Goal: Task Accomplishment & Management: Complete application form

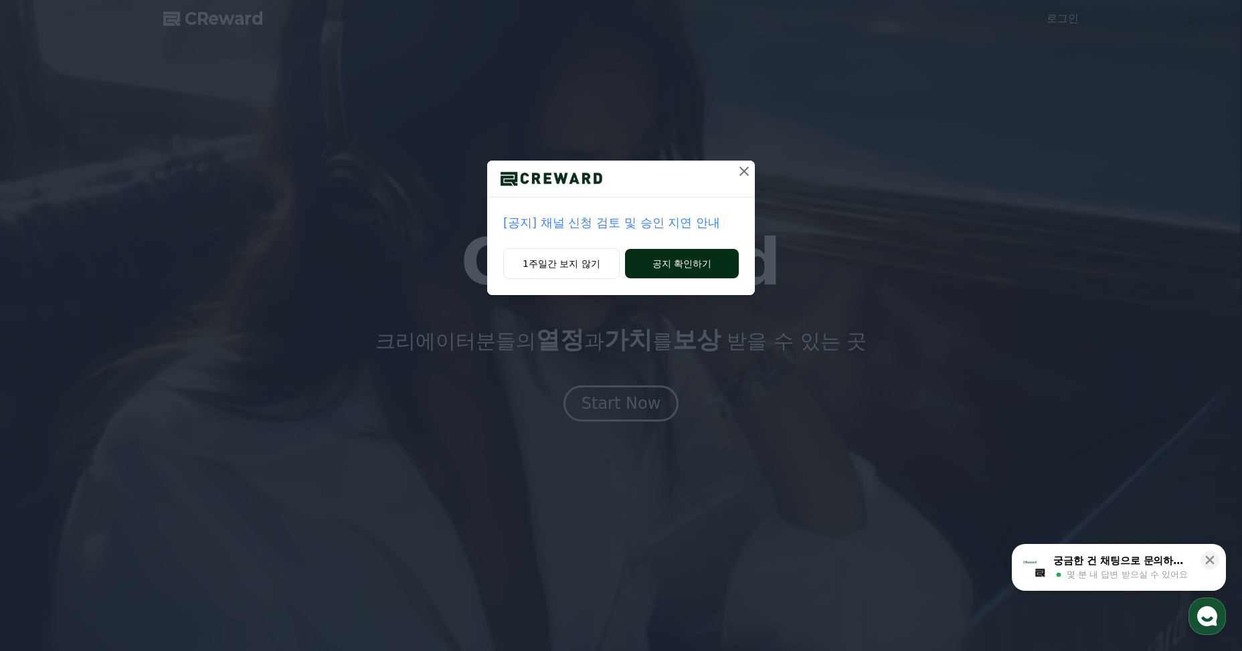
click at [661, 269] on button "공지 확인하기" at bounding box center [682, 263] width 114 height 29
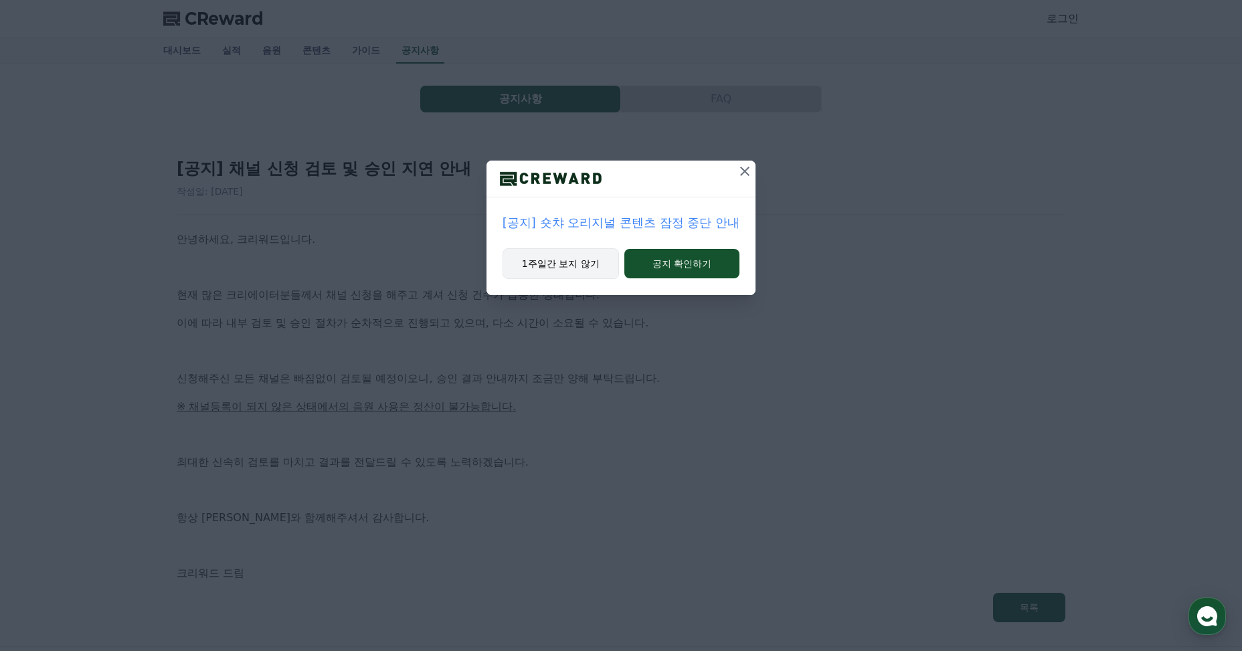
click at [588, 266] on button "1주일간 보지 않기" at bounding box center [561, 263] width 116 height 31
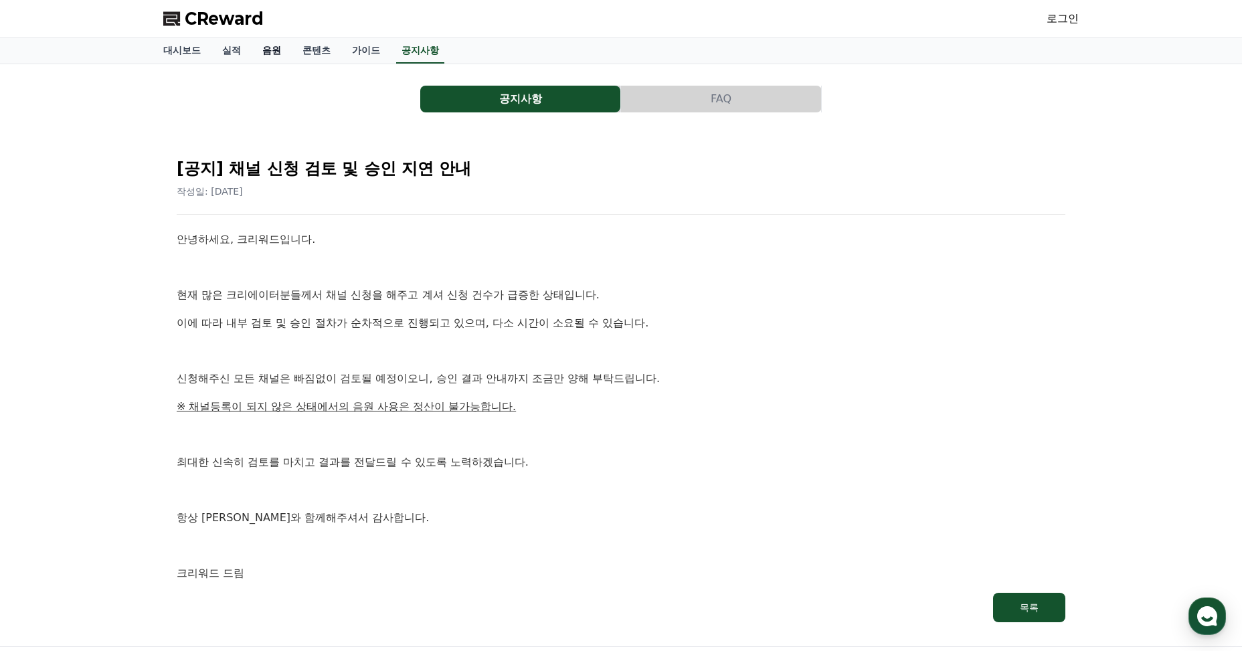
click at [268, 41] on link "음원" at bounding box center [272, 50] width 40 height 25
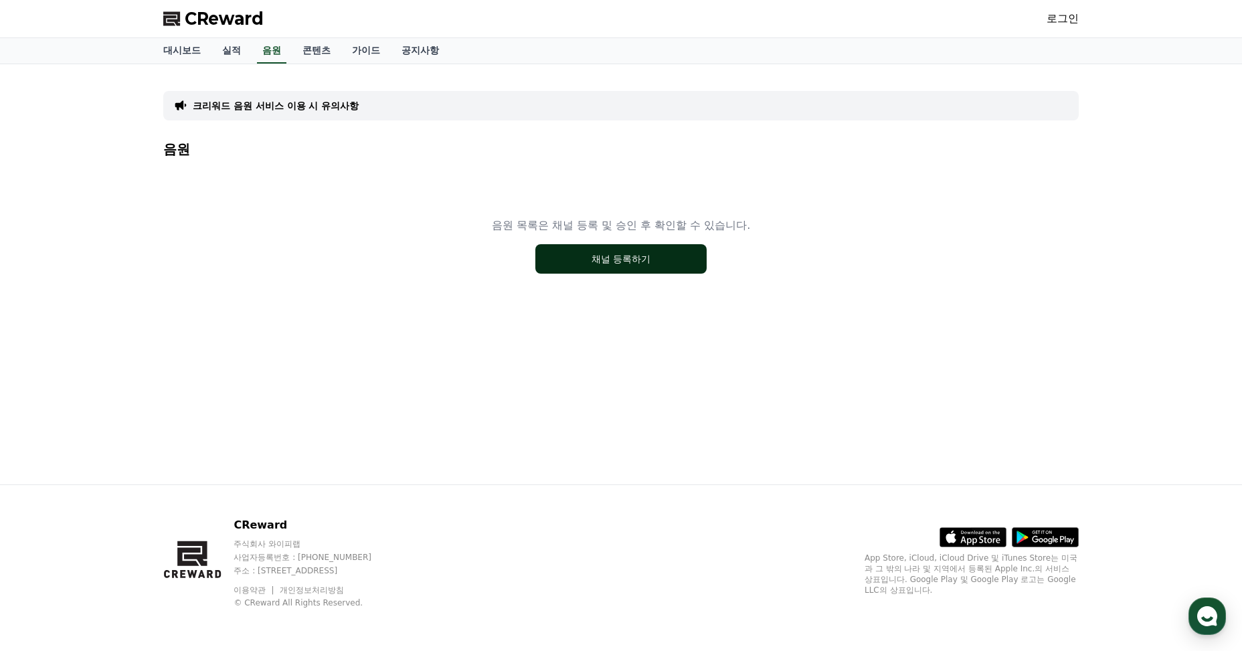
click at [648, 268] on button "채널 등록하기" at bounding box center [620, 258] width 171 height 29
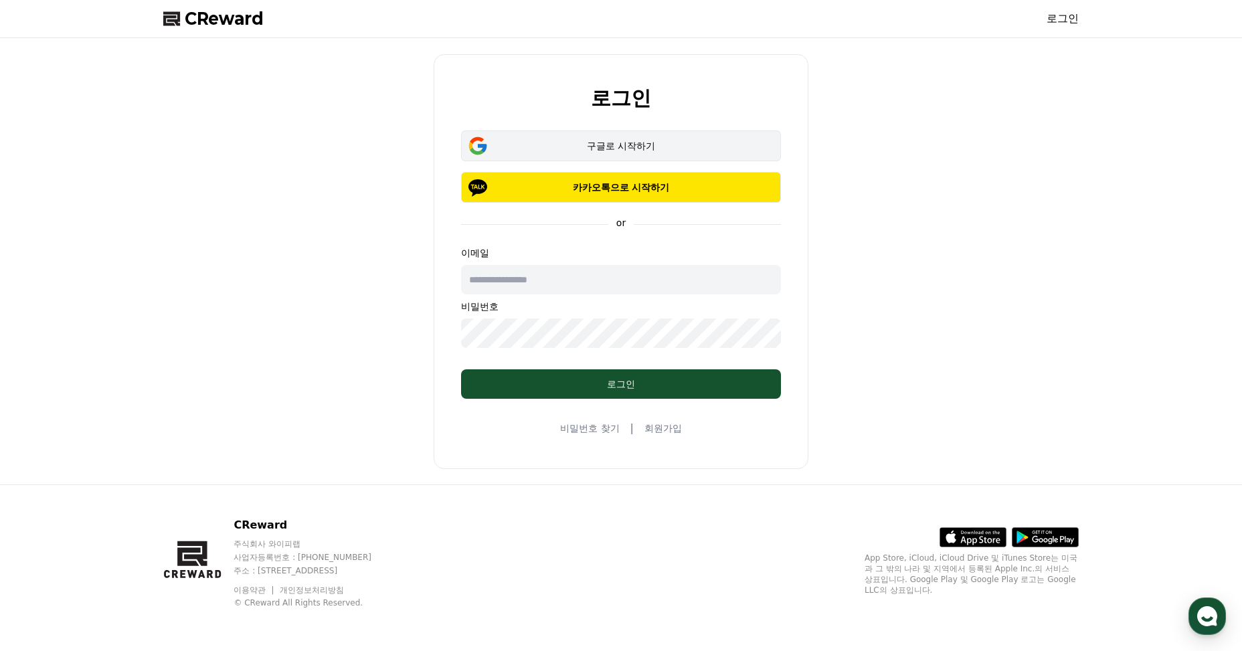
click at [614, 136] on button "구글로 시작하기" at bounding box center [621, 146] width 320 height 31
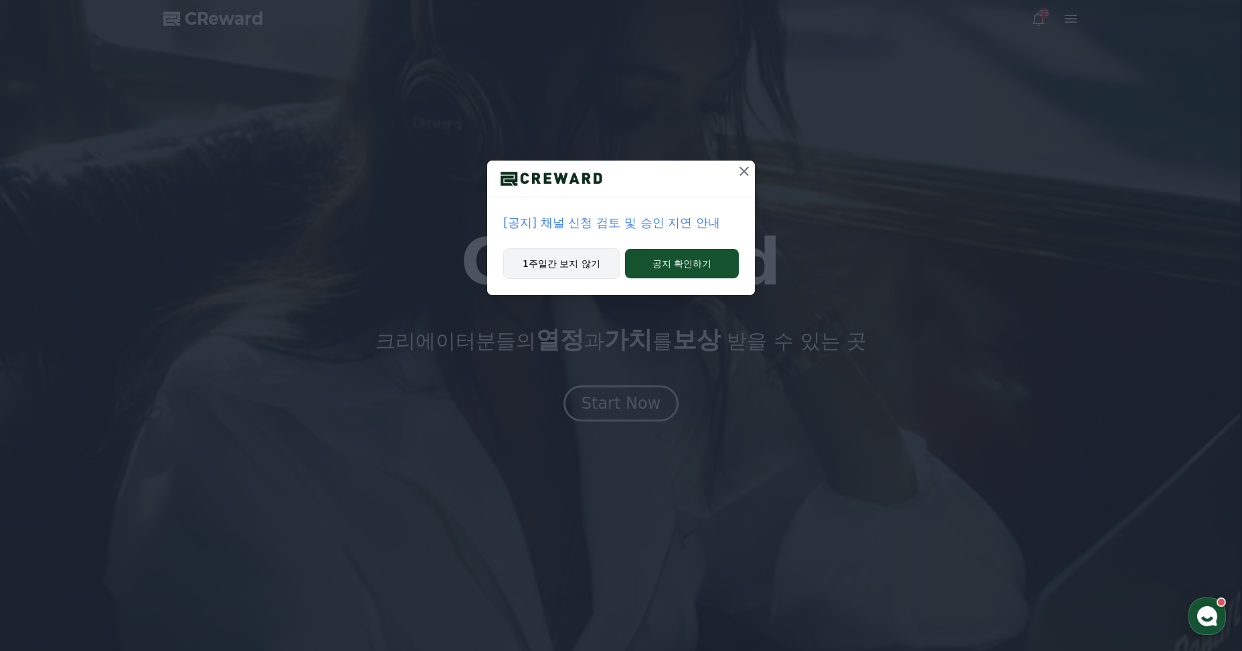
click at [592, 262] on button "1주일간 보지 않기" at bounding box center [561, 263] width 116 height 31
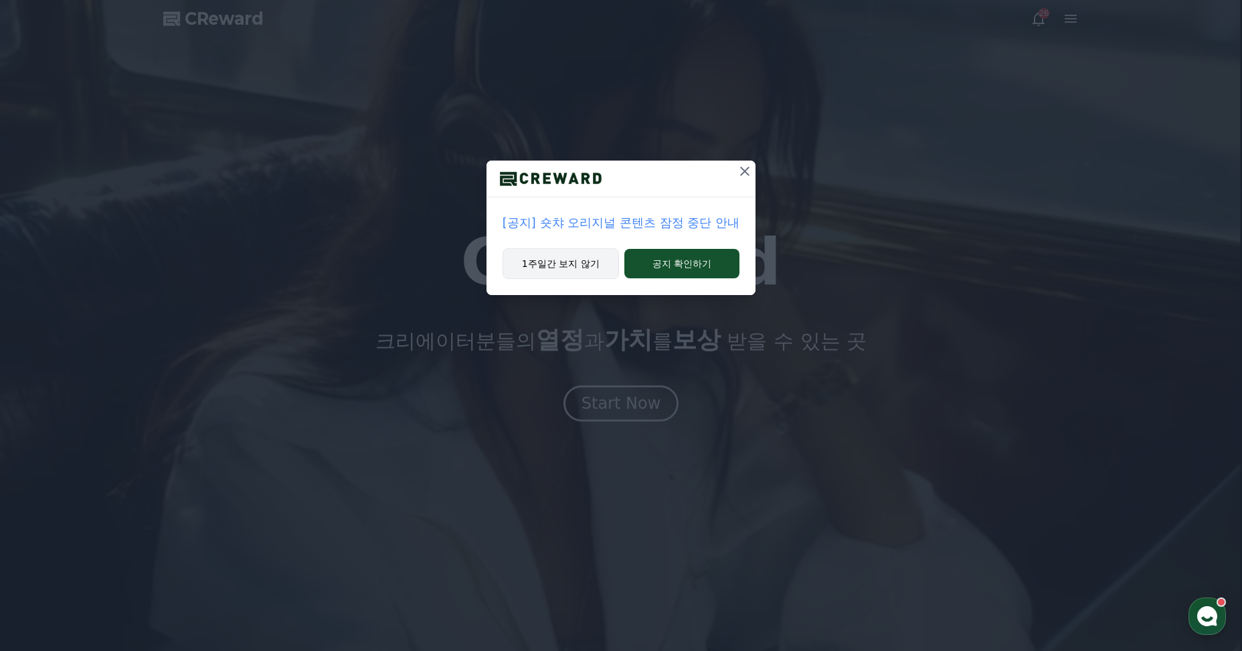
click at [559, 266] on button "1주일간 보지 않기" at bounding box center [561, 263] width 116 height 31
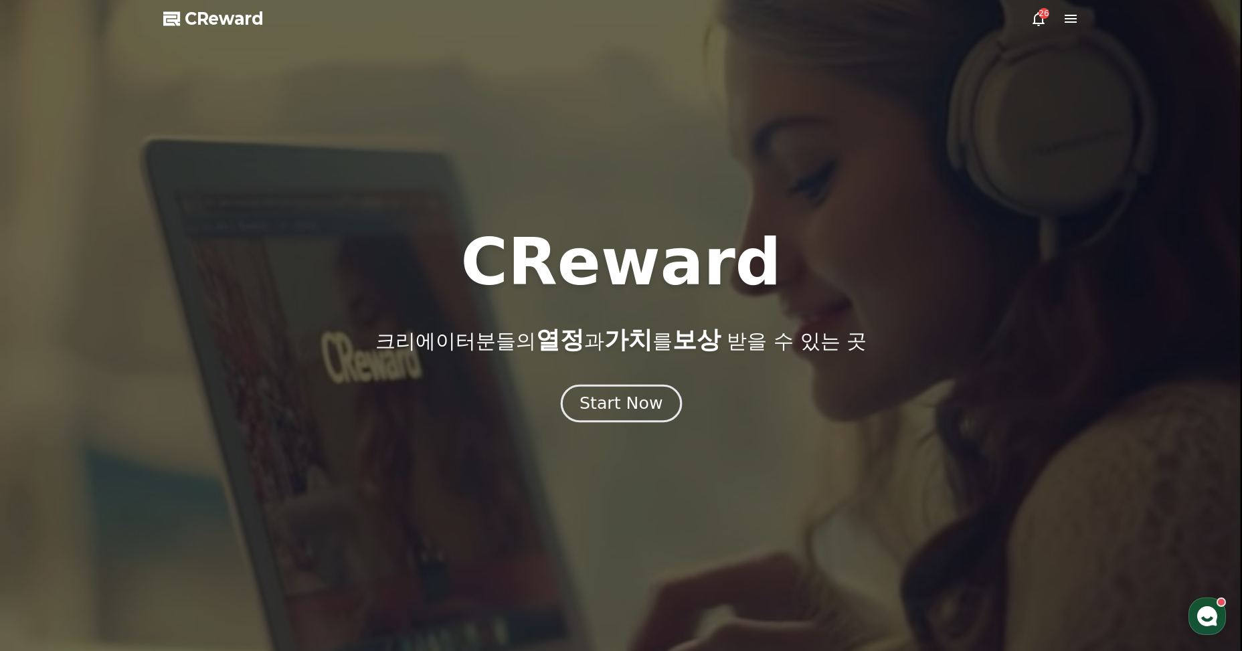
click at [616, 410] on div "Start Now" at bounding box center [621, 403] width 83 height 23
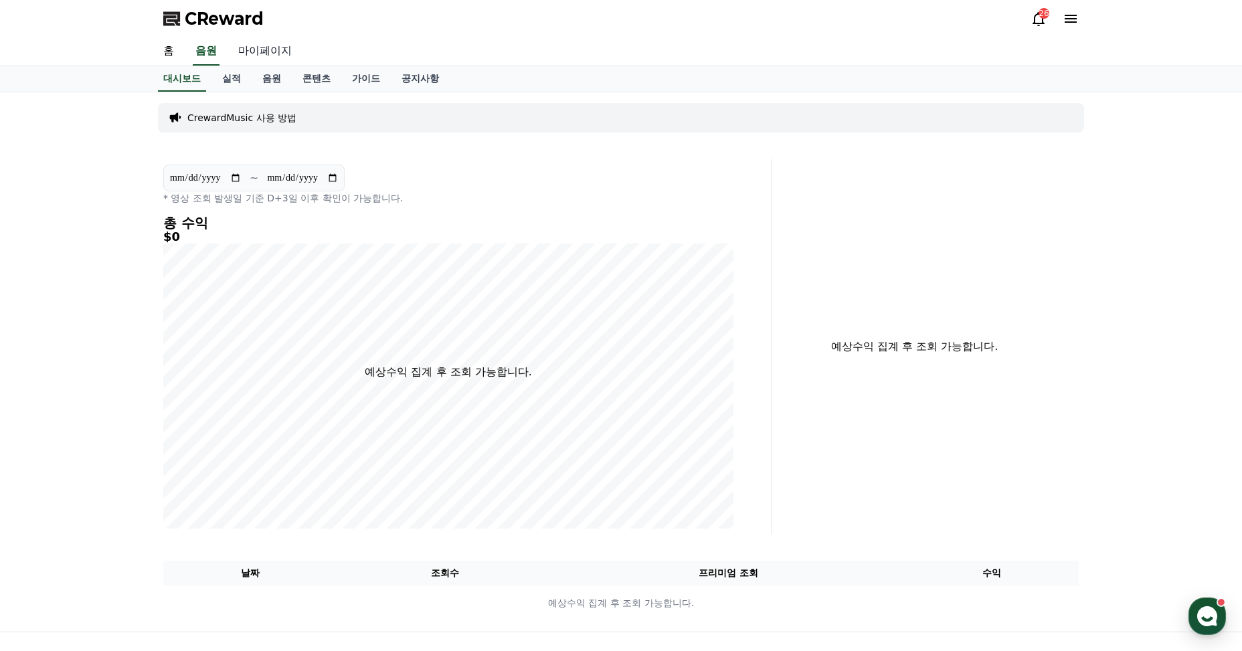
click at [261, 48] on link "마이페이지" at bounding box center [265, 51] width 75 height 28
select select "**********"
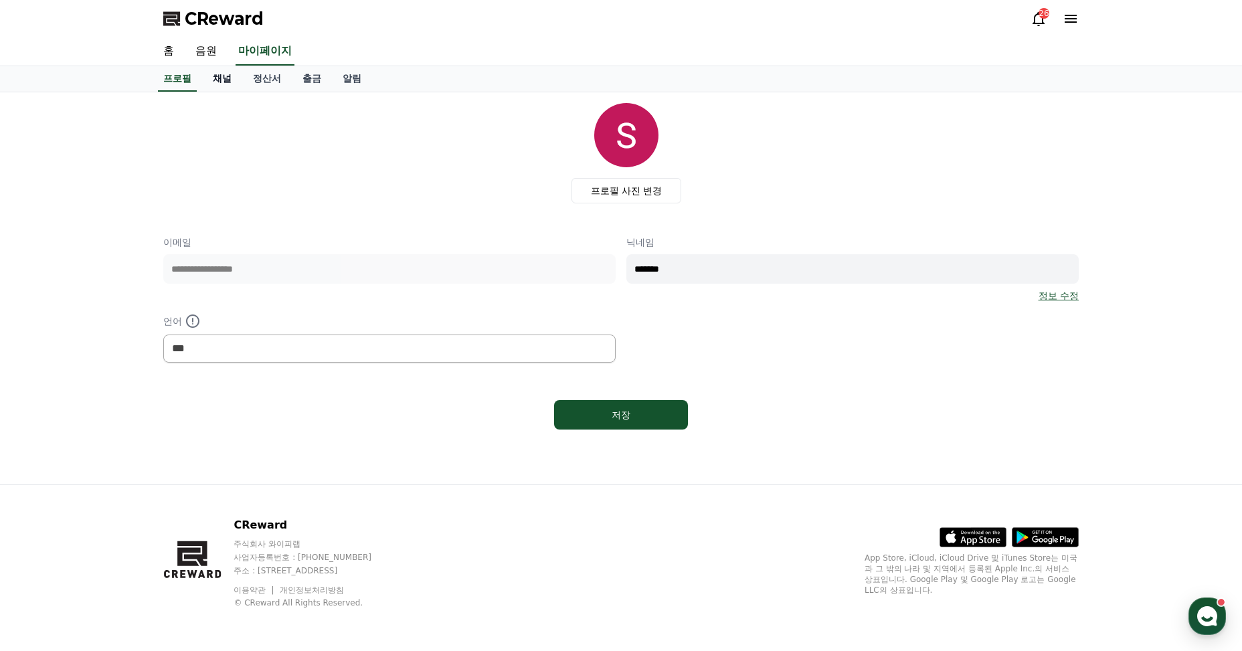
click at [221, 78] on link "채널" at bounding box center [222, 78] width 40 height 25
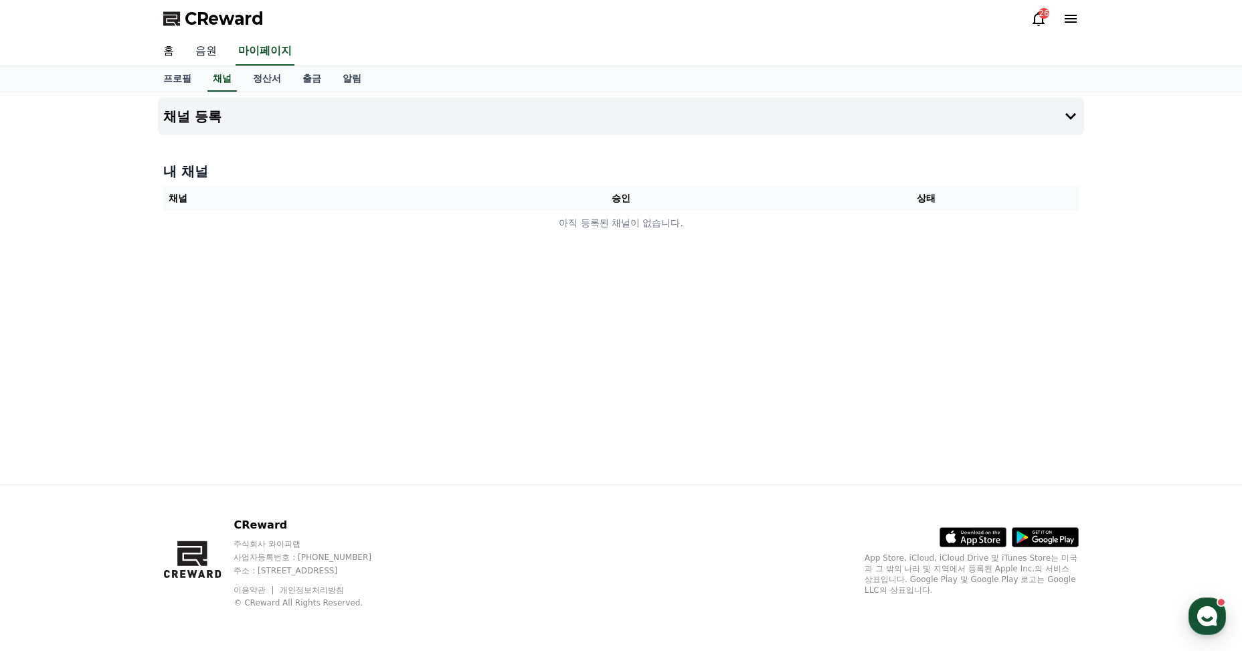
click at [209, 46] on link "음원" at bounding box center [206, 51] width 43 height 28
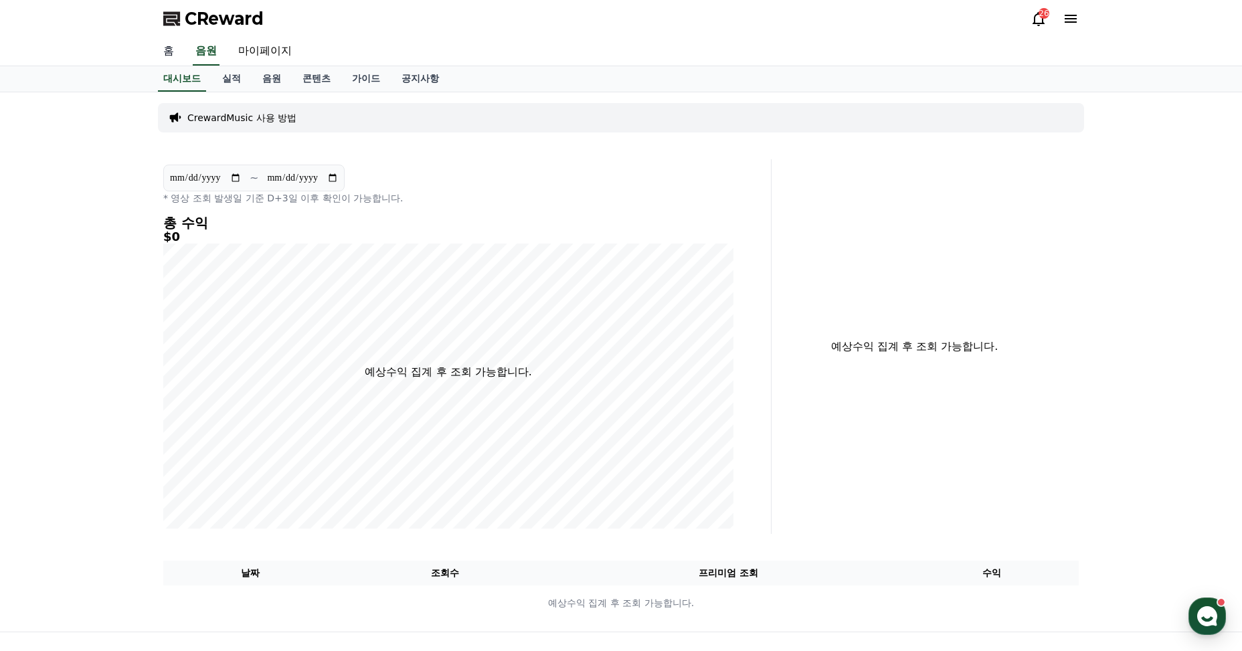
click at [169, 48] on link "홈" at bounding box center [169, 51] width 32 height 28
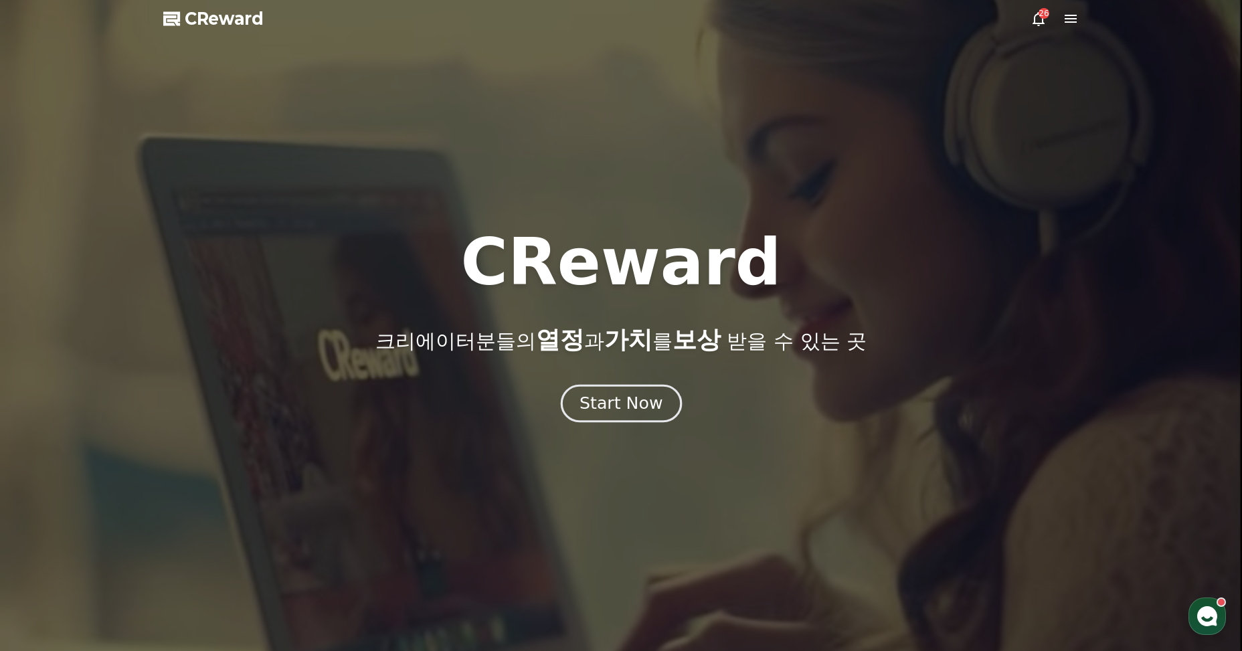
click at [627, 402] on div "Start Now" at bounding box center [621, 403] width 83 height 23
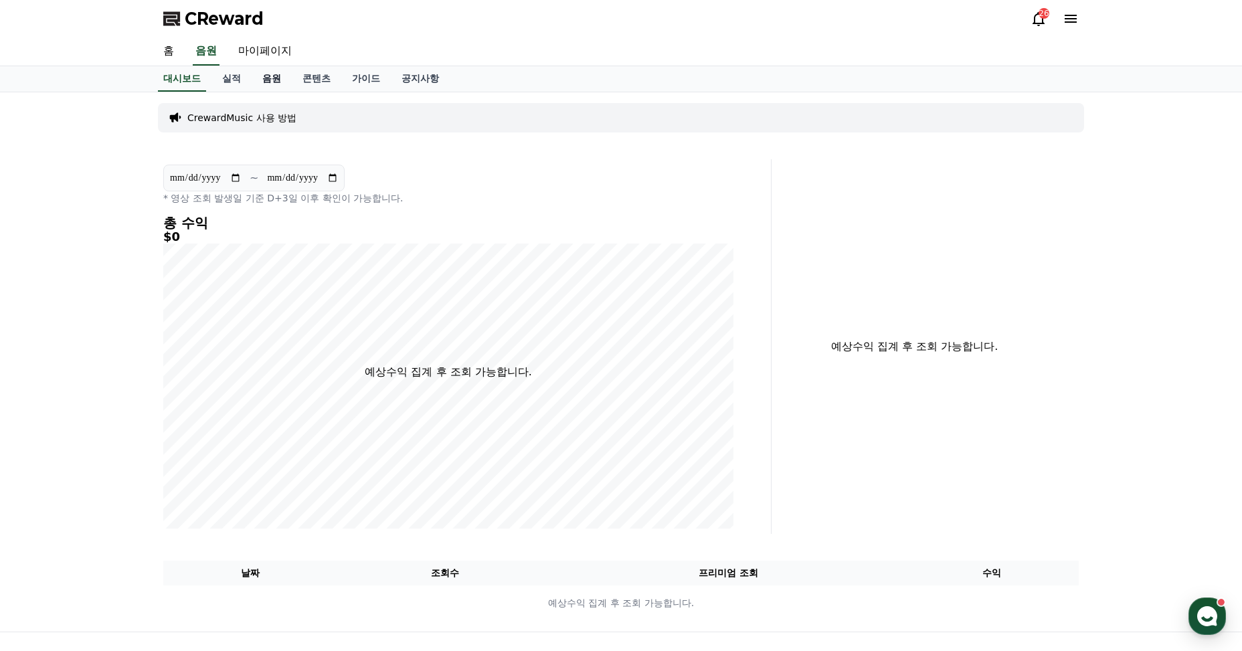
click at [280, 74] on link "음원" at bounding box center [272, 78] width 40 height 25
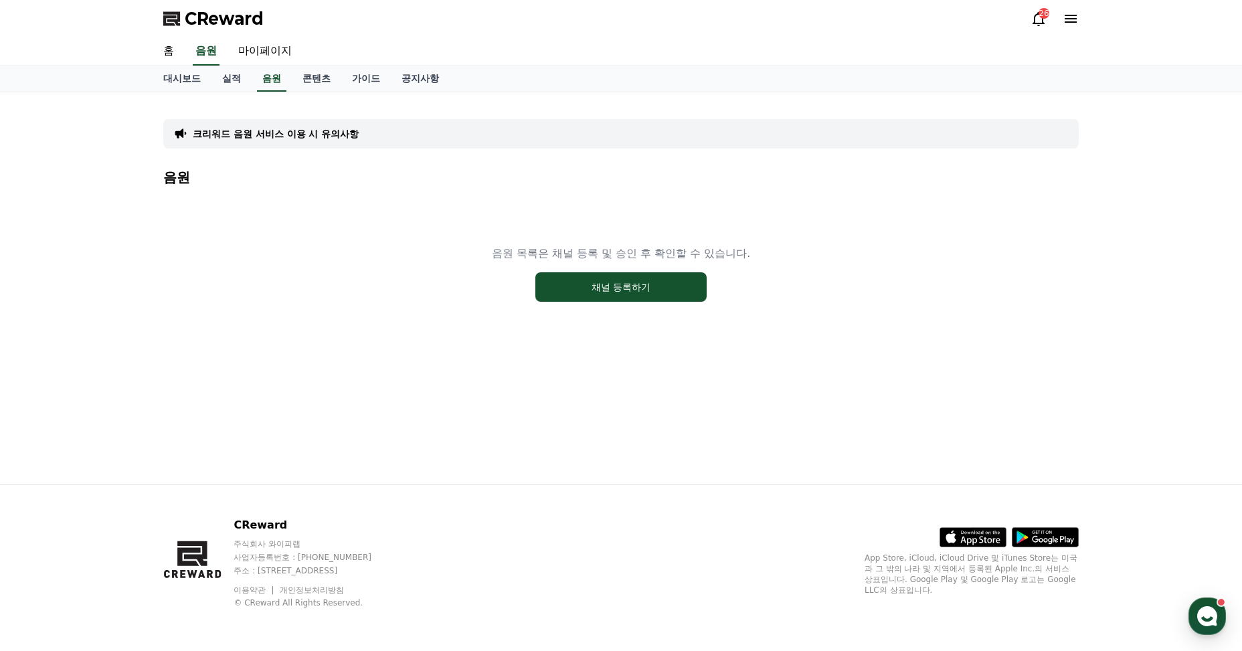
click at [1041, 15] on div "26" at bounding box center [1044, 13] width 11 height 11
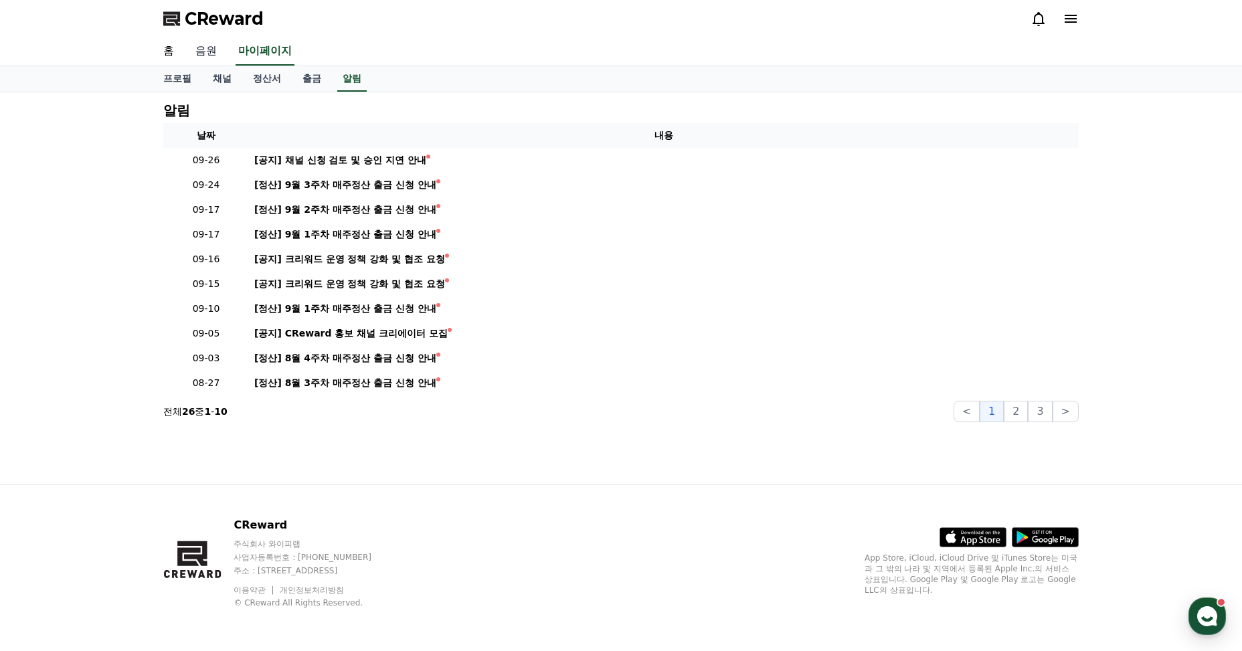
click at [211, 52] on link "음원" at bounding box center [206, 51] width 43 height 28
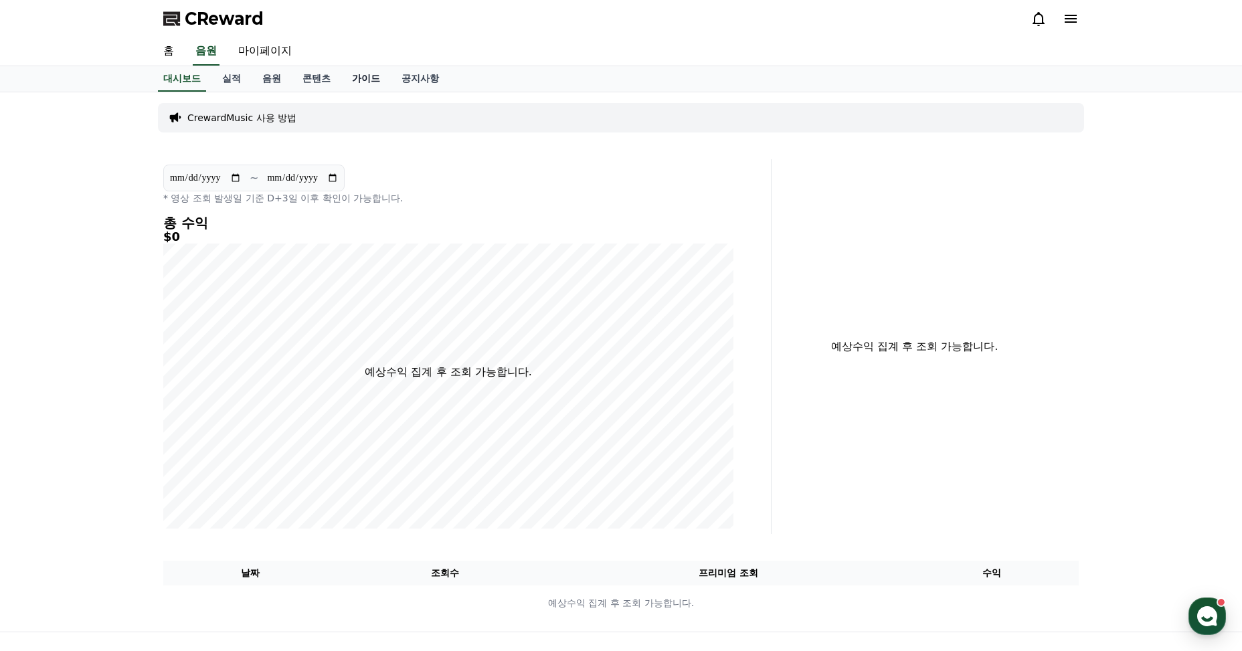
click at [373, 80] on link "가이드" at bounding box center [366, 78] width 50 height 25
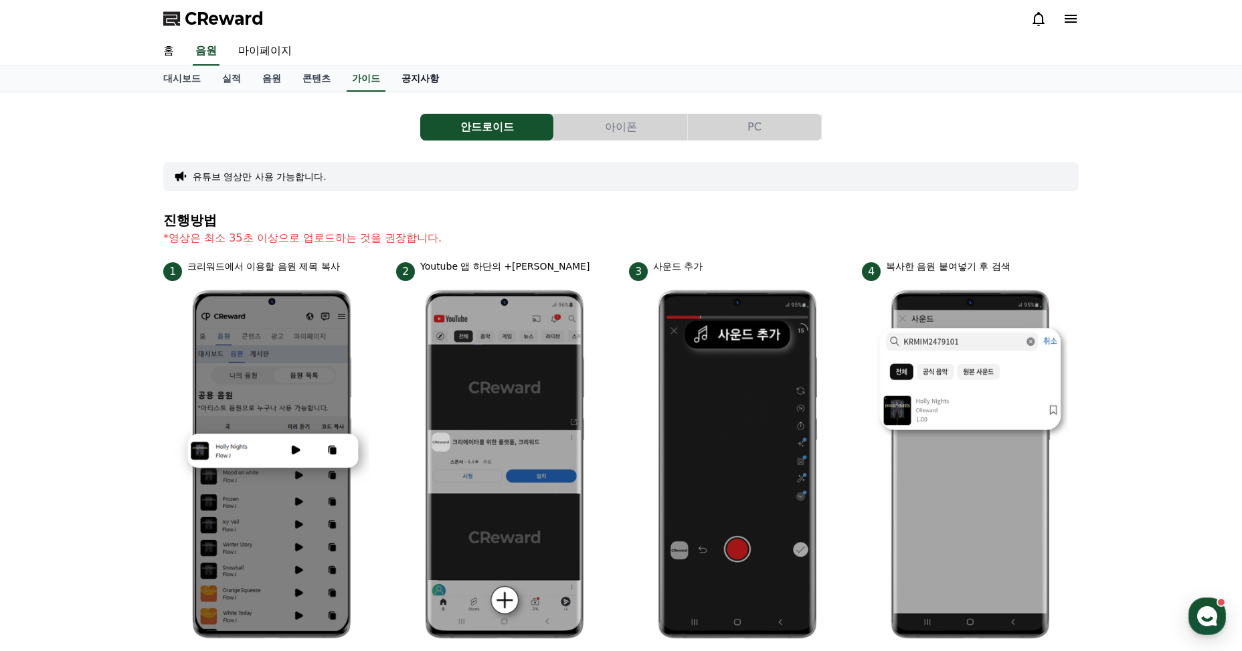
click at [428, 80] on link "공지사항" at bounding box center [420, 78] width 59 height 25
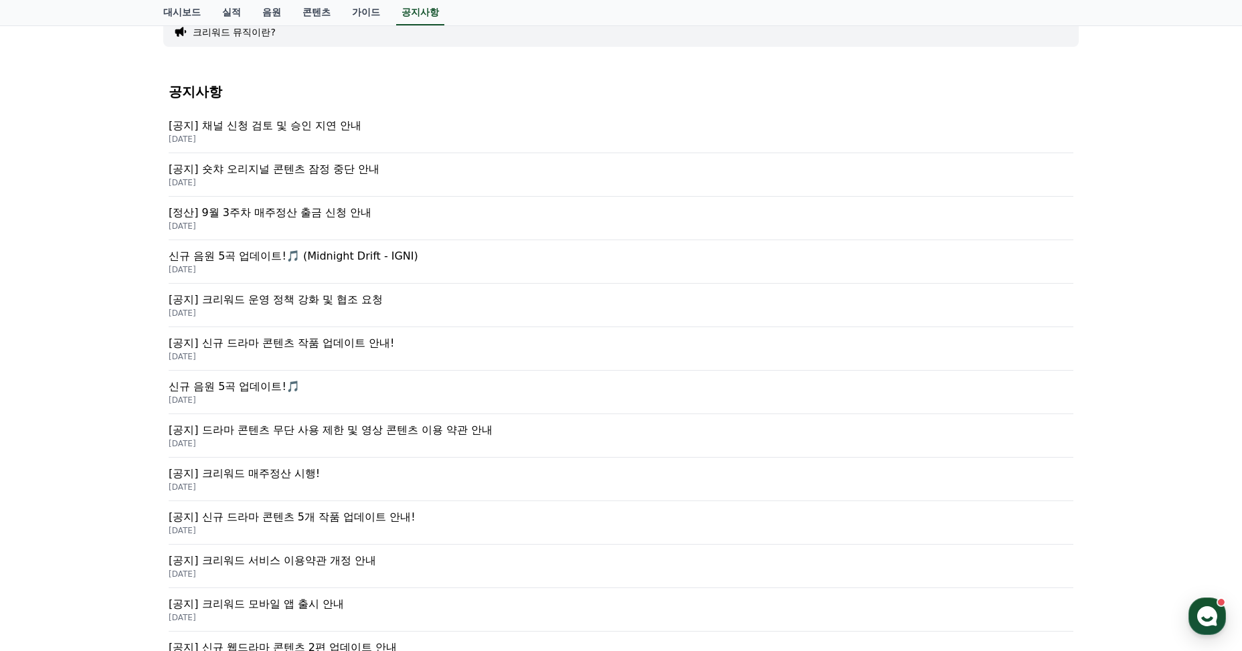
scroll to position [156, 0]
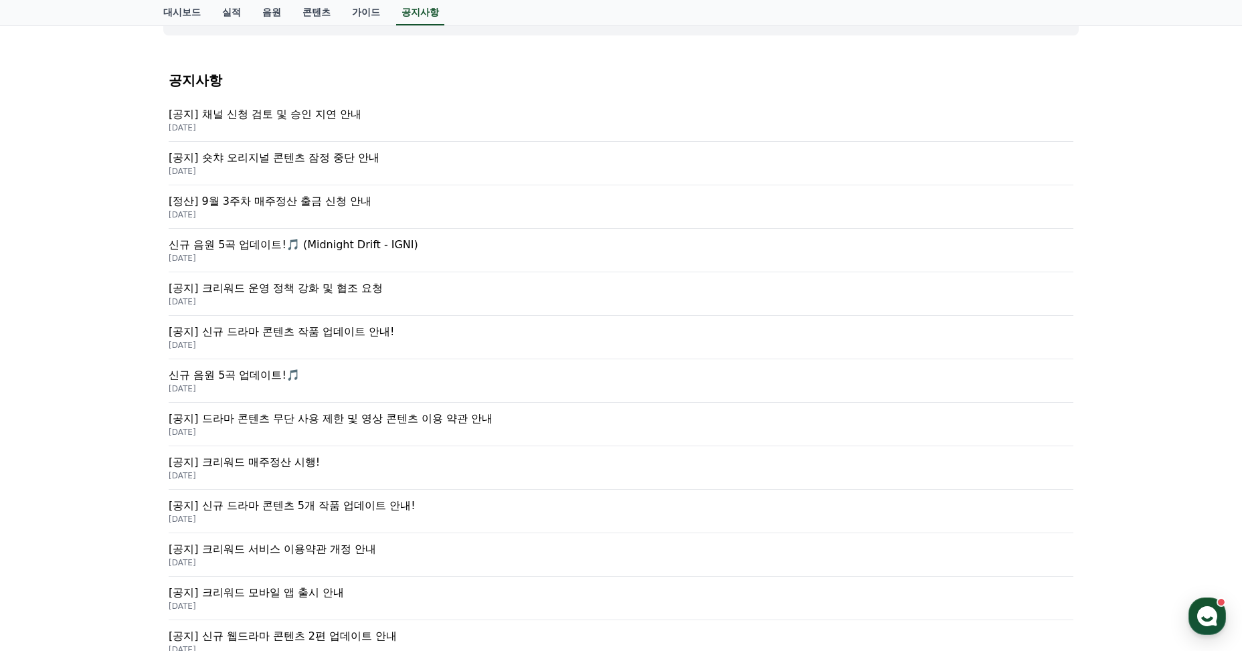
click at [351, 288] on p "[공지] 크리워드 운영 정책 강화 및 협조 요청" at bounding box center [621, 288] width 905 height 16
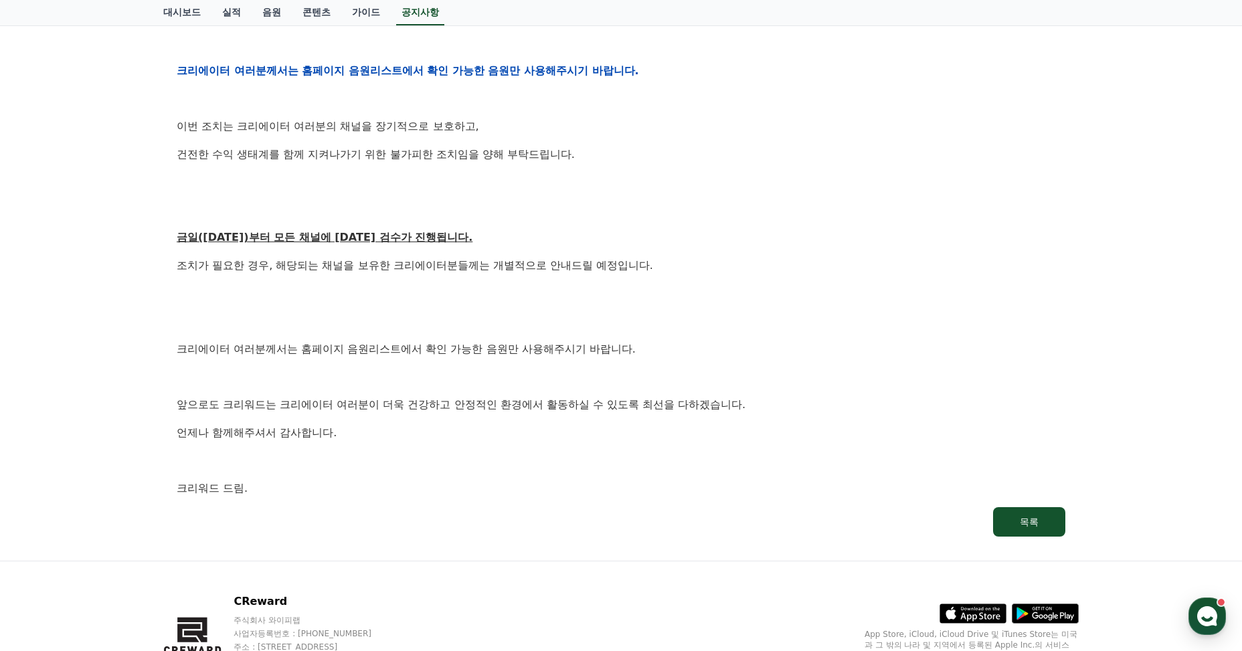
scroll to position [647, 0]
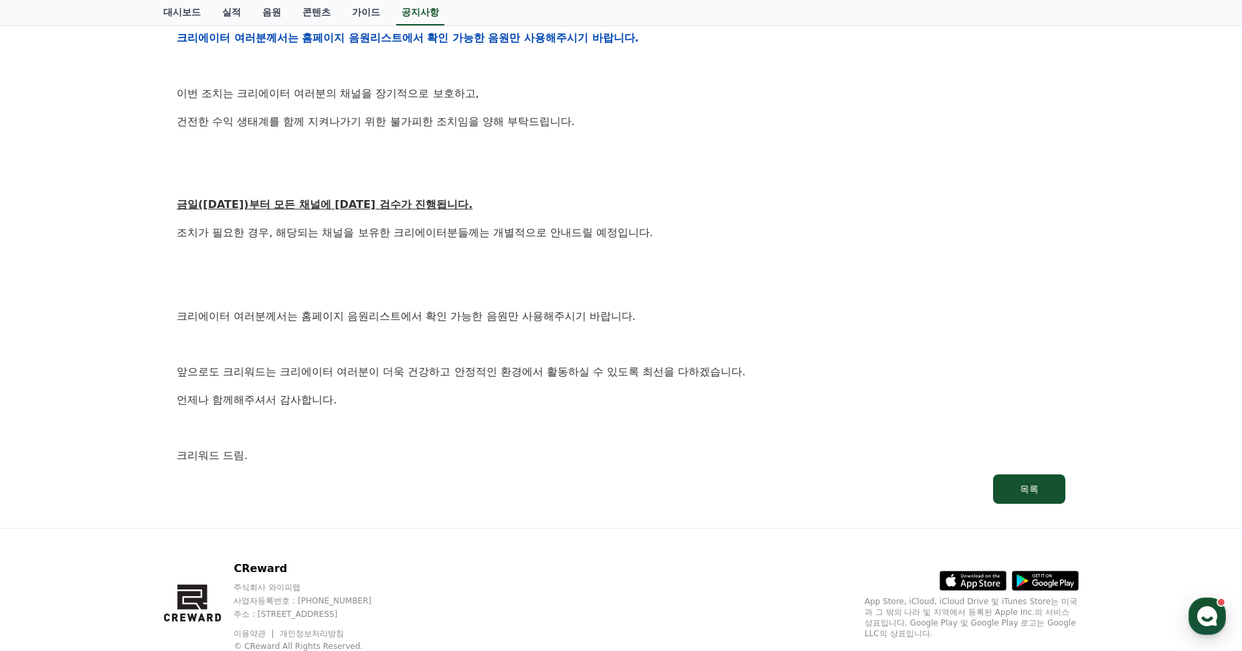
drag, startPoint x: 310, startPoint y: 203, endPoint x: 447, endPoint y: 203, distance: 137.2
click at [447, 203] on u "금일(9월15일)부터 모든 채널에 대한 검수가 진행됩니다." at bounding box center [325, 204] width 296 height 13
click at [684, 249] on div "안녕하세요, 크리워드입니다. 항상 저희와 함께해주시는 크리에이터 여러분께 감사드립니다. 최근 변화하는 시장 환경에 따라, 크리워드 또한 플랫폼…" at bounding box center [621, 38] width 889 height 852
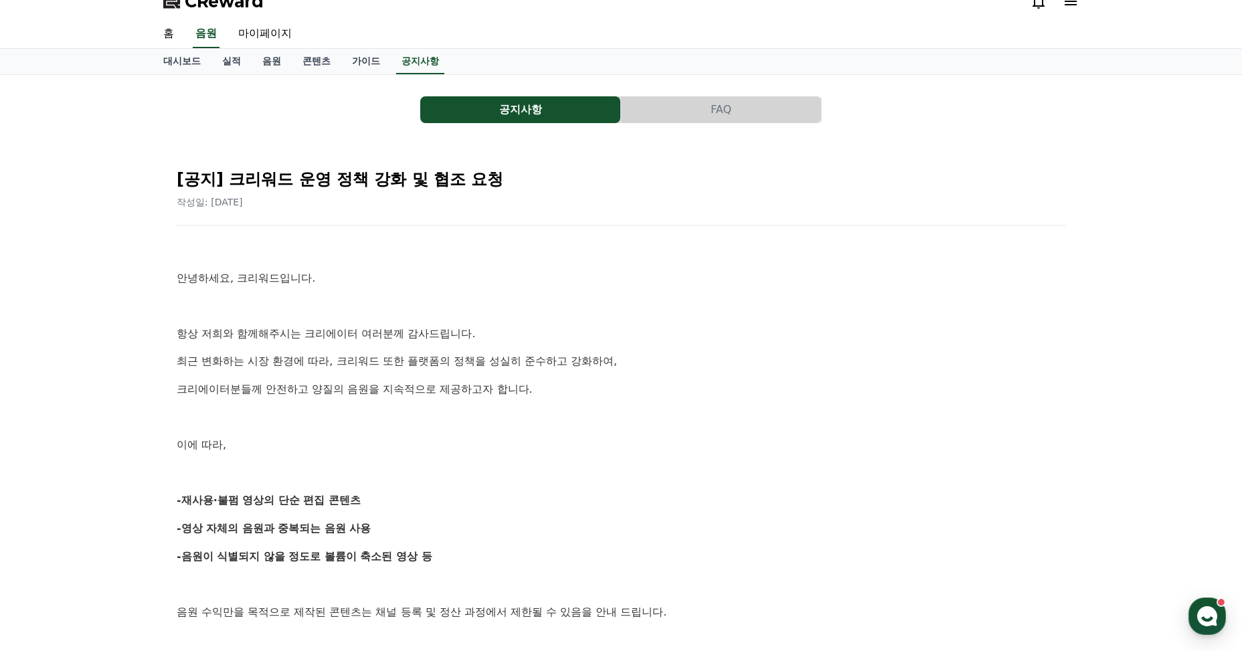
scroll to position [0, 0]
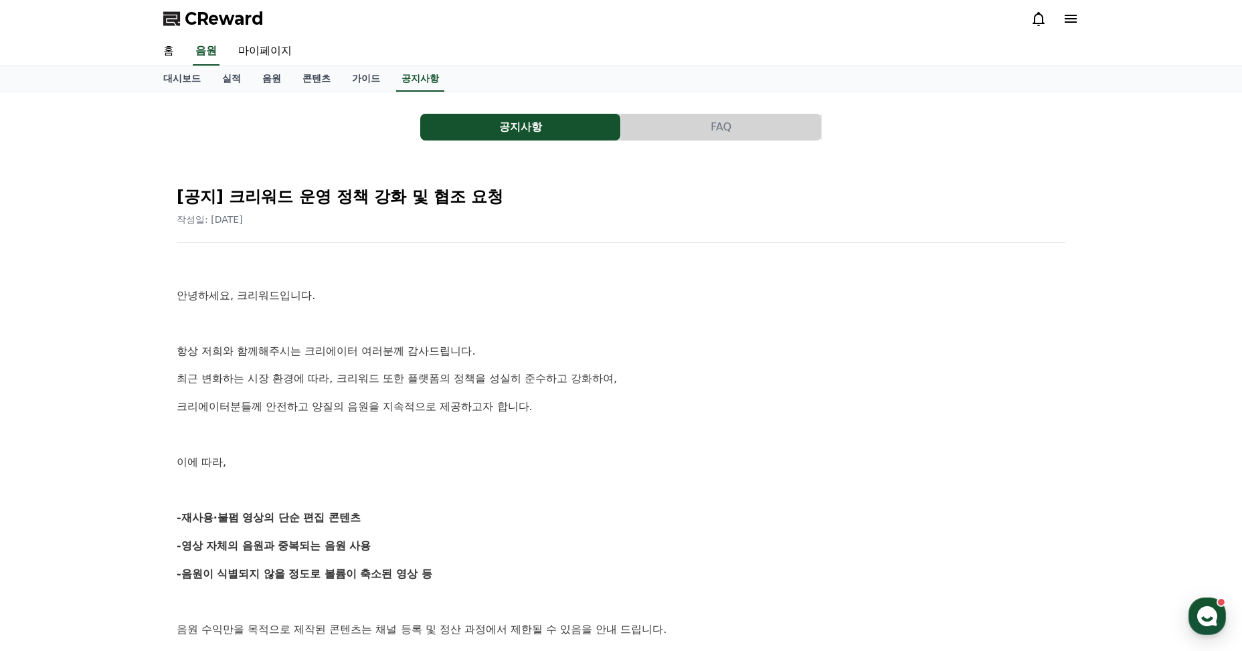
click at [699, 130] on button "FAQ" at bounding box center [721, 127] width 200 height 27
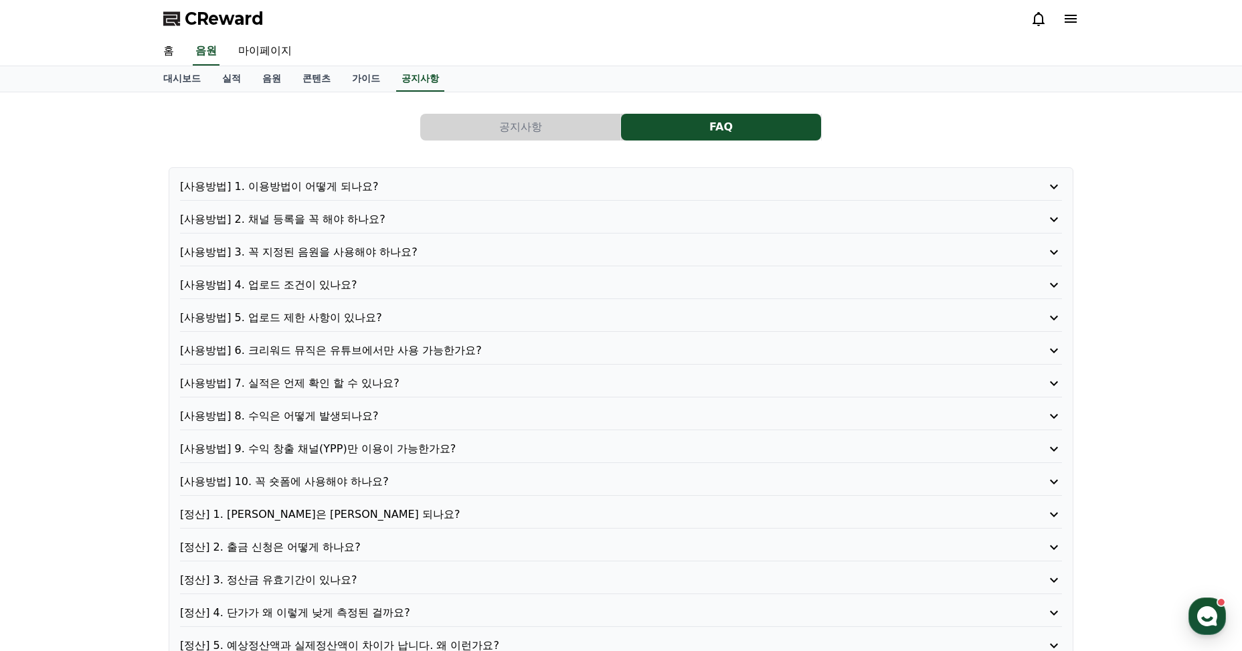
click at [497, 120] on button "공지사항" at bounding box center [520, 127] width 200 height 27
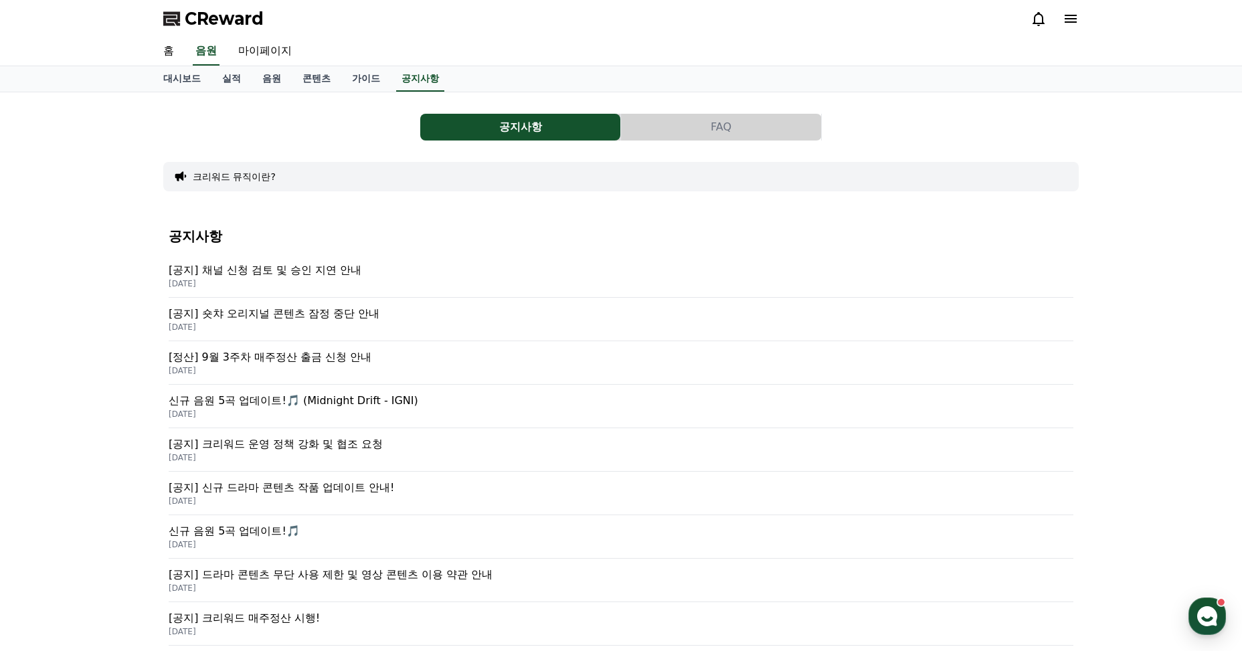
click at [276, 273] on p "[공지] 채널 신청 검토 및 승인 지연 안내" at bounding box center [621, 270] width 905 height 16
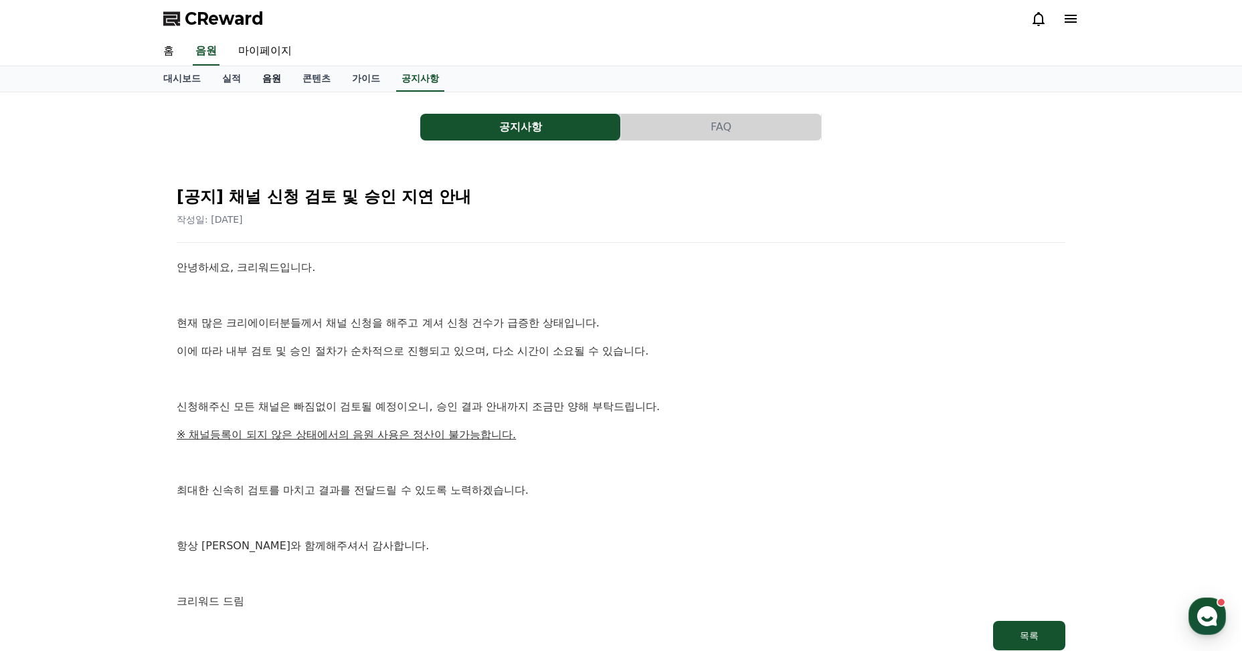
click at [262, 80] on link "음원" at bounding box center [272, 78] width 40 height 25
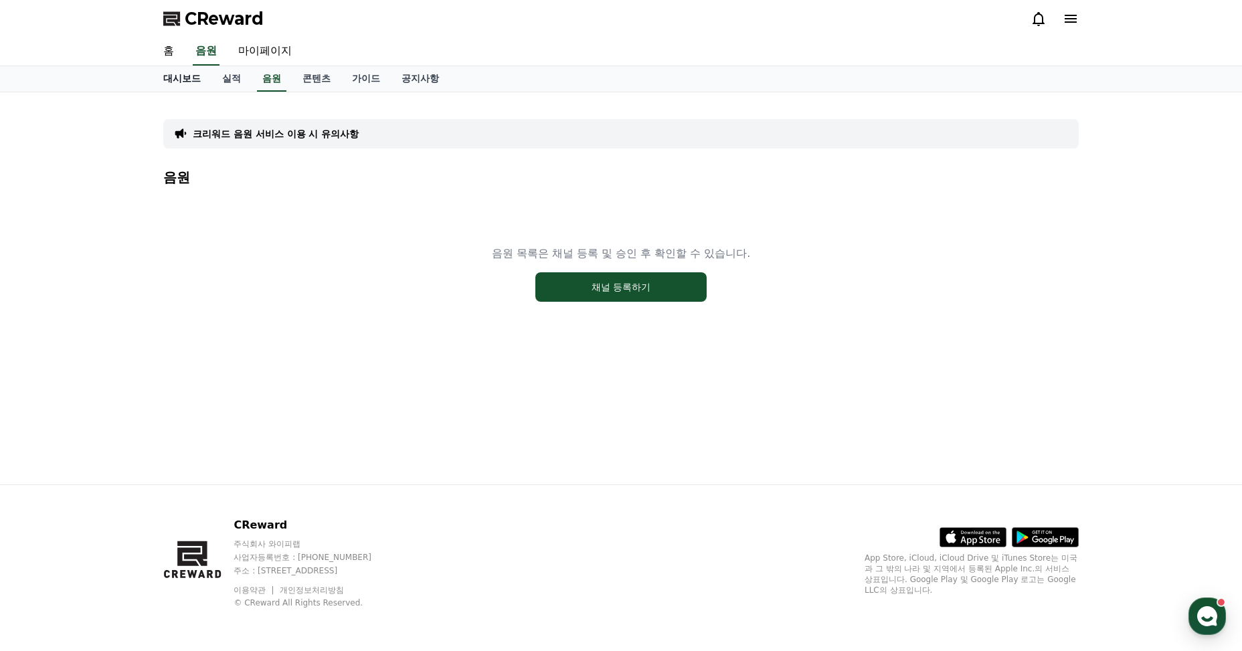
click at [181, 77] on link "대시보드" at bounding box center [182, 78] width 59 height 25
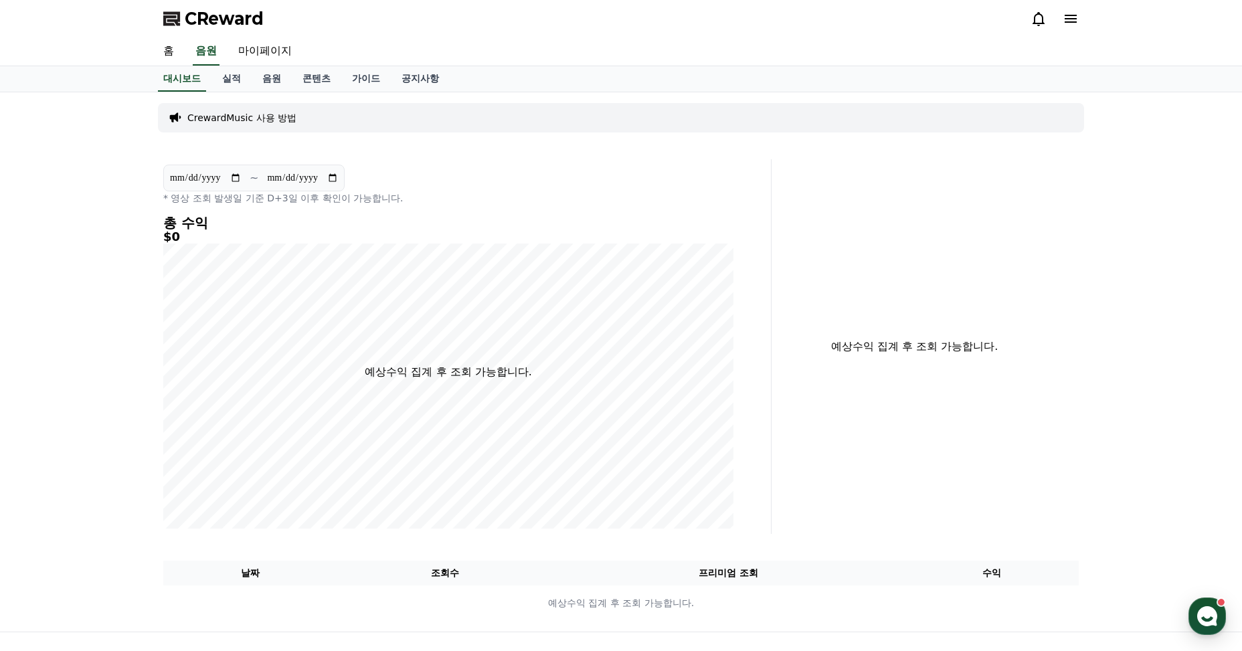
click at [242, 175] on input "**********" at bounding box center [205, 178] width 72 height 15
click at [508, 143] on div "**********" at bounding box center [621, 361] width 937 height 539
click at [167, 52] on link "홈" at bounding box center [169, 51] width 32 height 28
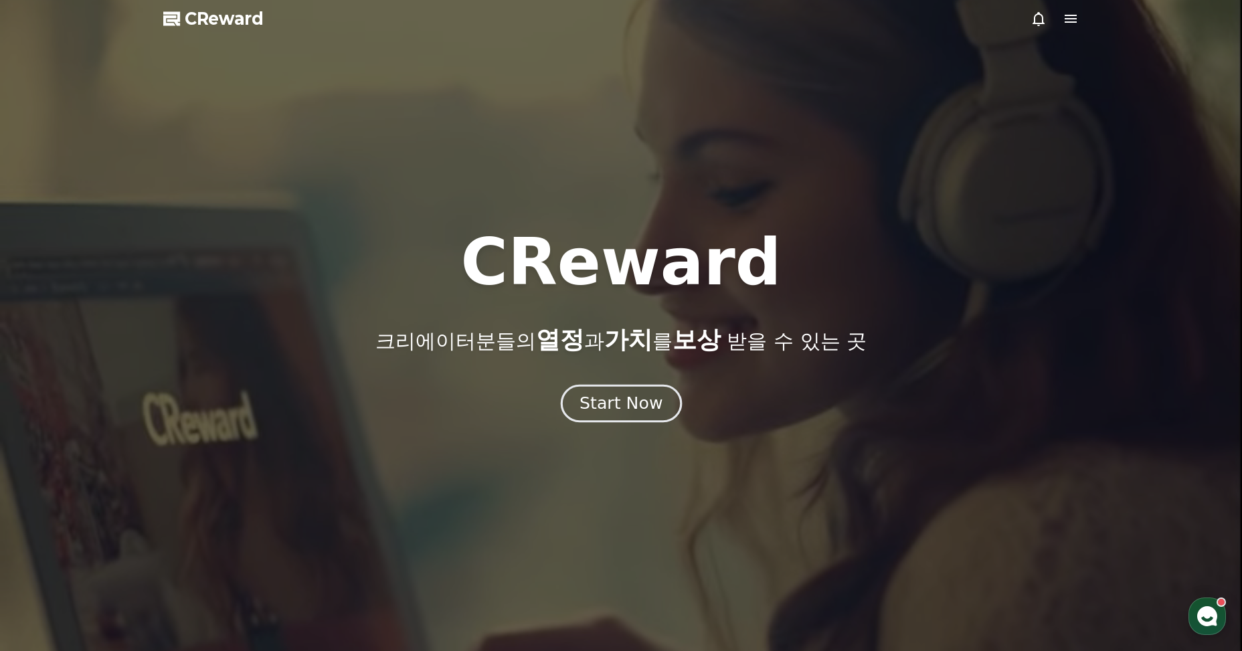
click at [618, 392] on div "Start Now" at bounding box center [621, 403] width 83 height 23
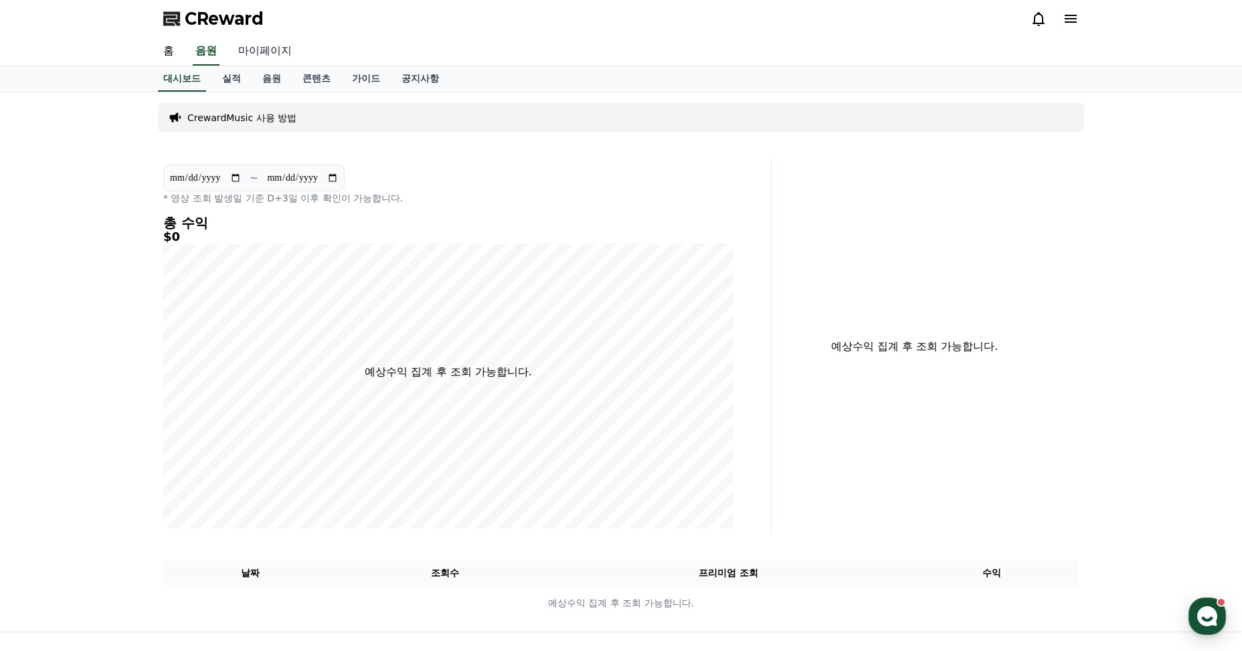
click at [250, 49] on link "마이페이지" at bounding box center [265, 51] width 75 height 28
select select "**********"
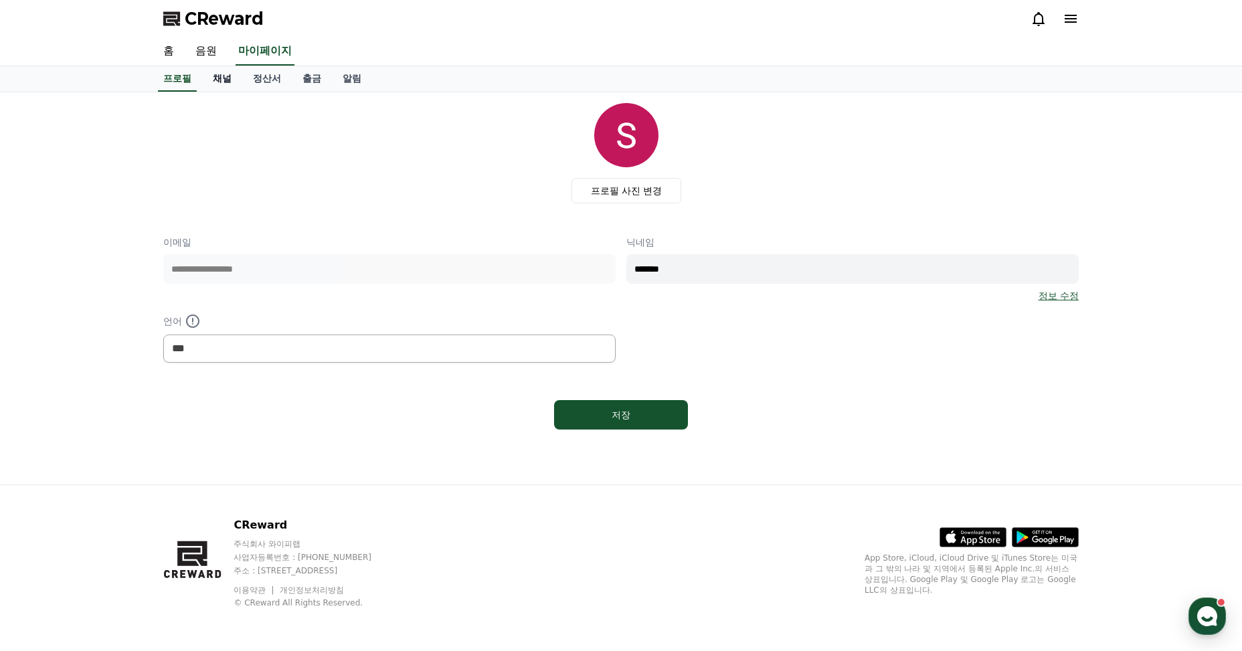
click at [230, 72] on link "채널" at bounding box center [222, 78] width 40 height 25
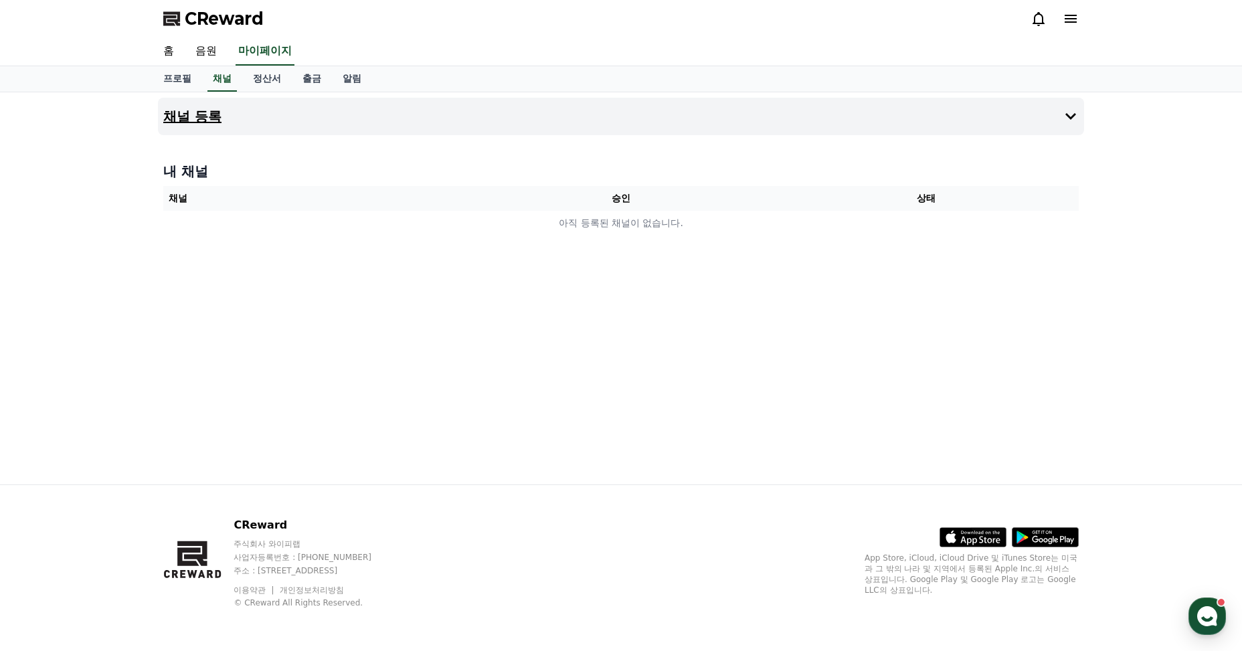
click at [1024, 120] on button "채널 등록" at bounding box center [621, 116] width 926 height 37
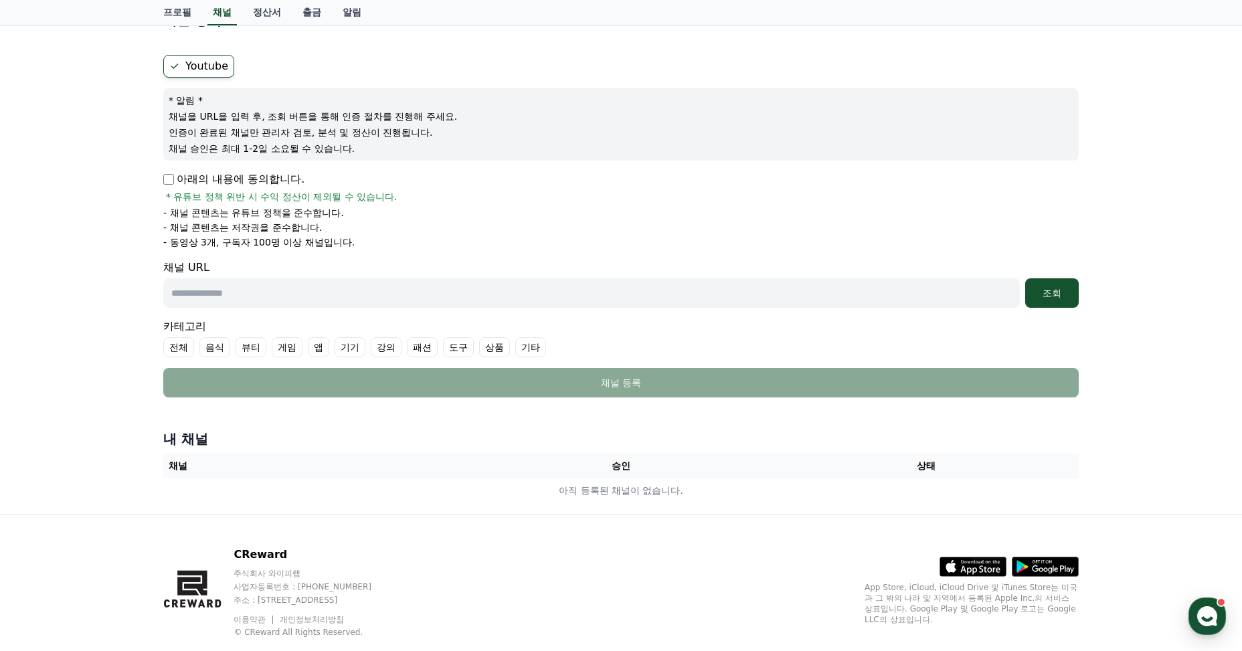
scroll to position [112, 0]
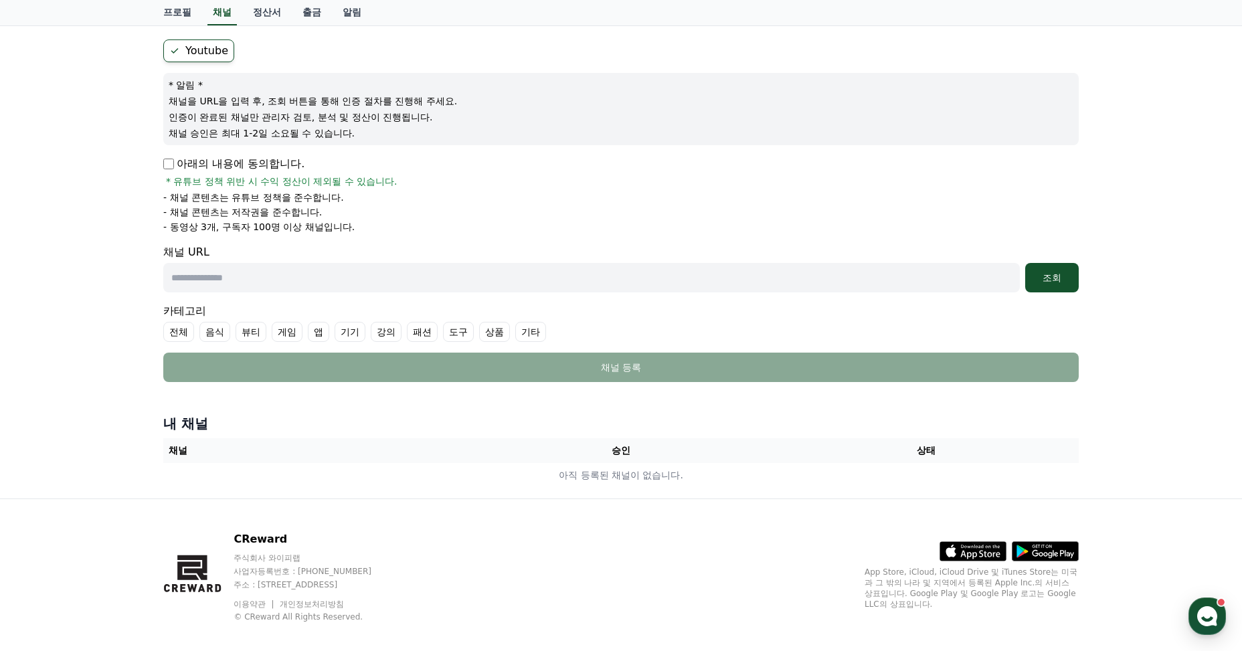
click at [398, 270] on input "text" at bounding box center [591, 277] width 857 height 29
click at [551, 287] on input "text" at bounding box center [591, 277] width 857 height 29
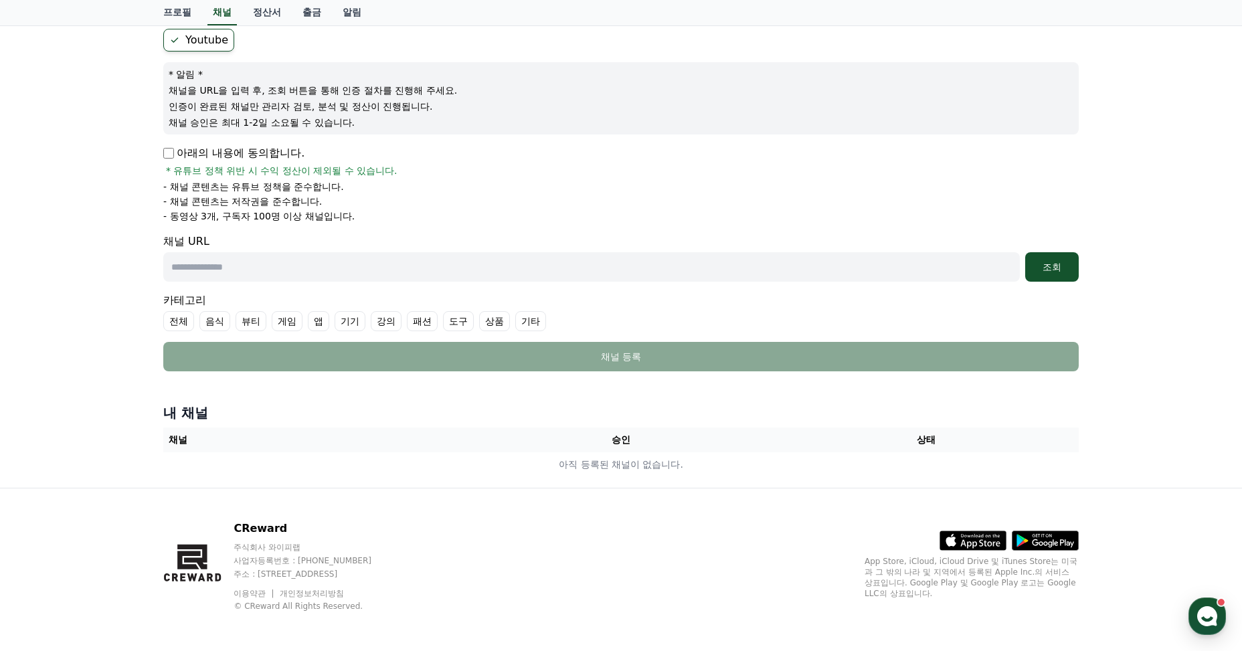
scroll to position [126, 0]
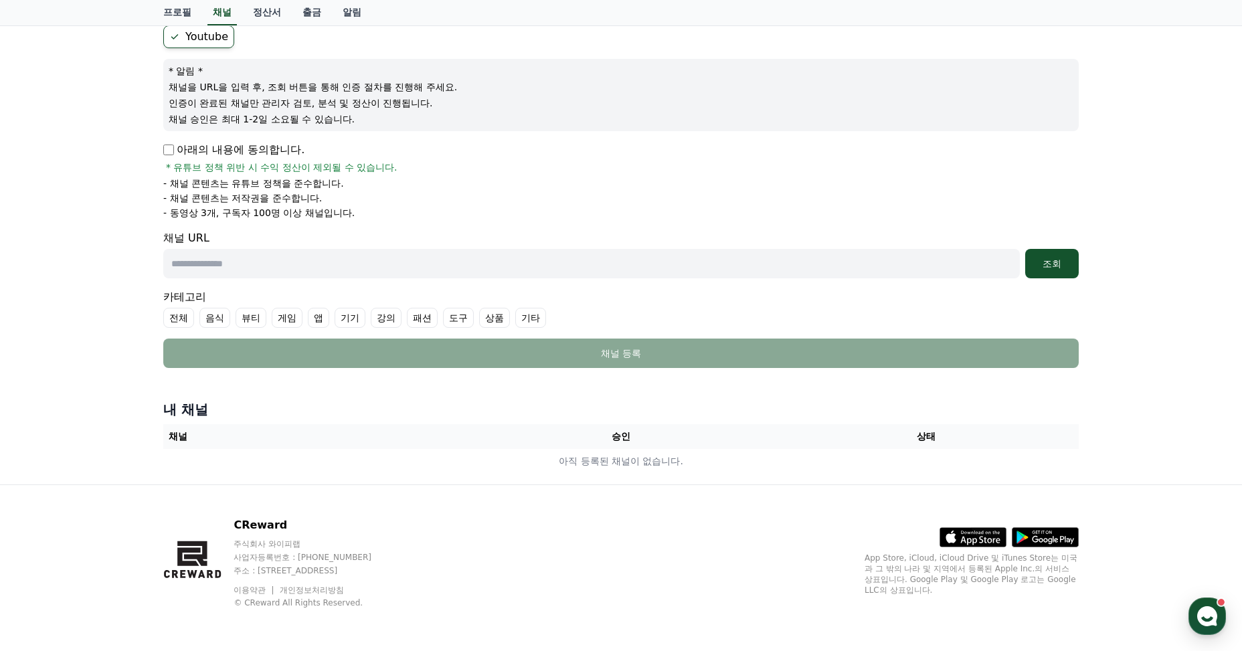
click at [252, 260] on input "text" at bounding box center [591, 263] width 857 height 29
paste input "**********"
type input "**********"
click at [1059, 270] on div "조회" at bounding box center [1052, 263] width 43 height 13
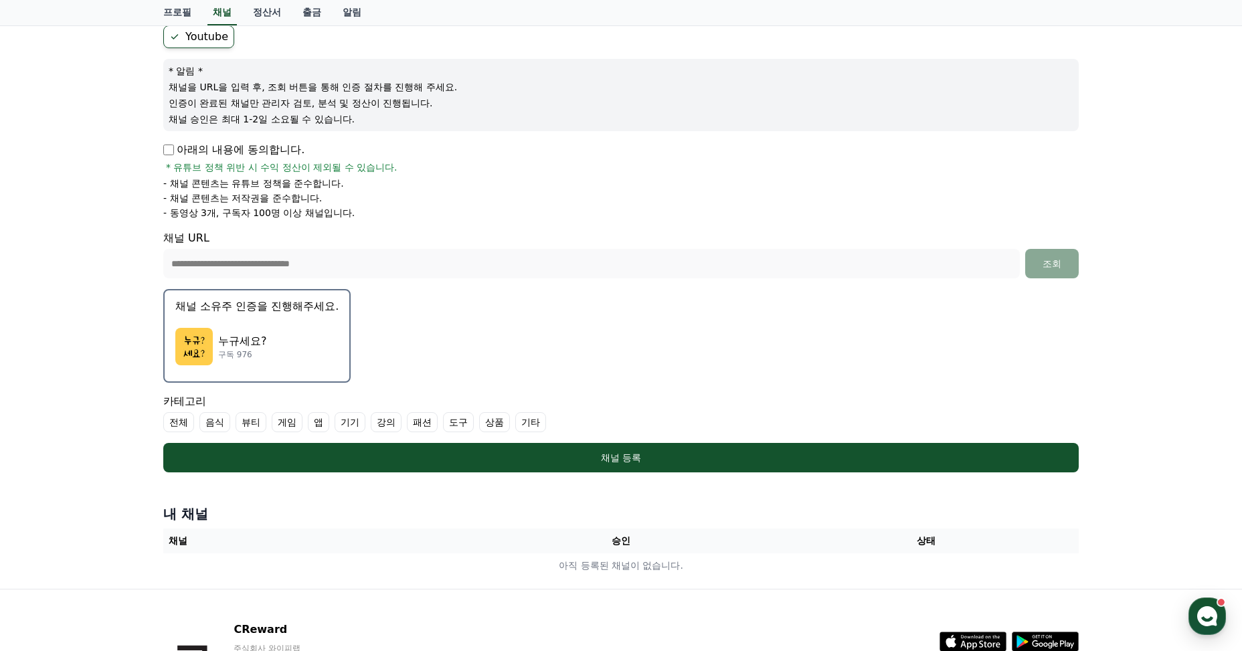
click at [262, 318] on button "채널 소유주 인증을 진행해주세요. 누규세요? 구독 976" at bounding box center [256, 336] width 187 height 94
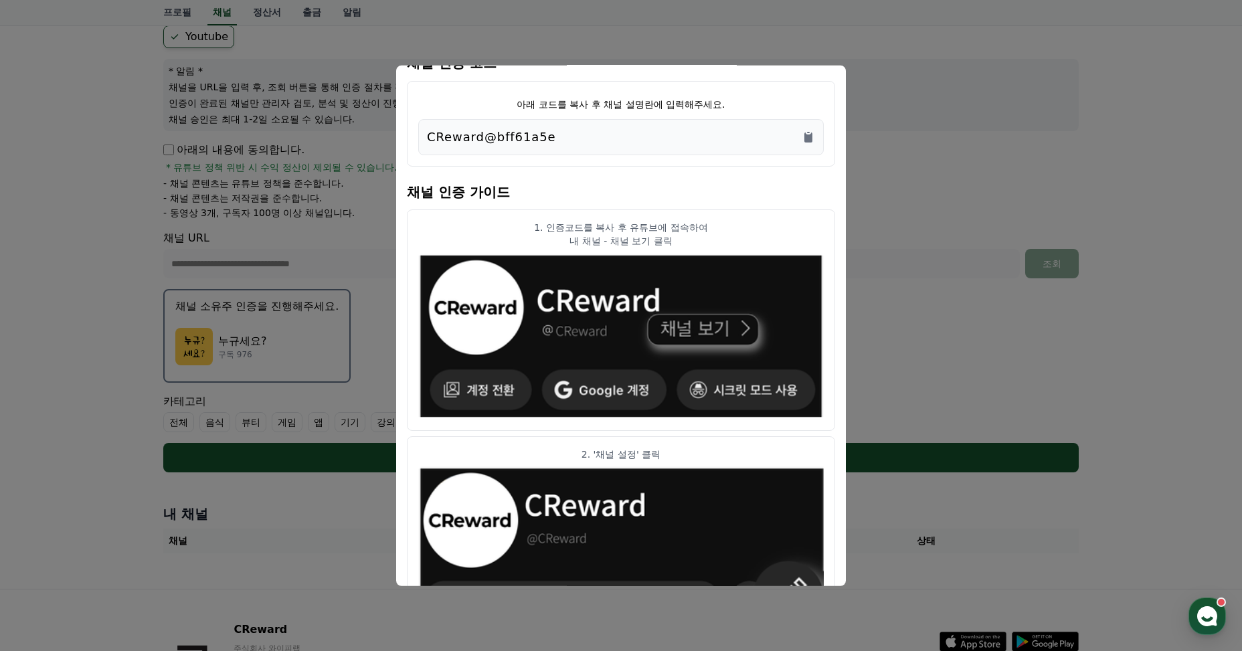
scroll to position [22, 0]
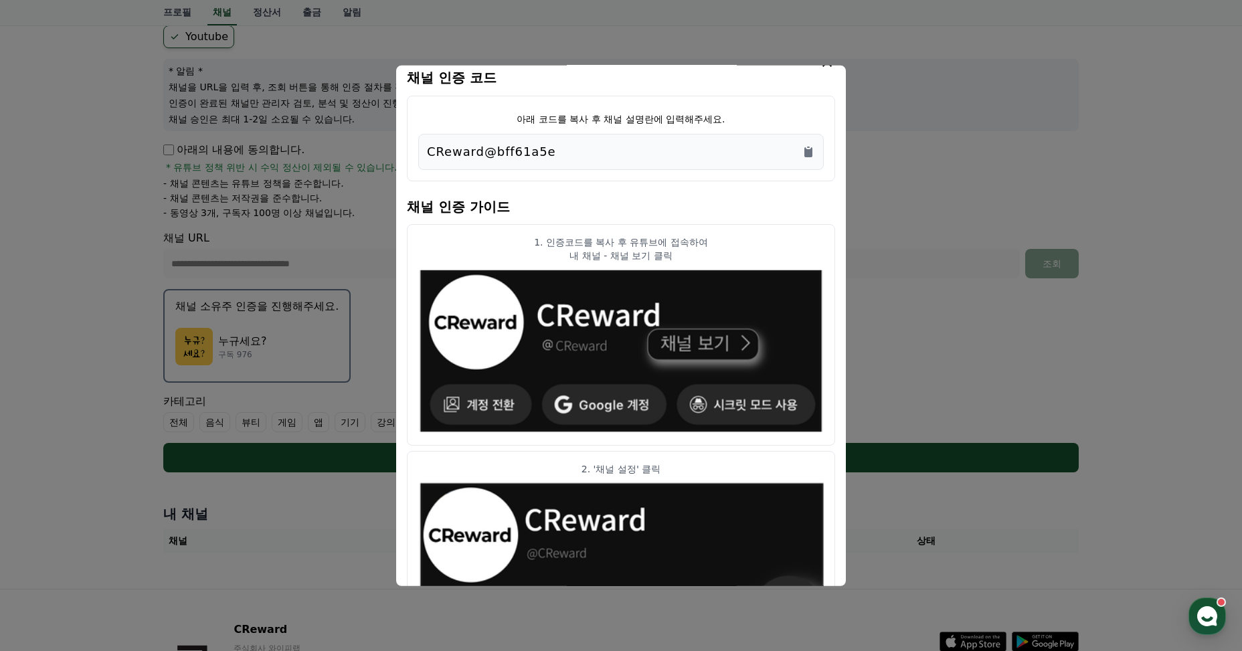
click at [760, 151] on div "CReward@bff61a5e" at bounding box center [621, 151] width 388 height 19
click at [812, 154] on icon "Copy to clipboard" at bounding box center [808, 152] width 8 height 10
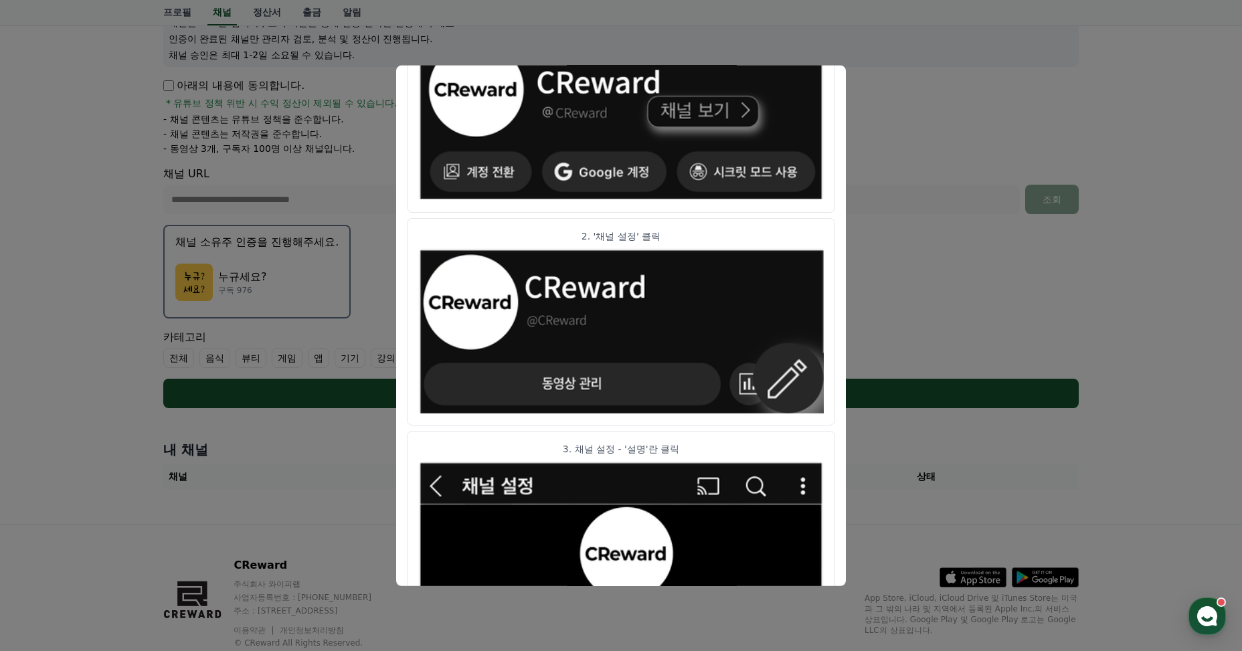
scroll to position [230, 0]
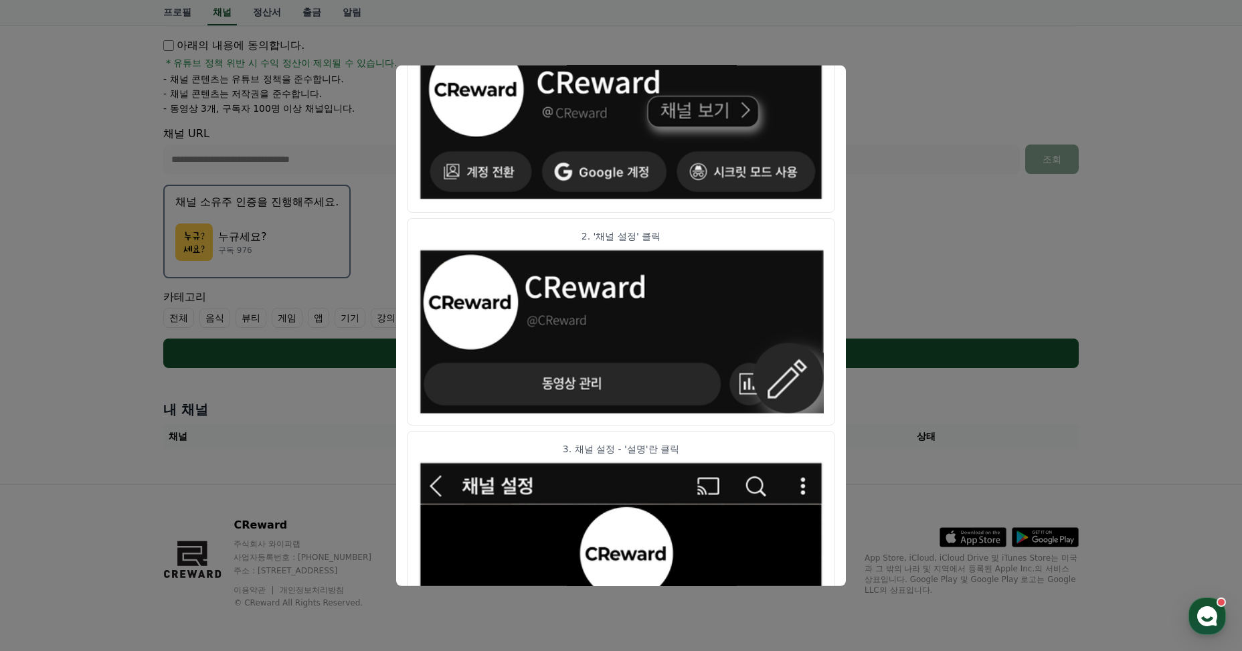
click at [683, 223] on article "2. '채널 설정' 클릭" at bounding box center [621, 321] width 428 height 207
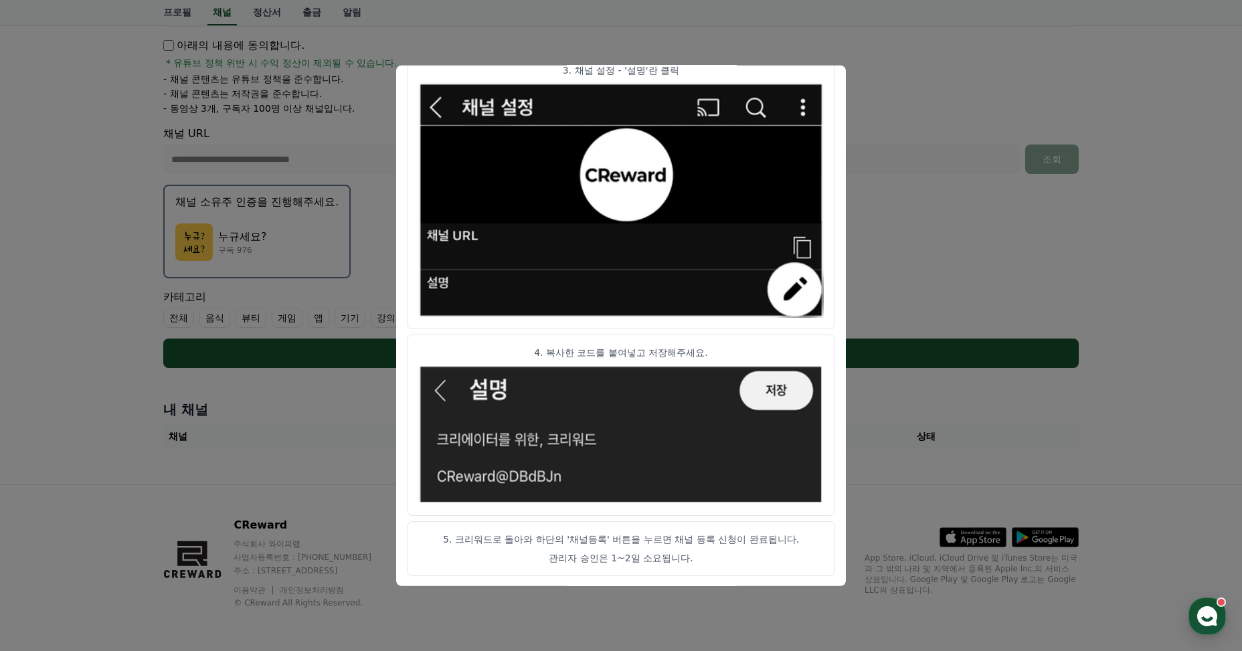
scroll to position [634, 0]
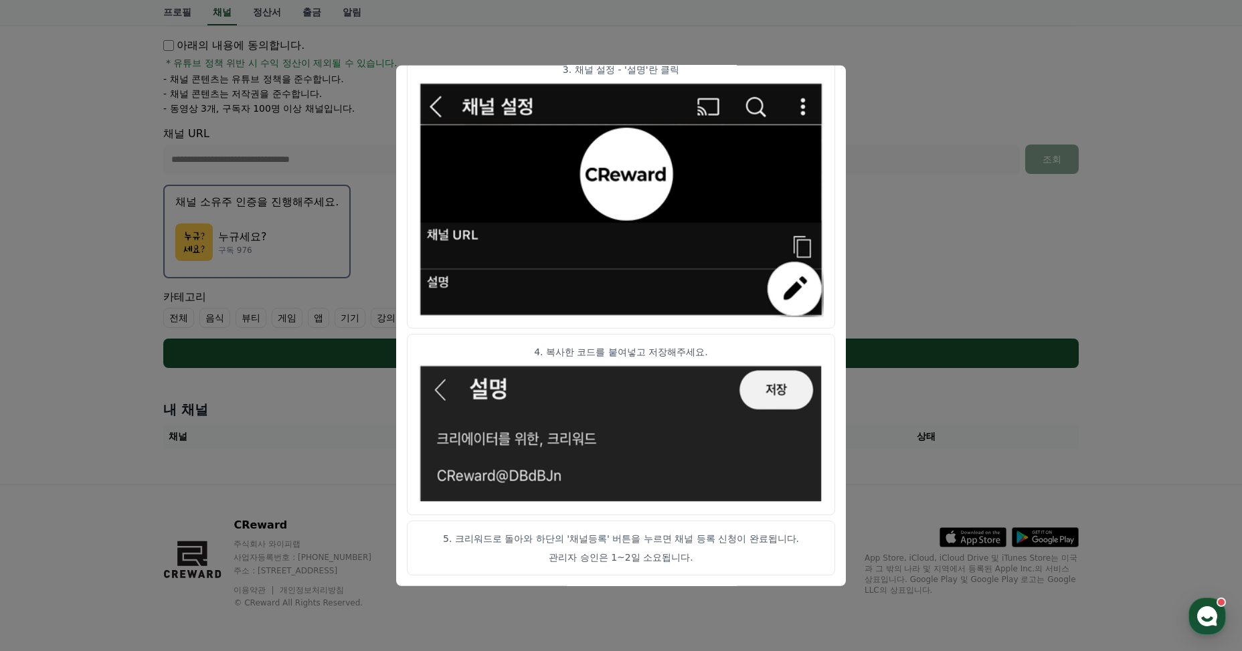
click at [903, 59] on button "close modal" at bounding box center [621, 325] width 1242 height 651
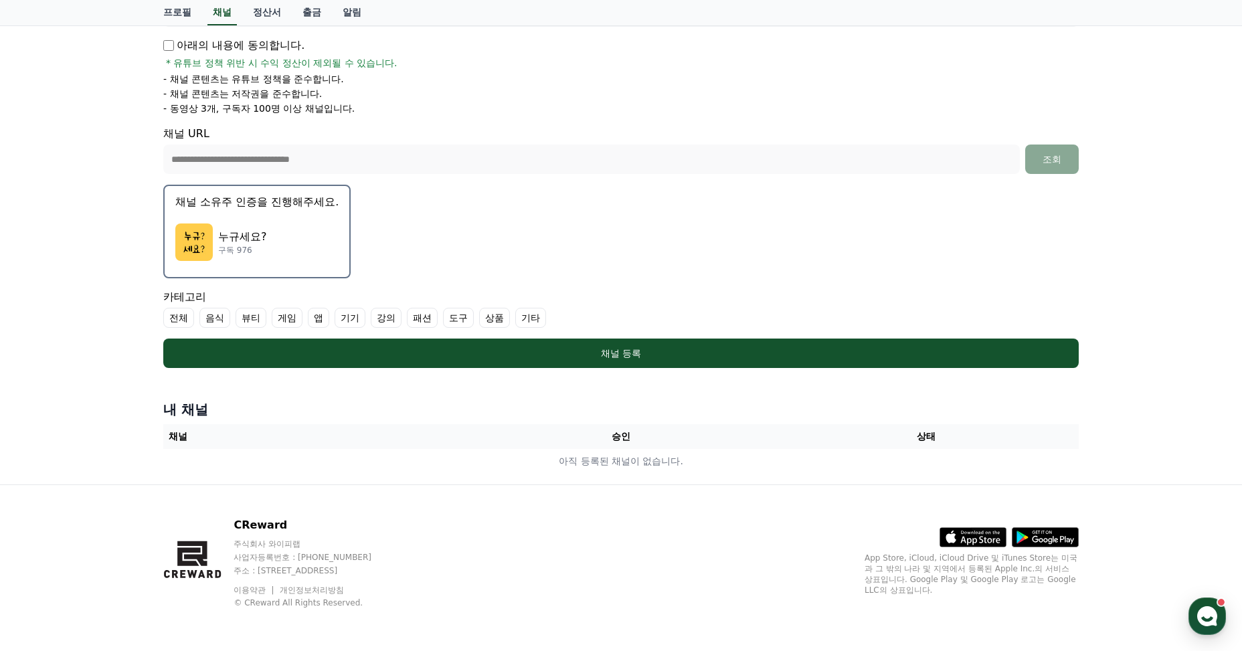
click at [287, 230] on div "누규세요? 구독 976" at bounding box center [256, 242] width 163 height 54
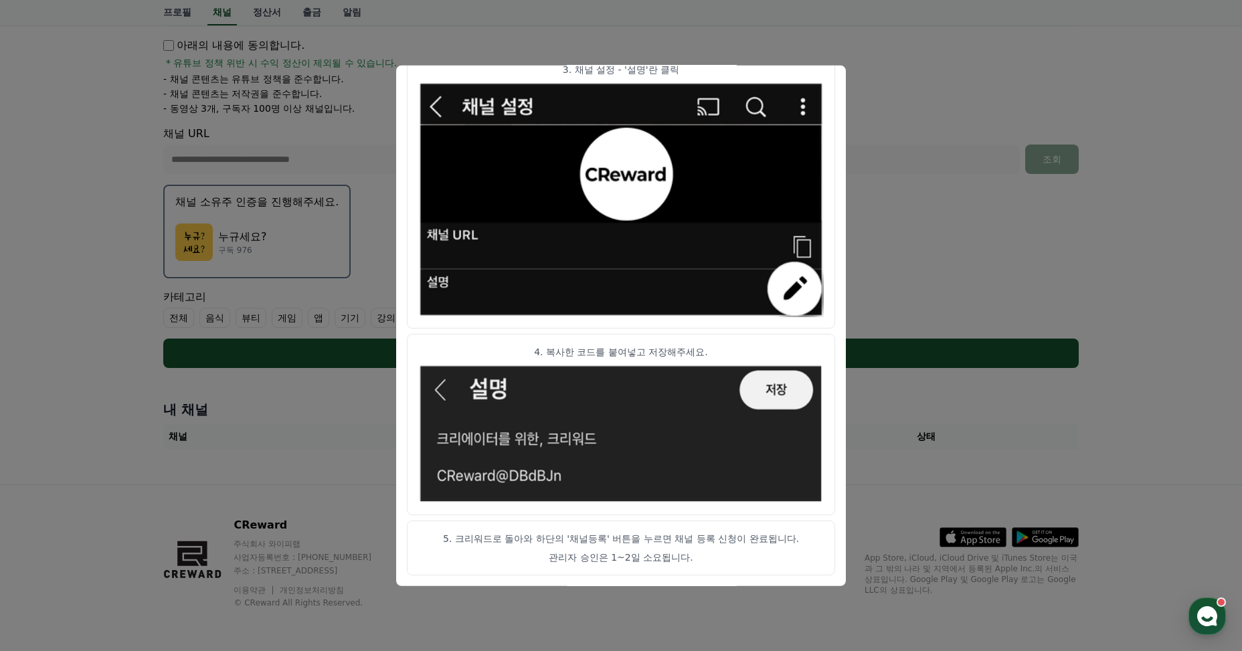
click at [1021, 272] on button "close modal" at bounding box center [621, 325] width 1242 height 651
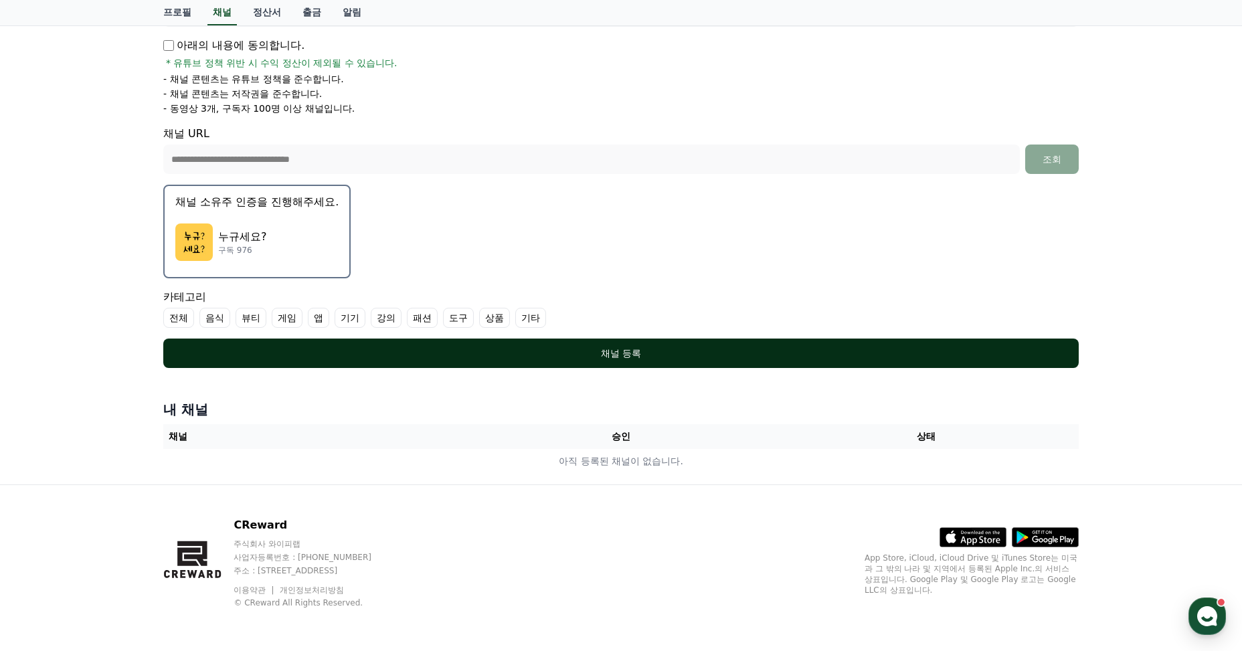
click at [624, 356] on div "채널 등록" at bounding box center [621, 353] width 862 height 13
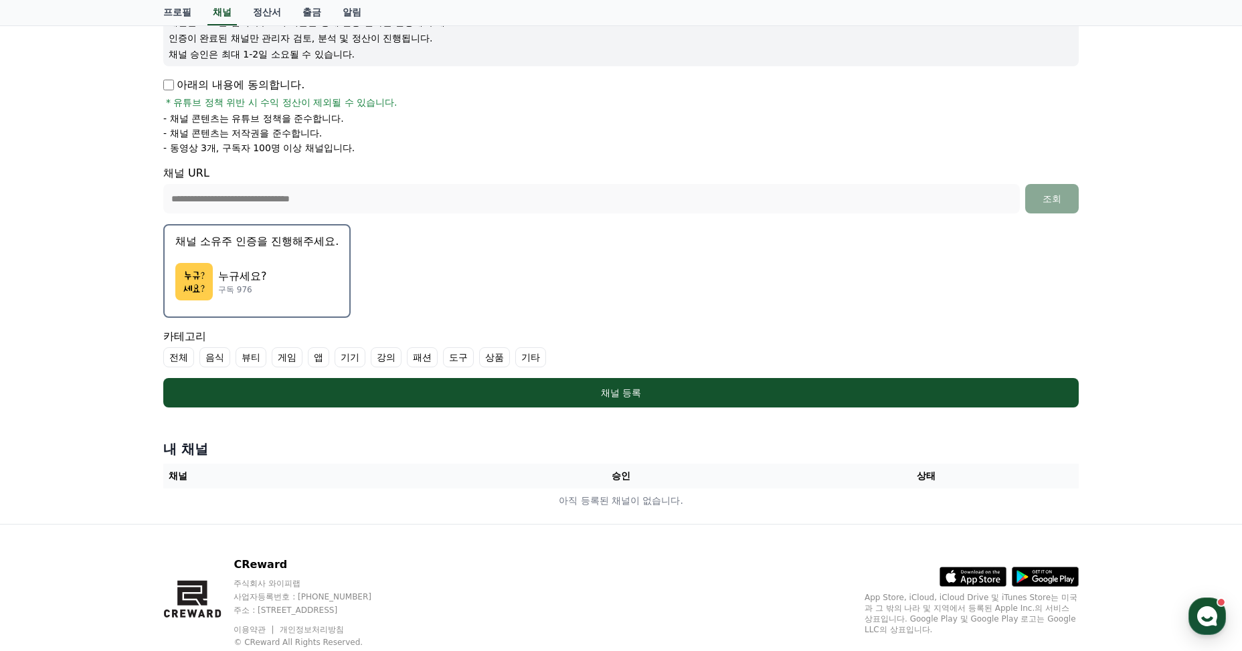
scroll to position [96, 0]
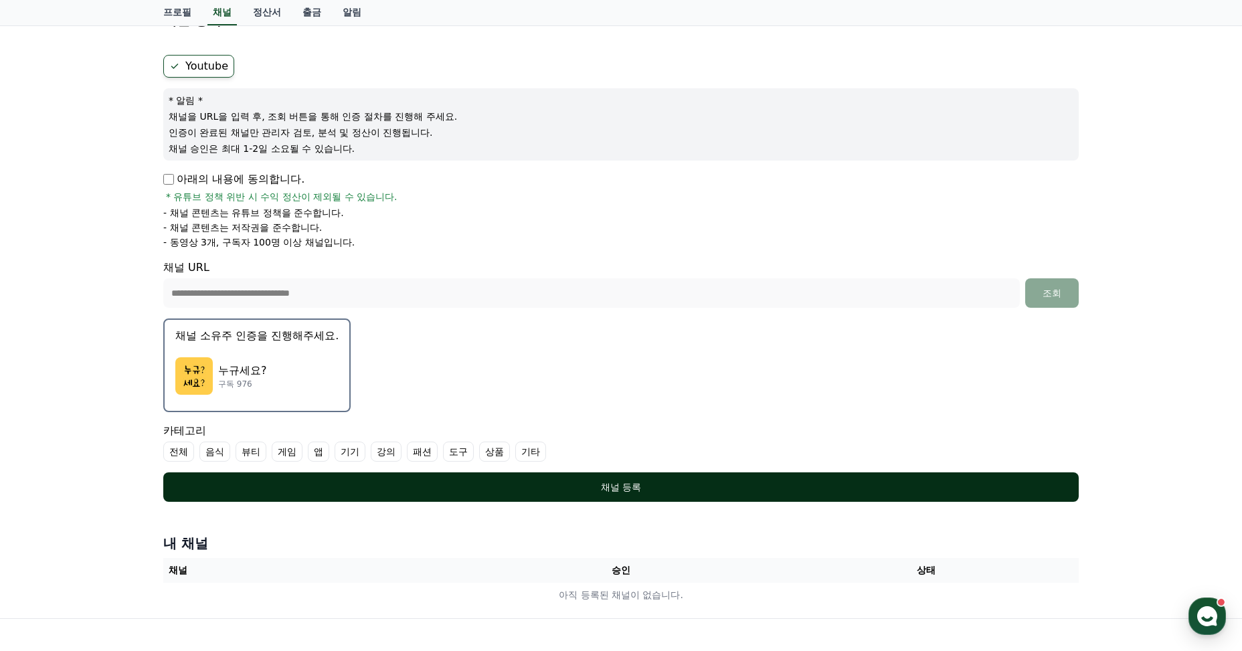
click at [635, 488] on div "채널 등록" at bounding box center [621, 487] width 862 height 13
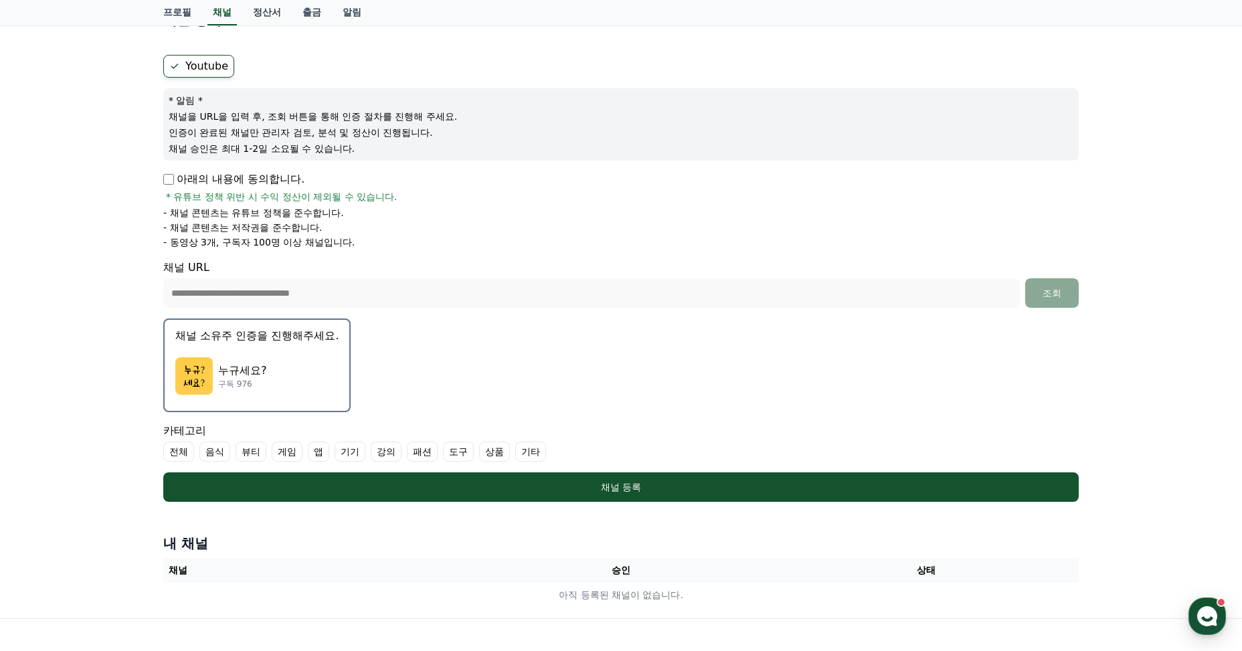
click at [525, 453] on label "기타" at bounding box center [530, 452] width 31 height 20
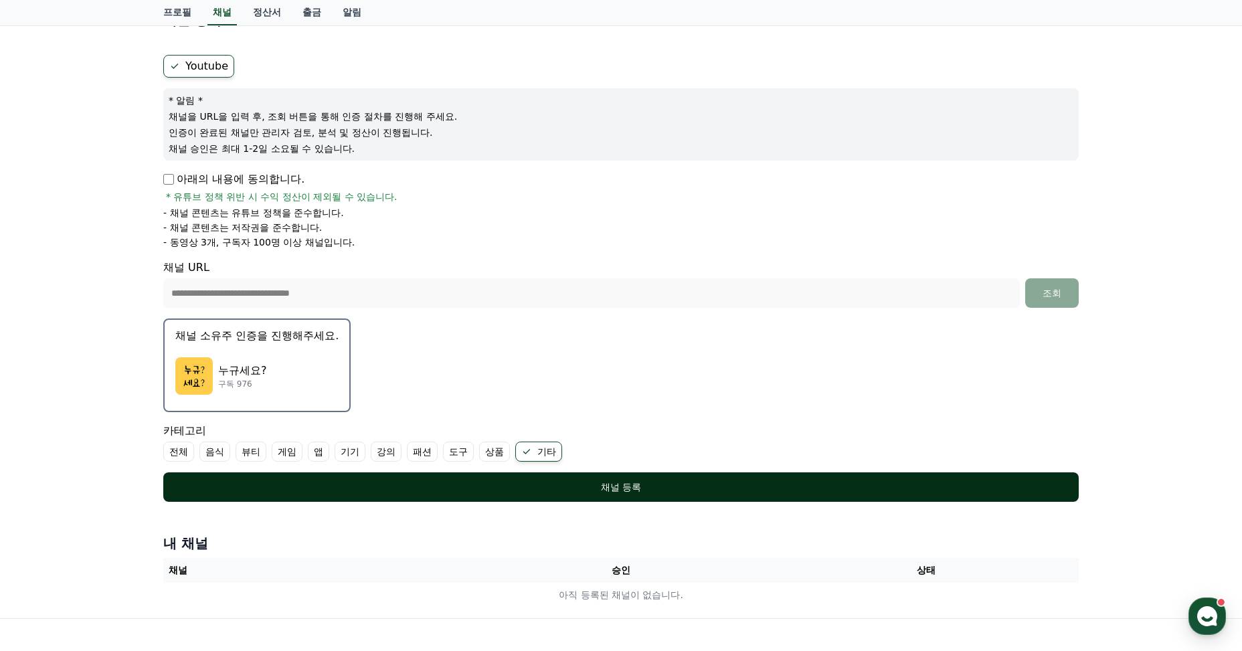
click at [533, 493] on div "채널 등록" at bounding box center [621, 487] width 862 height 13
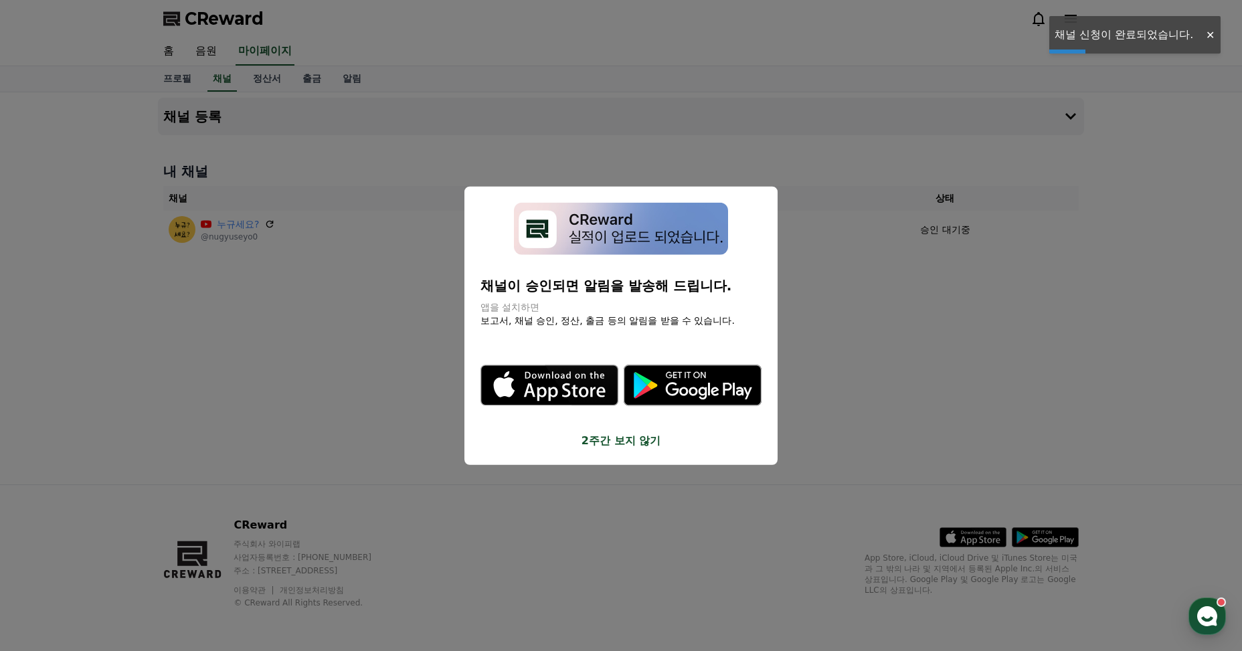
click at [618, 444] on button "2주간 보지 않기" at bounding box center [621, 441] width 281 height 16
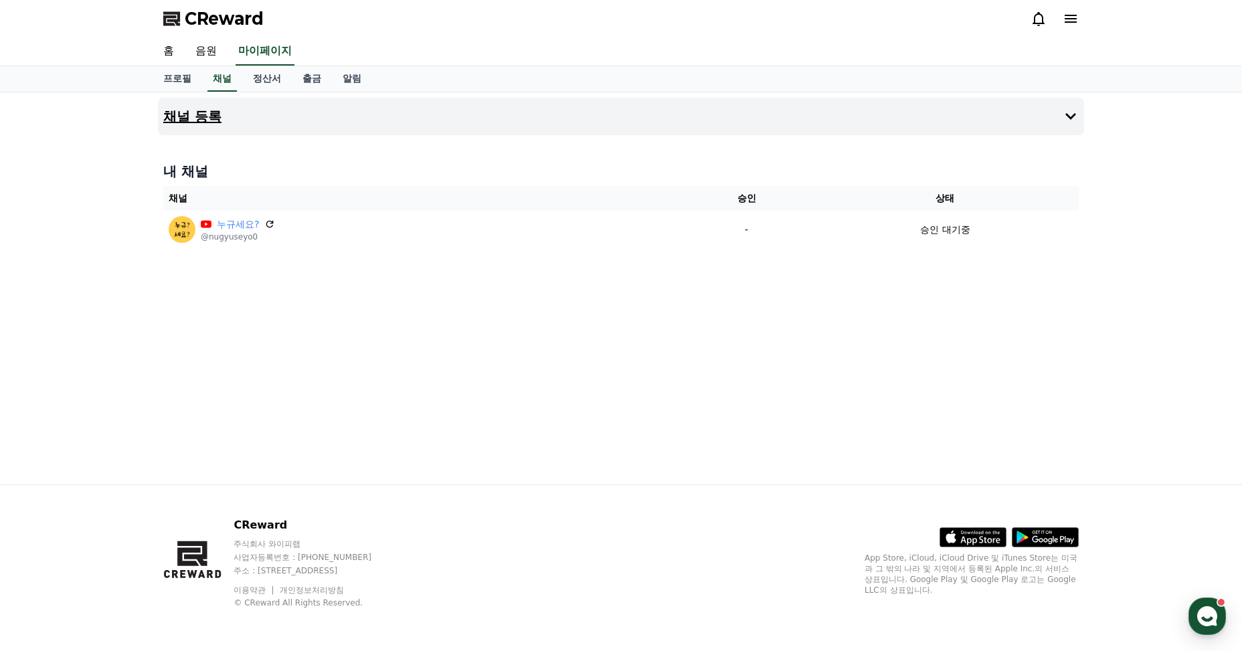
click at [302, 108] on button "채널 등록" at bounding box center [621, 116] width 926 height 37
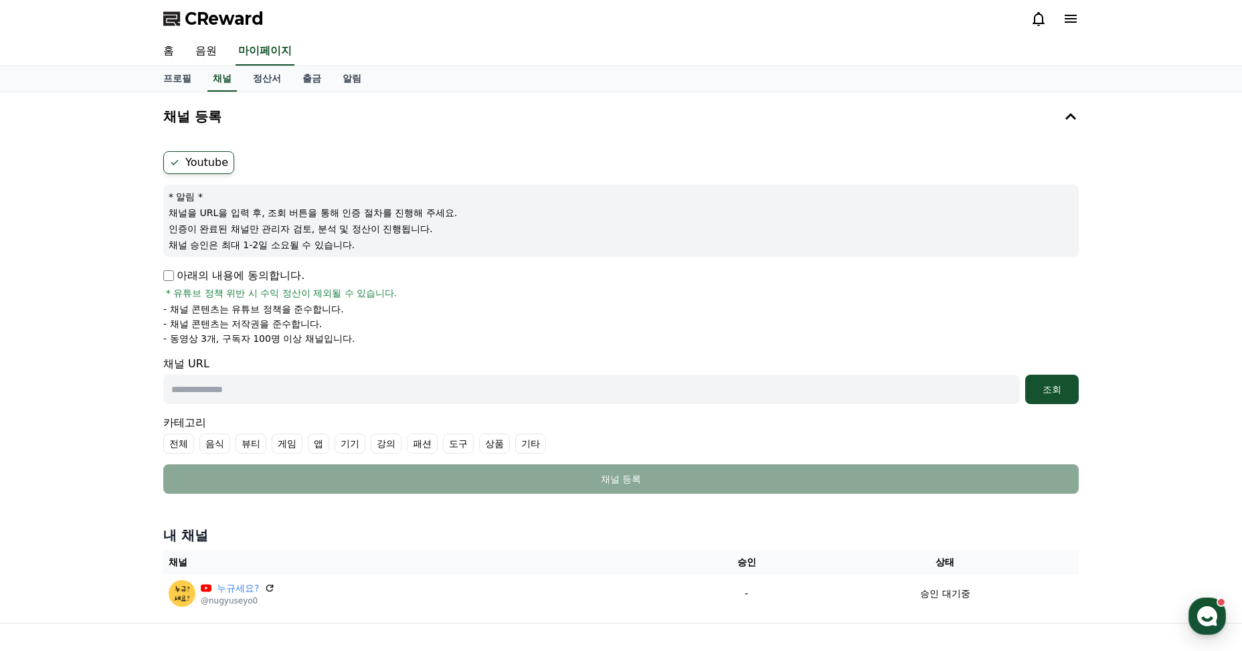
click at [220, 389] on input "text" at bounding box center [591, 389] width 857 height 29
paste input "**********"
type input "**********"
click at [1053, 391] on div "조회" at bounding box center [1052, 389] width 43 height 13
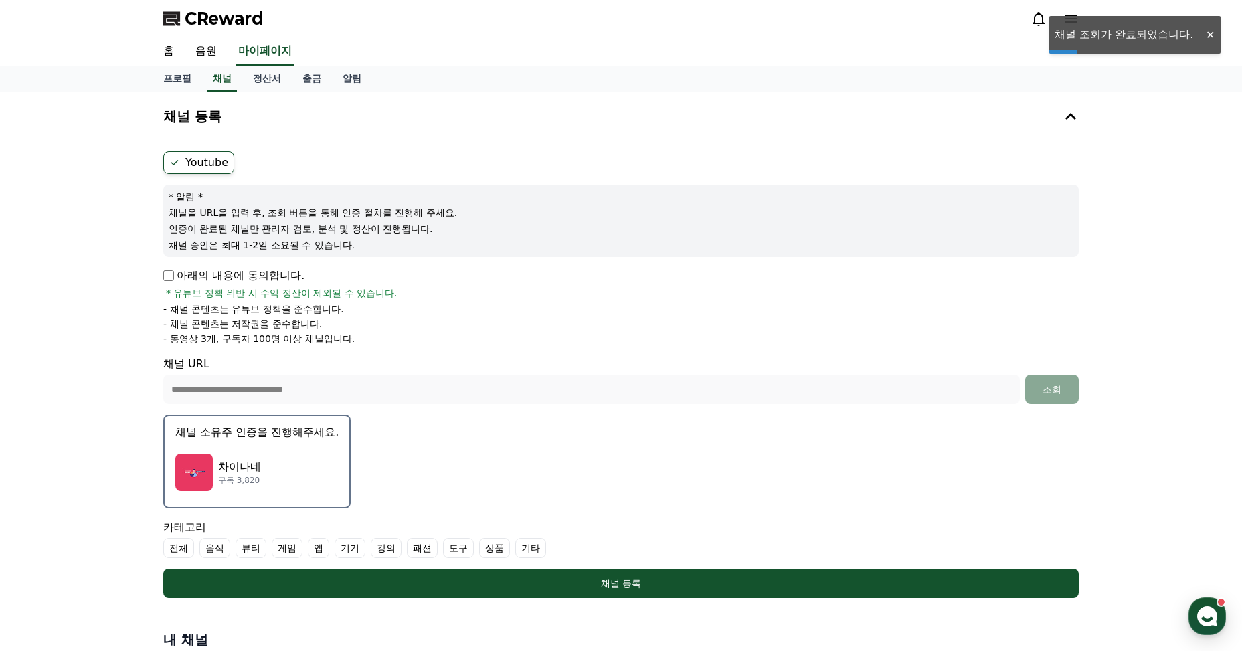
click at [296, 459] on div "차이나네 구독 3,820" at bounding box center [256, 473] width 163 height 54
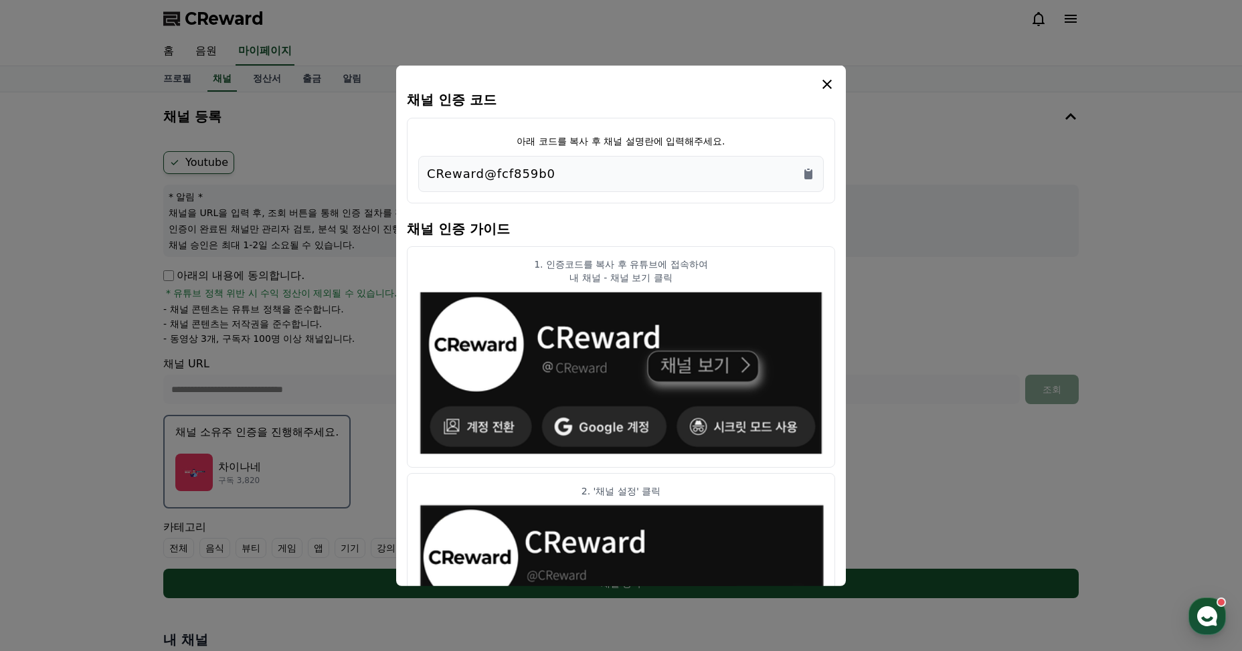
click at [792, 161] on div "CReward@fcf859b0" at bounding box center [621, 173] width 406 height 36
click at [797, 171] on div "CReward@fcf859b0" at bounding box center [621, 173] width 388 height 19
click at [812, 174] on icon "Copy to clipboard" at bounding box center [808, 174] width 8 height 10
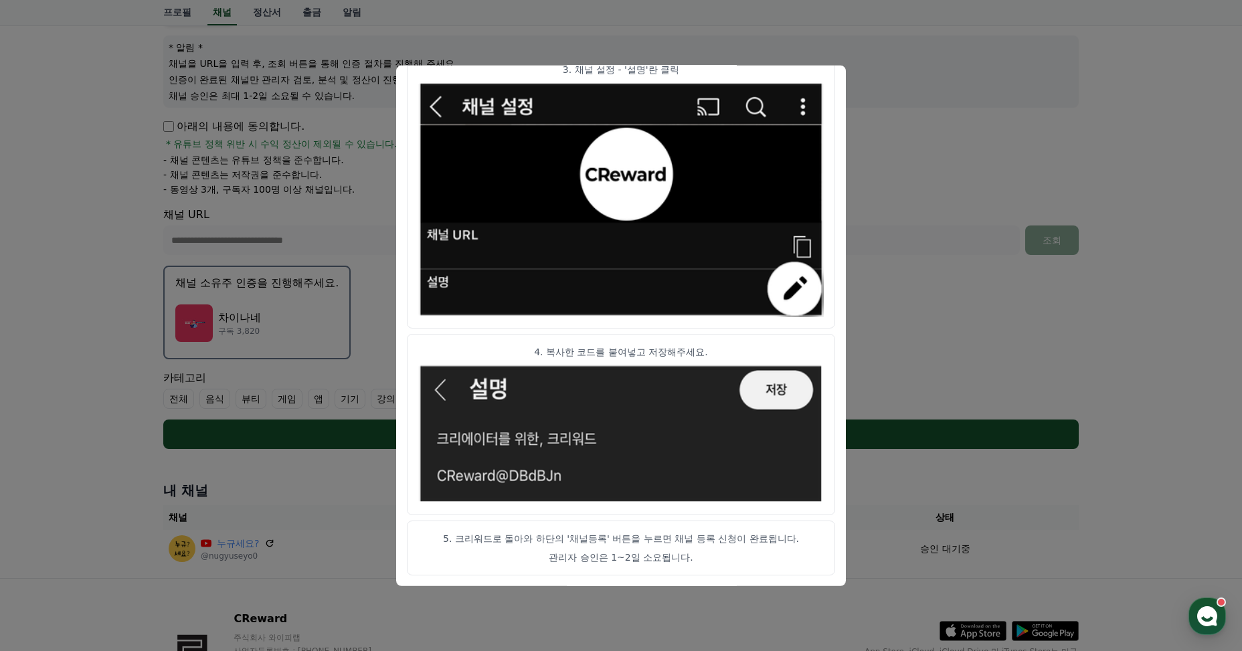
scroll to position [89, 0]
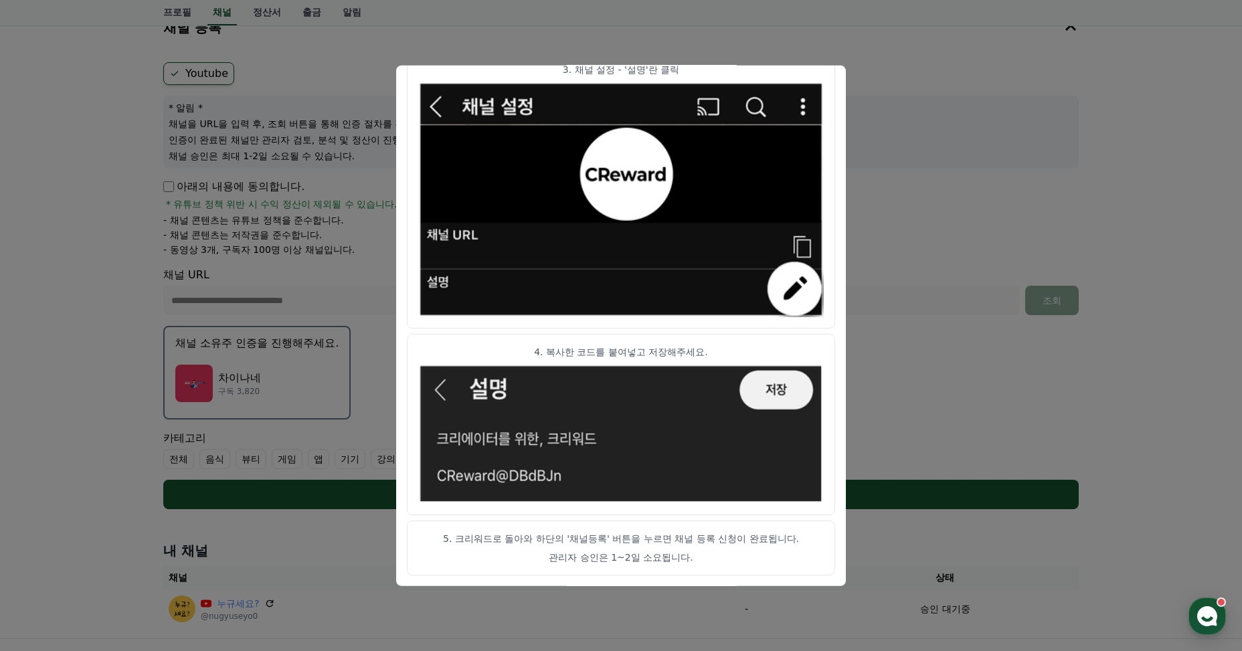
click at [958, 151] on button "close modal" at bounding box center [621, 325] width 1242 height 651
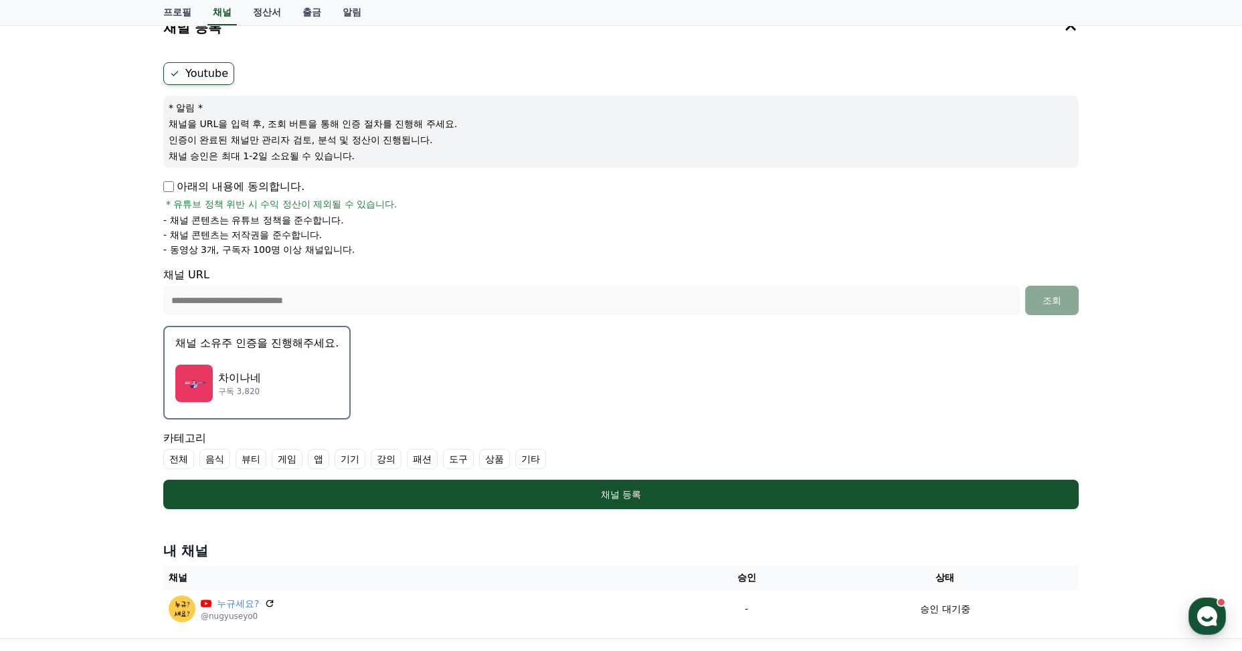
click at [531, 462] on label "기타" at bounding box center [530, 459] width 31 height 20
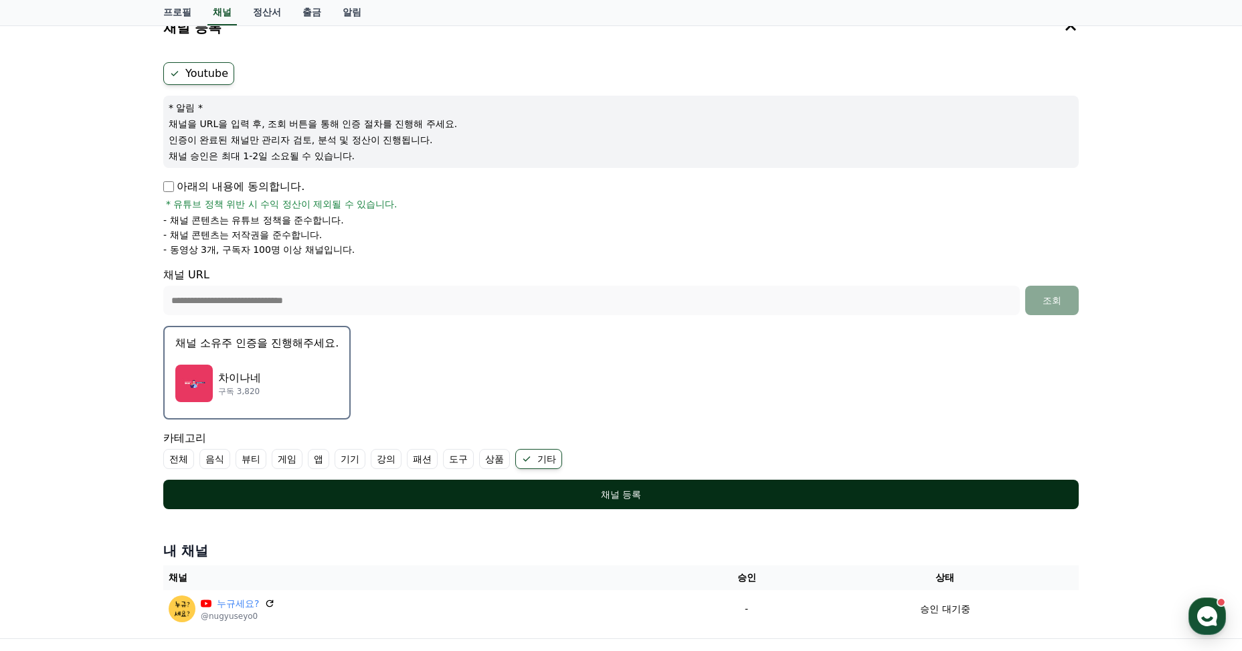
click at [552, 495] on div "채널 등록" at bounding box center [621, 494] width 862 height 13
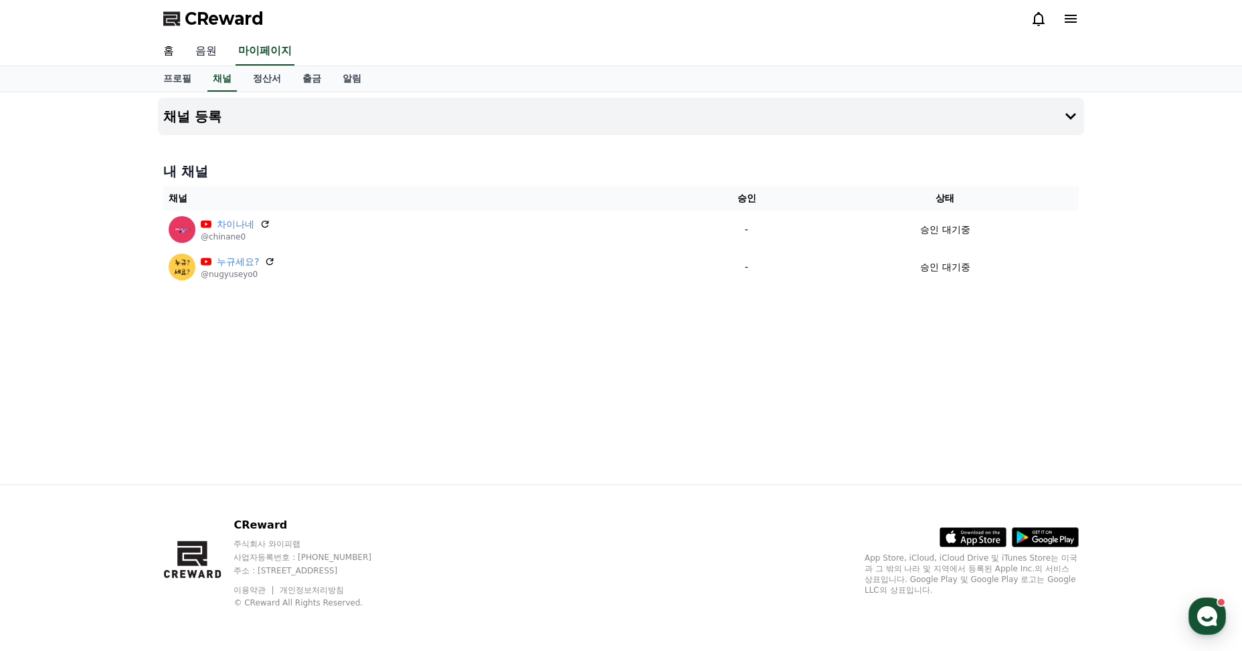
click at [200, 56] on link "음원" at bounding box center [206, 51] width 43 height 28
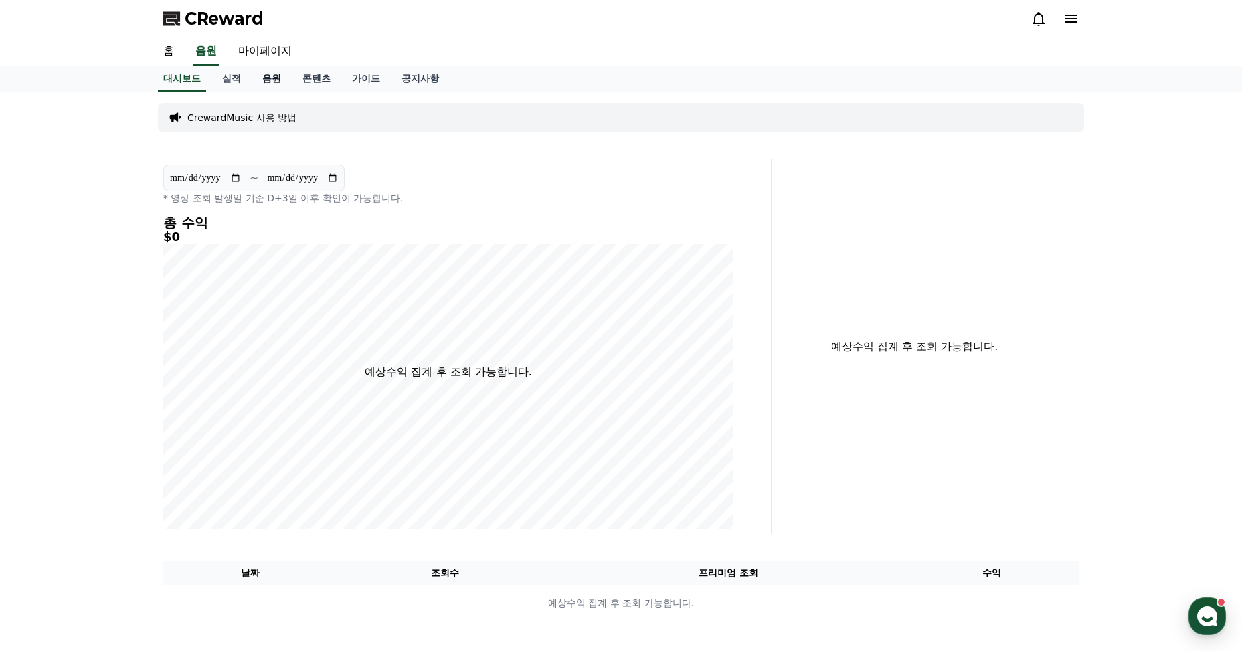
click at [279, 76] on link "음원" at bounding box center [272, 78] width 40 height 25
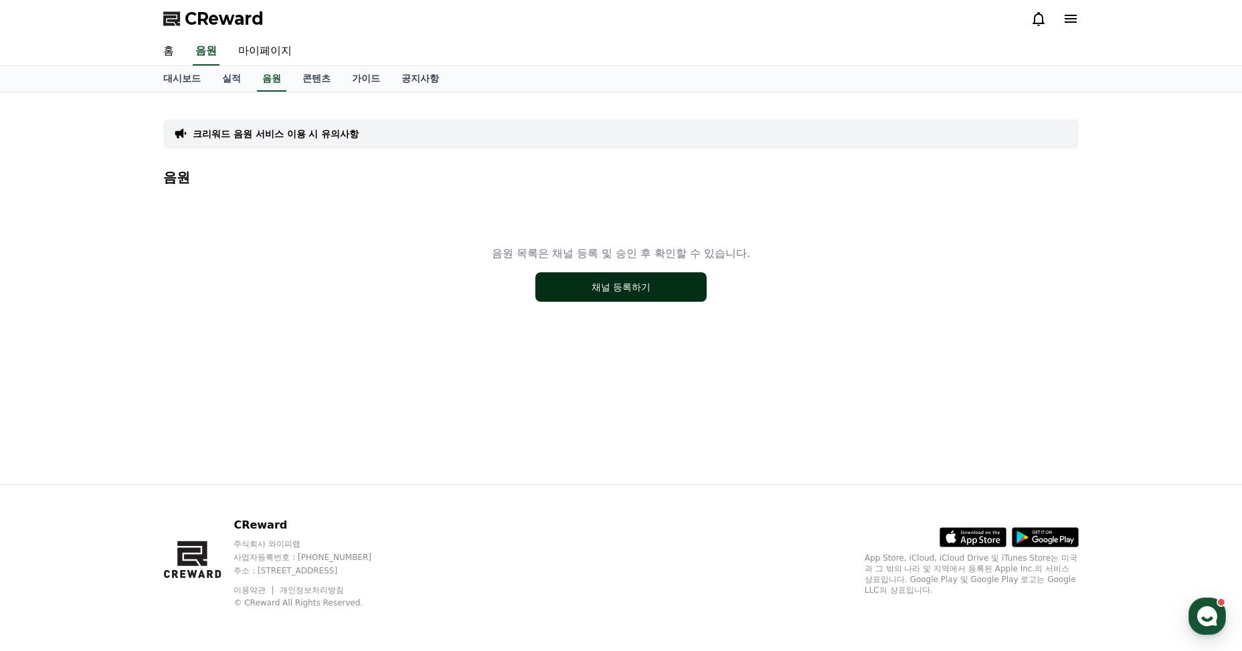
click at [625, 292] on button "채널 등록하기" at bounding box center [620, 286] width 171 height 29
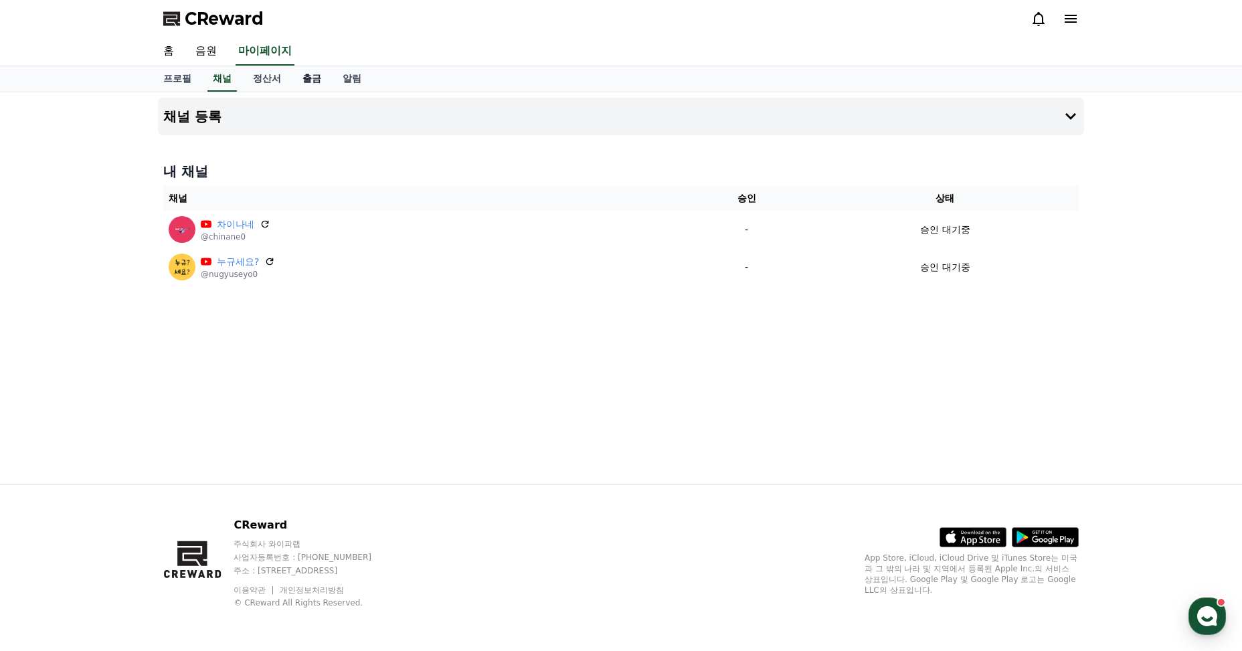
click at [307, 80] on link "출금" at bounding box center [312, 78] width 40 height 25
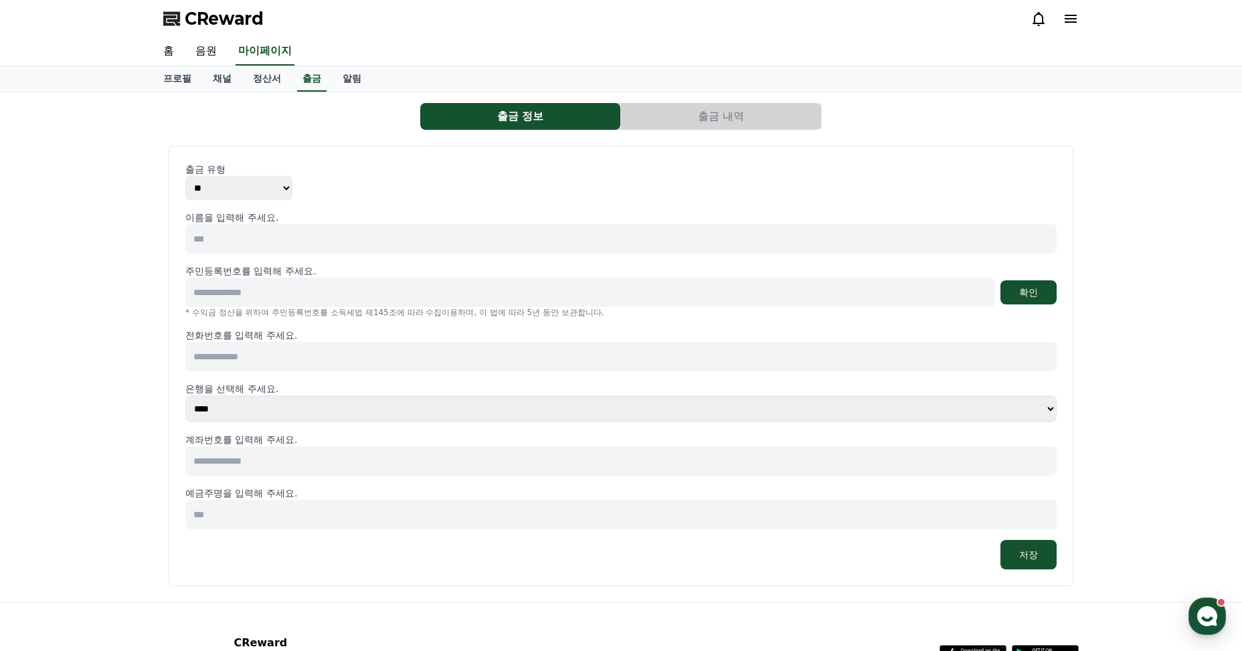
click at [313, 250] on input at bounding box center [620, 238] width 871 height 29
click at [160, 47] on link "홈" at bounding box center [169, 51] width 32 height 28
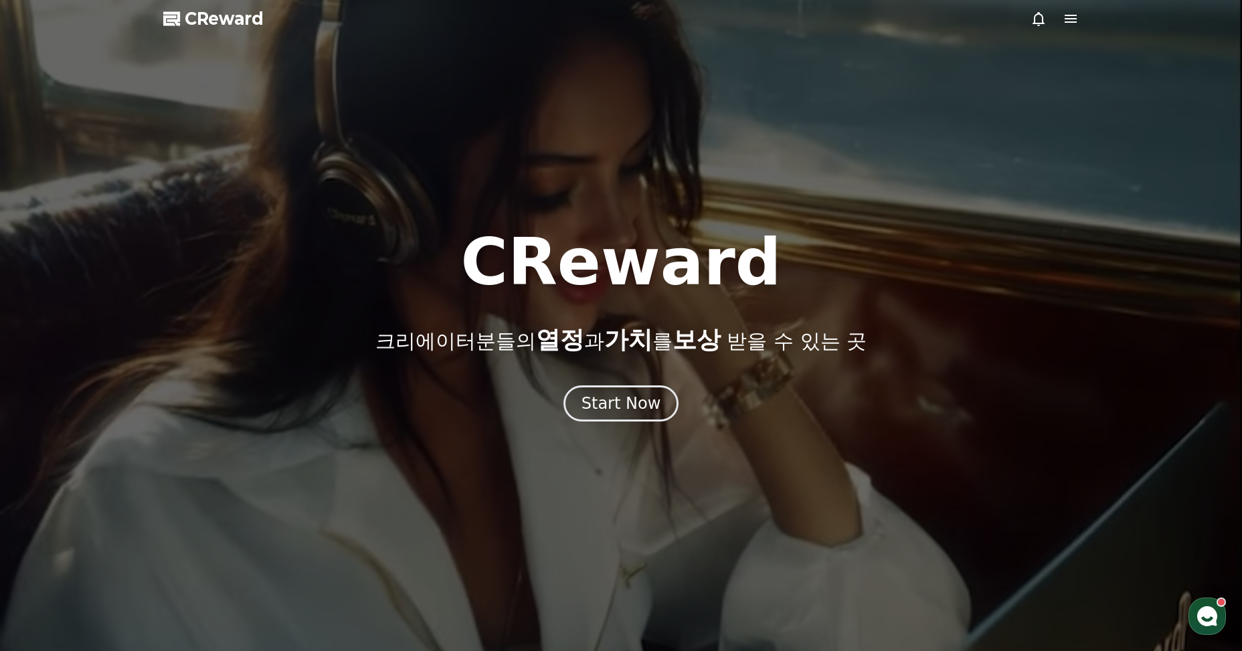
click at [194, 11] on span "CReward" at bounding box center [224, 18] width 79 height 21
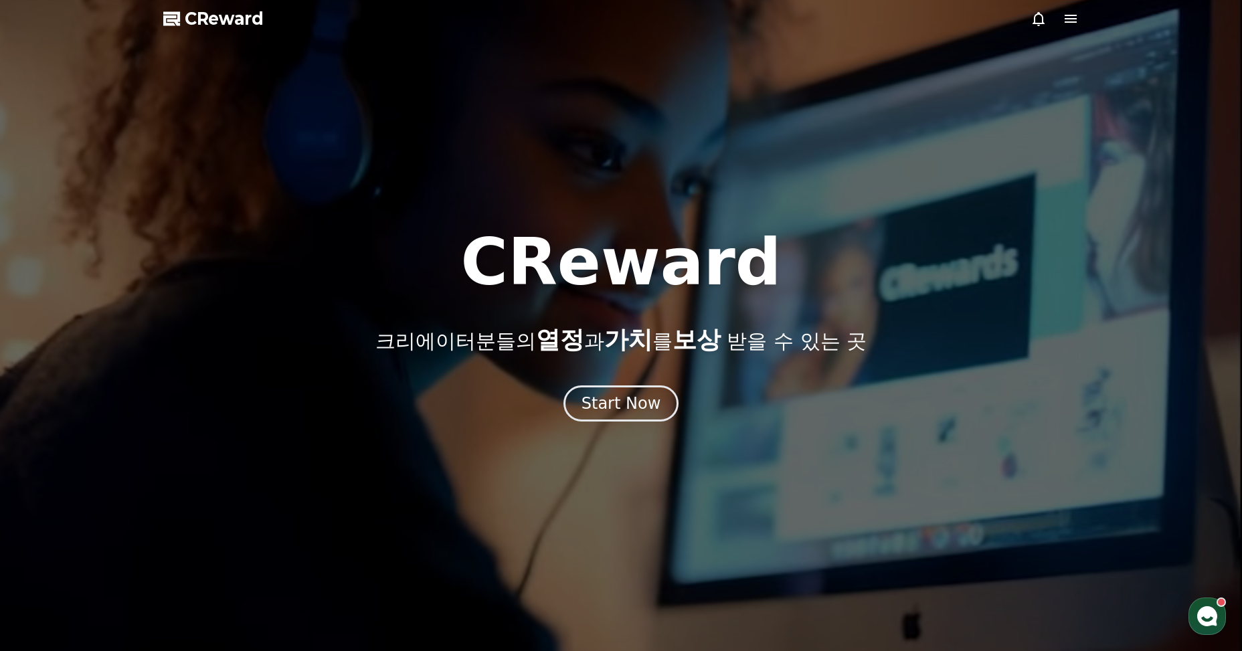
click at [1077, 17] on icon at bounding box center [1071, 19] width 16 height 16
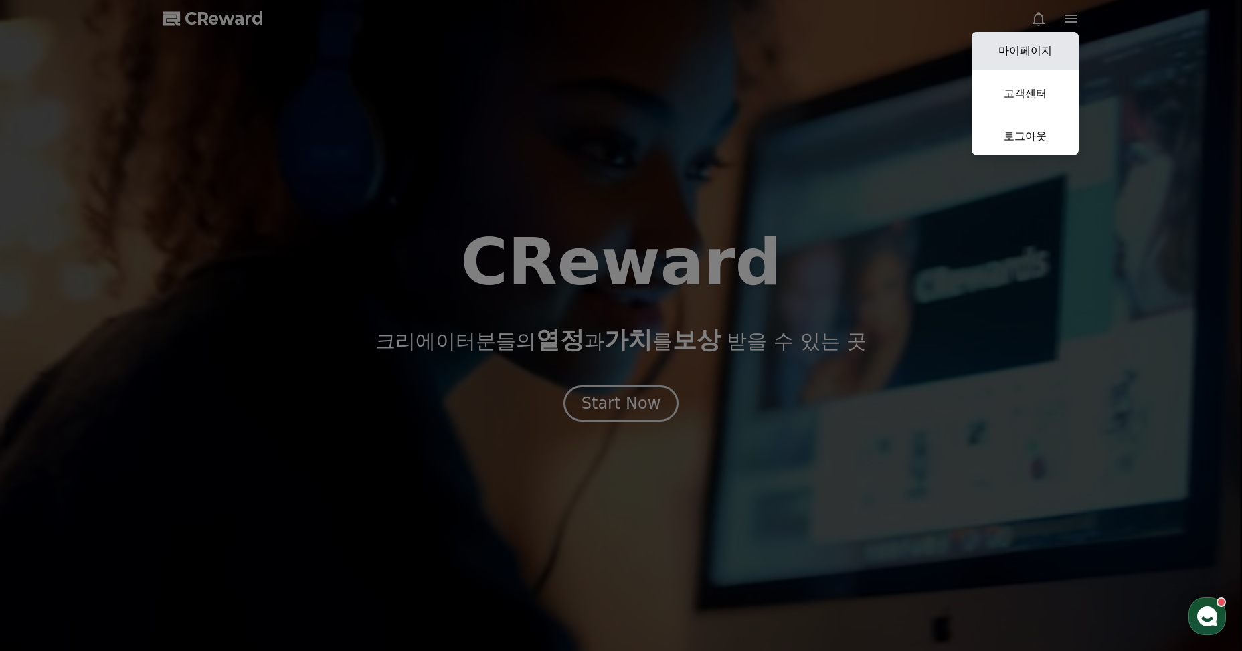
click at [1033, 46] on link "마이페이지" at bounding box center [1025, 50] width 107 height 37
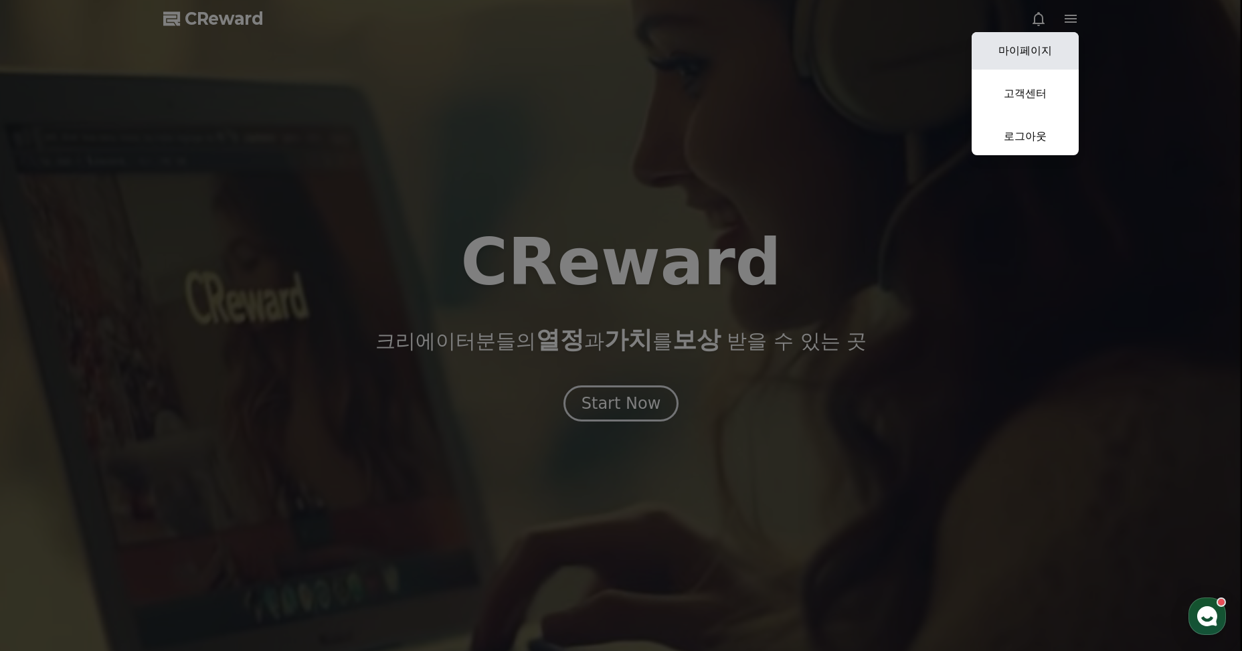
select select "**********"
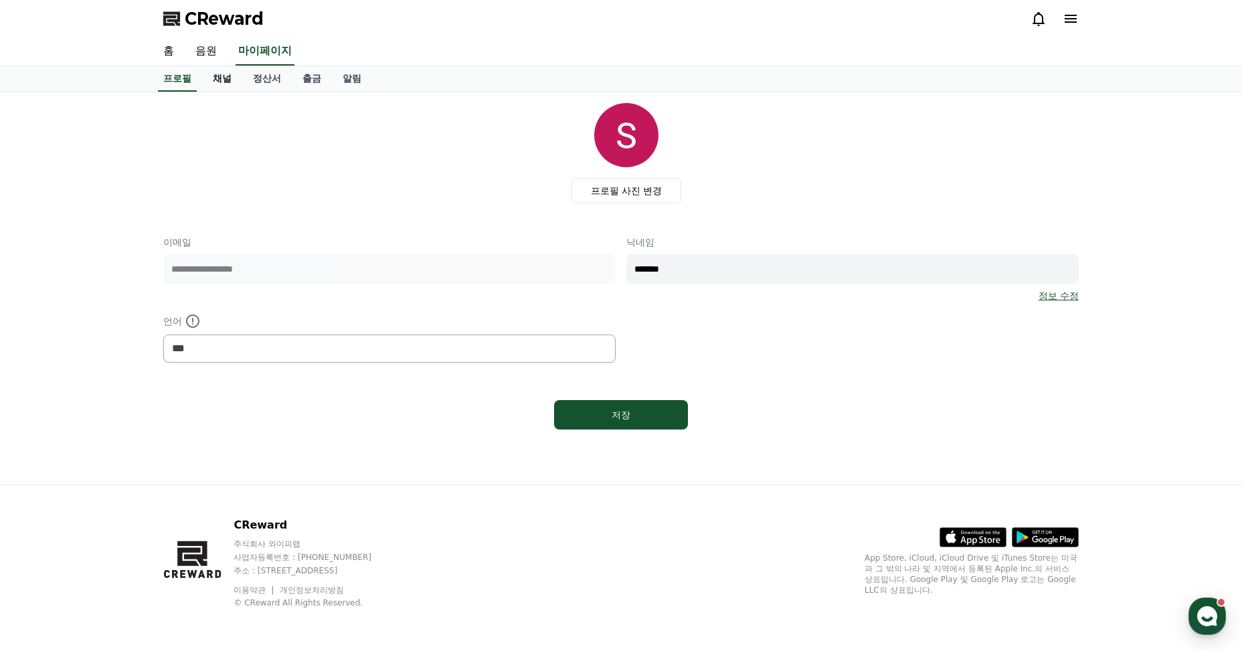
click at [222, 76] on link "채널" at bounding box center [222, 78] width 40 height 25
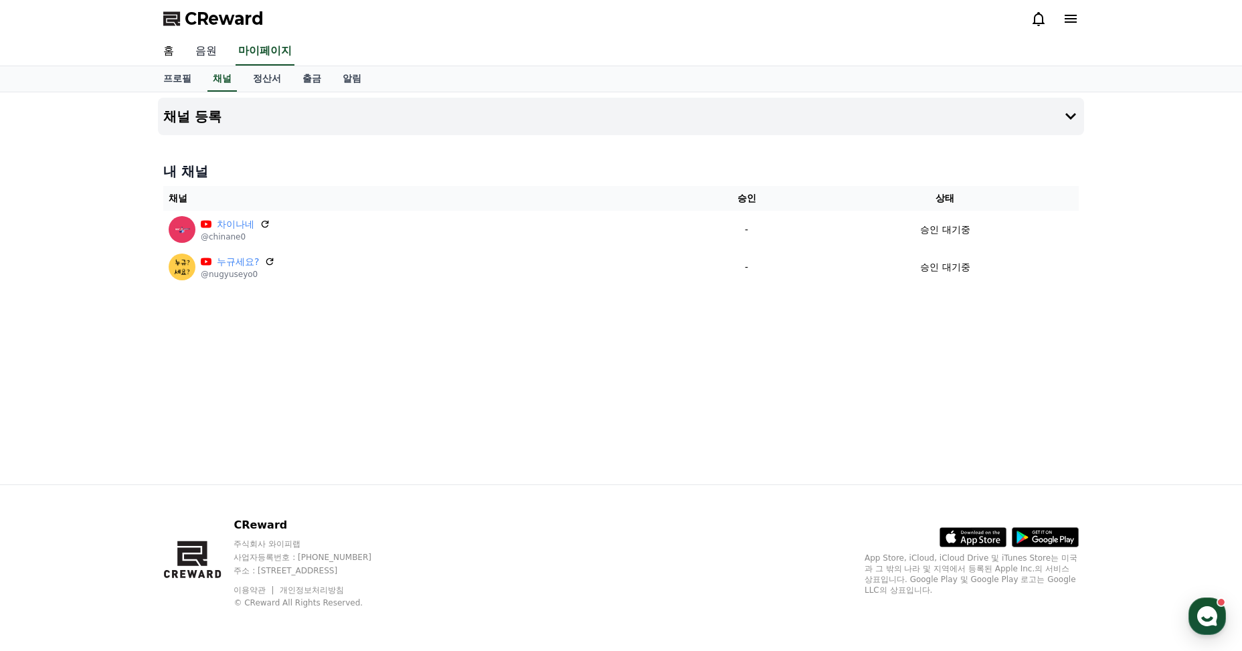
click at [211, 50] on link "음원" at bounding box center [206, 51] width 43 height 28
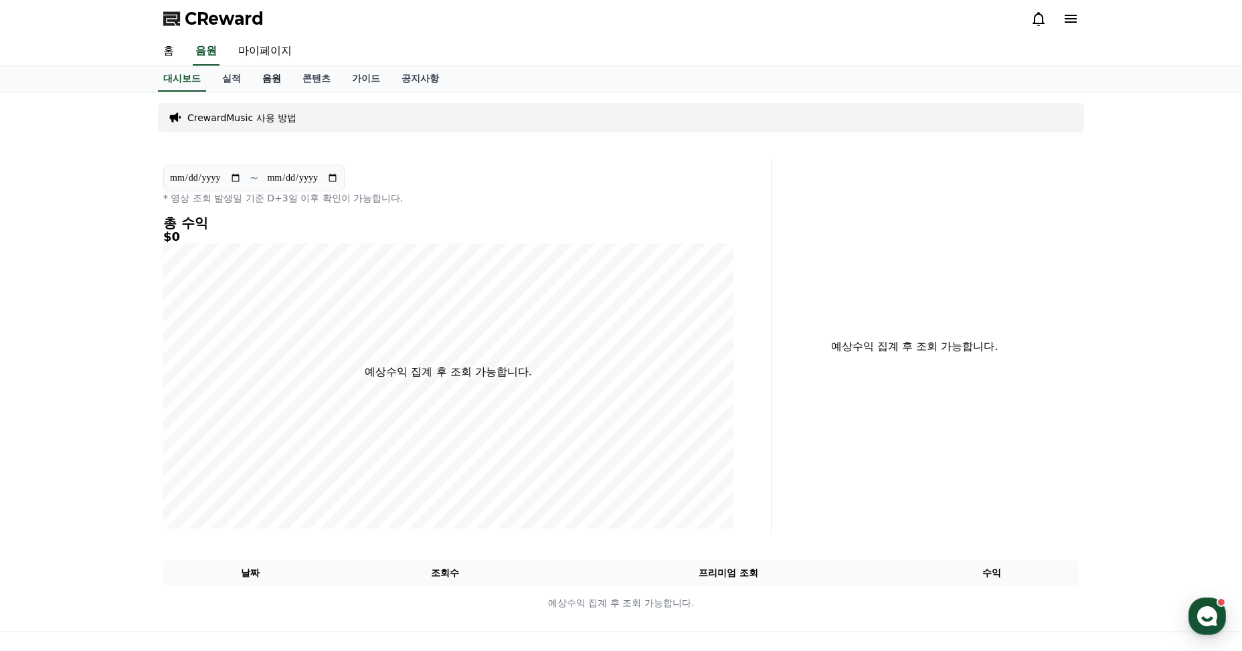
click at [268, 76] on link "음원" at bounding box center [272, 78] width 40 height 25
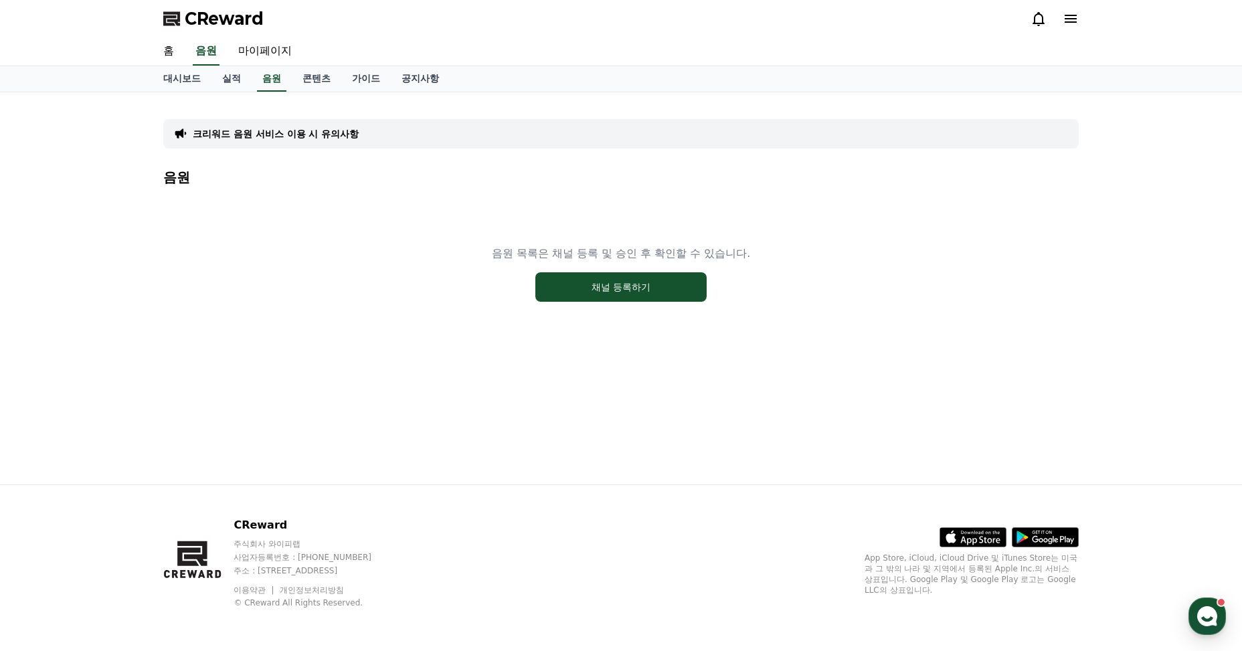
click at [272, 135] on p "크리워드 음원 서비스 이용 시 유의사항" at bounding box center [276, 133] width 166 height 13
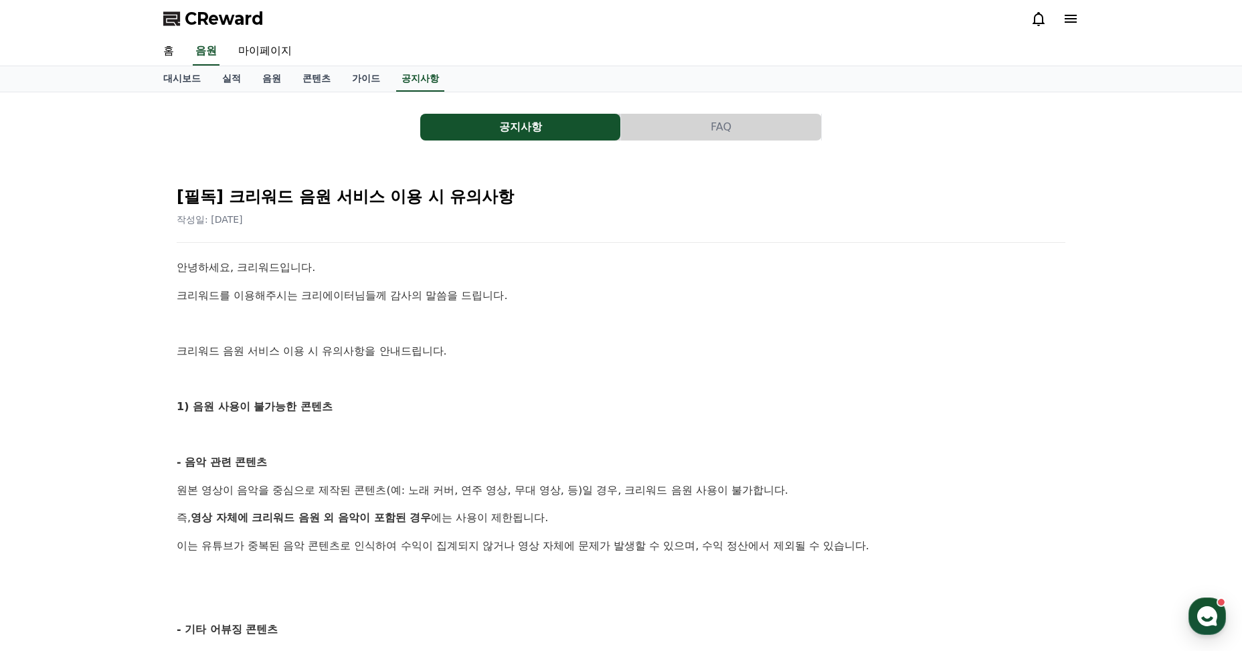
click at [693, 135] on button "FAQ" at bounding box center [721, 127] width 200 height 27
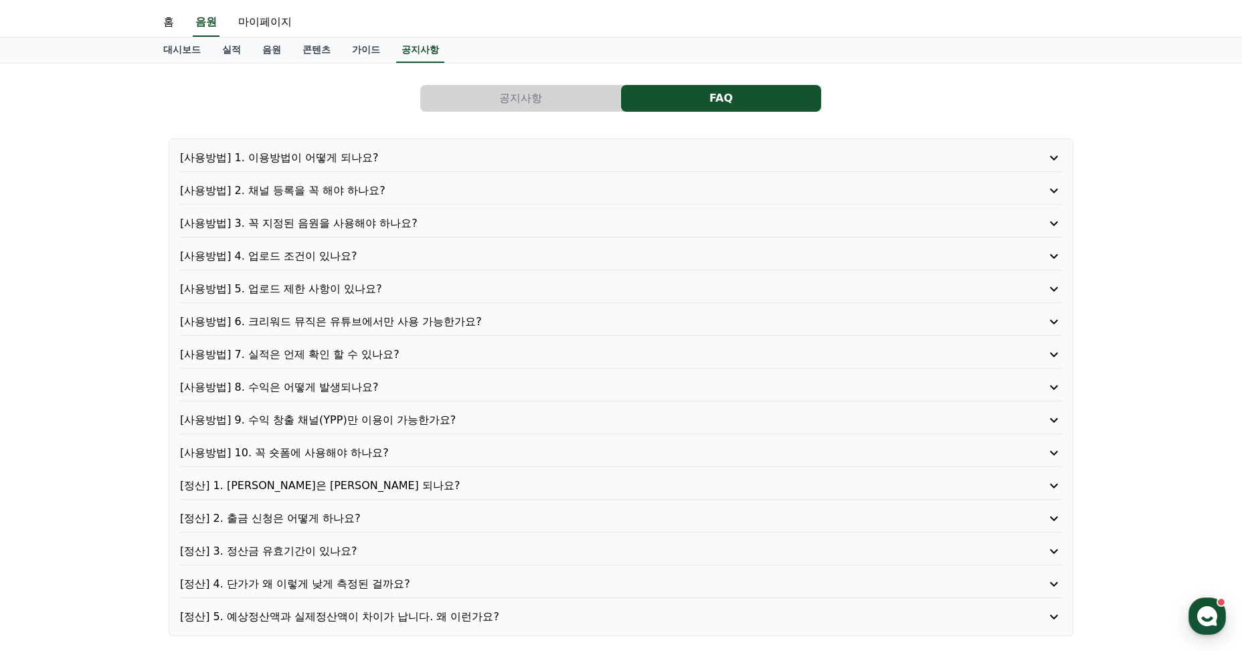
scroll to position [45, 0]
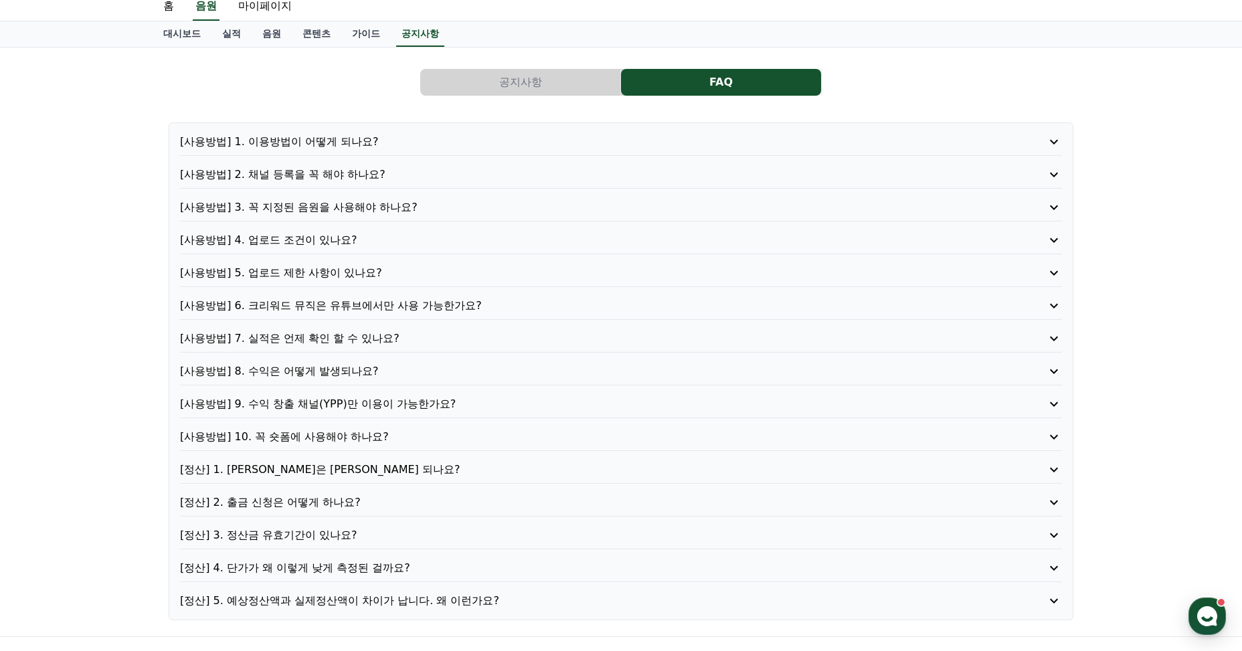
click at [468, 301] on p "[사용방법] 6. 크리워드 뮤직은 유튜브에서만 사용 가능한가요?" at bounding box center [586, 306] width 812 height 16
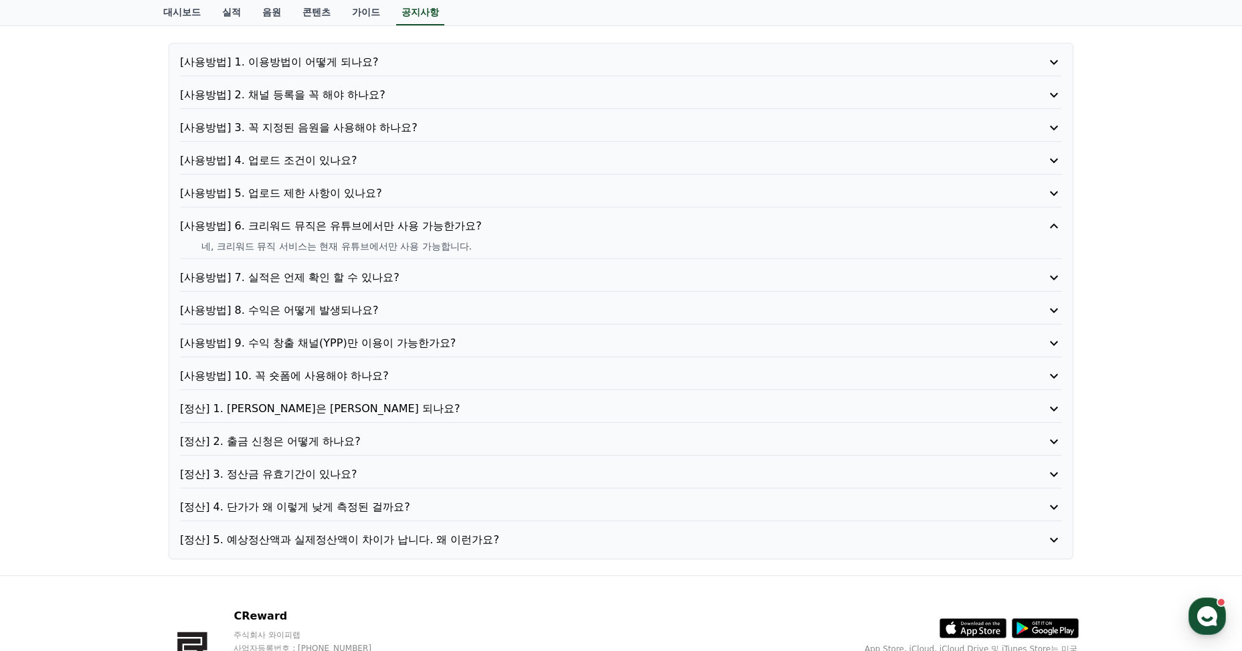
scroll to position [134, 0]
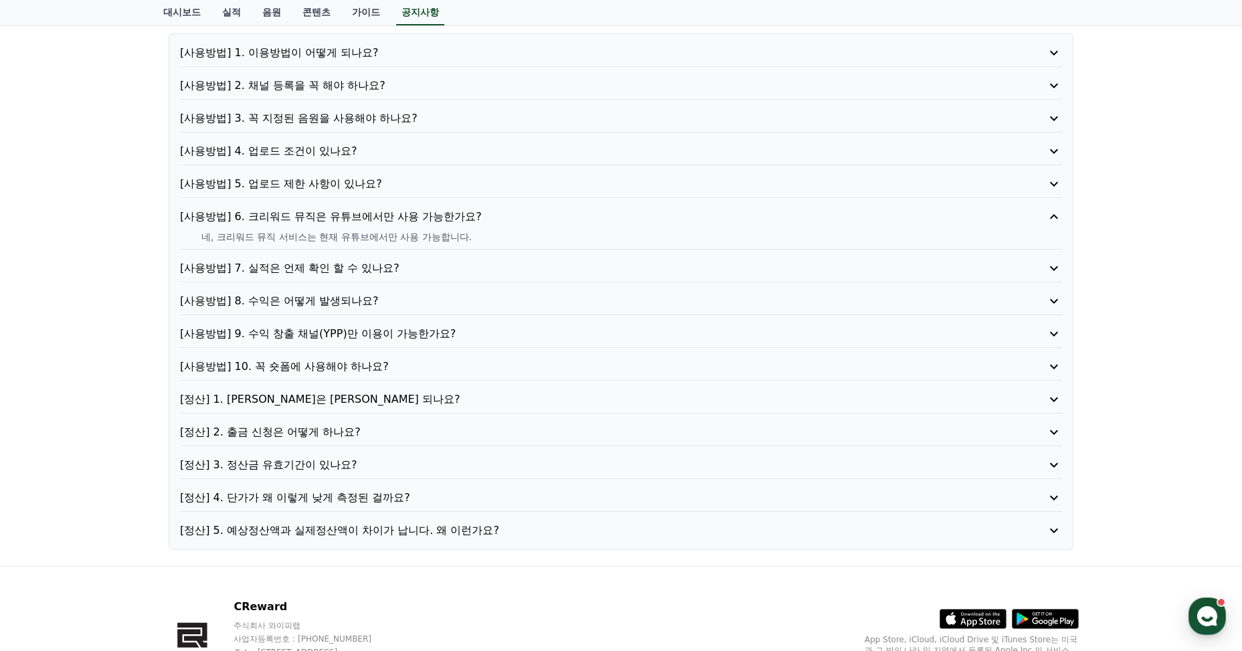
click at [464, 336] on p "[사용방법] 9. 수익 창출 채널(YPP)만 이용이 가능한가요?" at bounding box center [586, 334] width 812 height 16
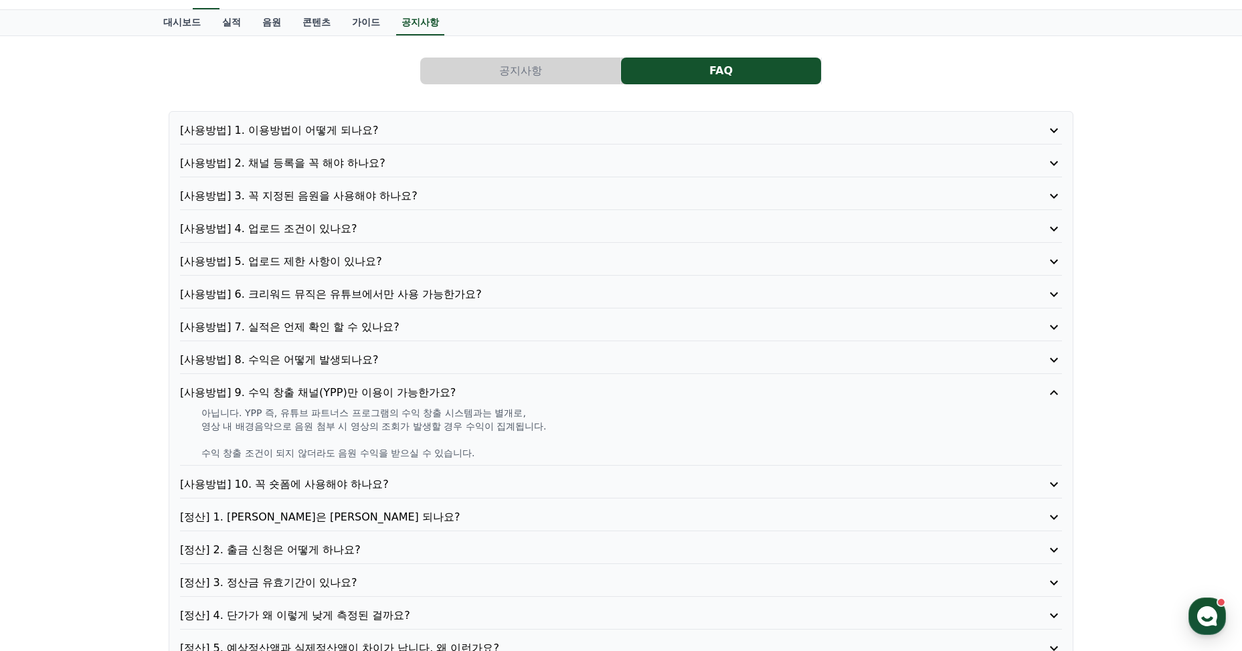
scroll to position [55, 0]
click at [343, 264] on p "[사용방법] 5. 업로드 제한 사항이 있나요?" at bounding box center [586, 263] width 812 height 16
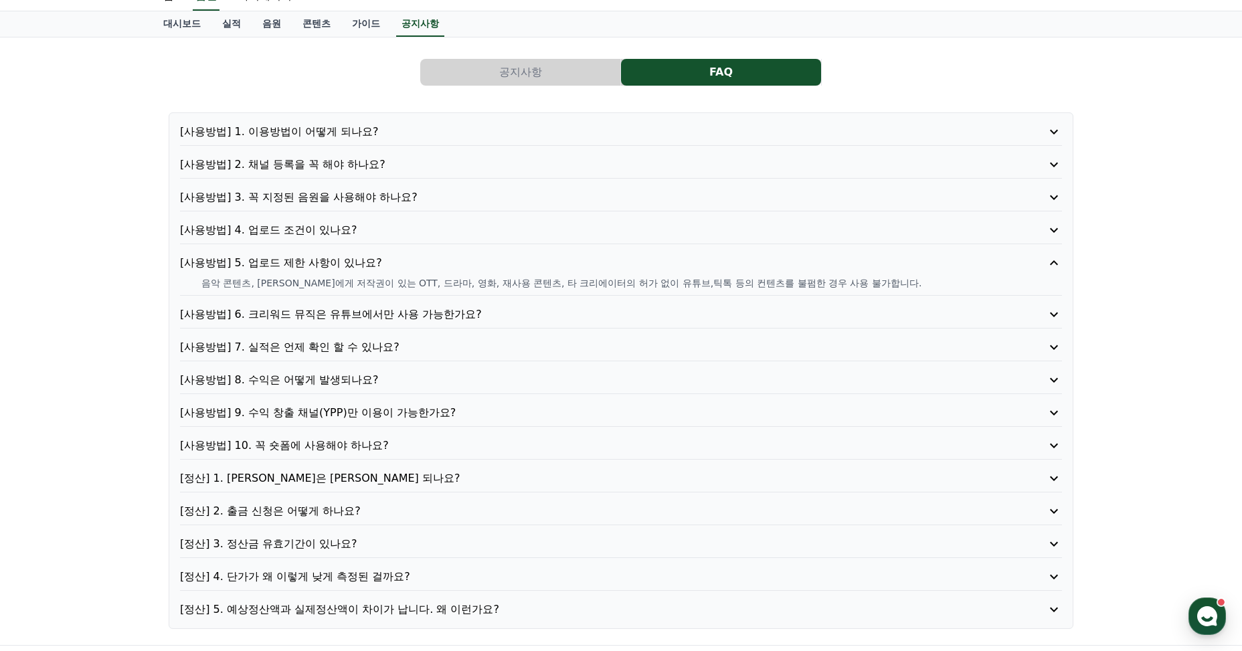
click at [355, 315] on p "[사용방법] 6. 크리워드 뮤직은 유튜브에서만 사용 가능한가요?" at bounding box center [586, 315] width 812 height 16
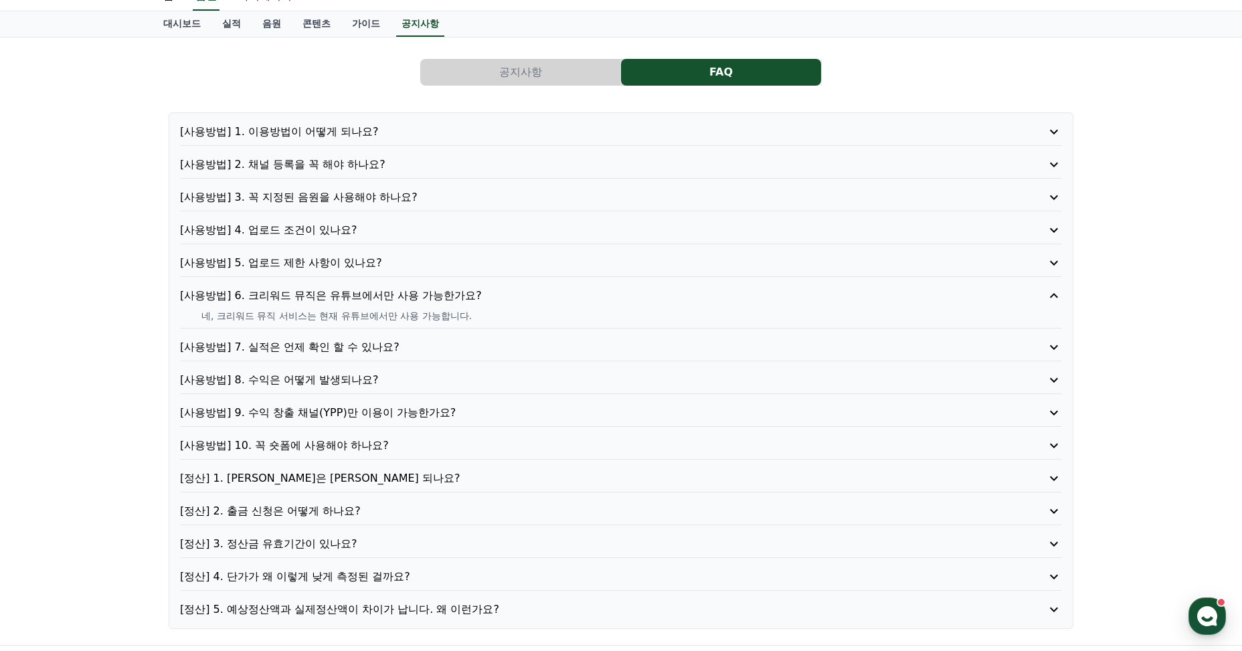
click at [330, 196] on p "[사용방법] 3. 꼭 지정된 음원을 사용해야 하나요?" at bounding box center [586, 197] width 812 height 16
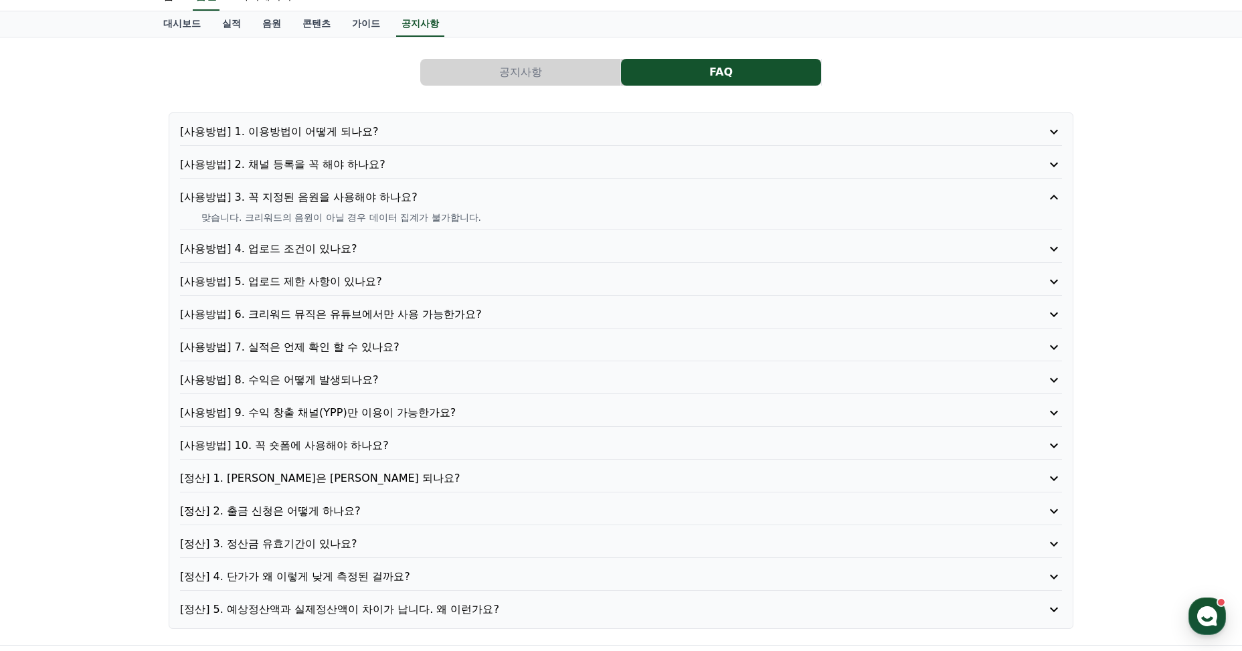
click at [358, 170] on p "[사용방법] 2. 채널 등록을 꼭 해야 하나요?" at bounding box center [586, 165] width 812 height 16
click at [367, 130] on p "[사용방법] 1. 이용방법이 어떻게 되나요?" at bounding box center [586, 132] width 812 height 16
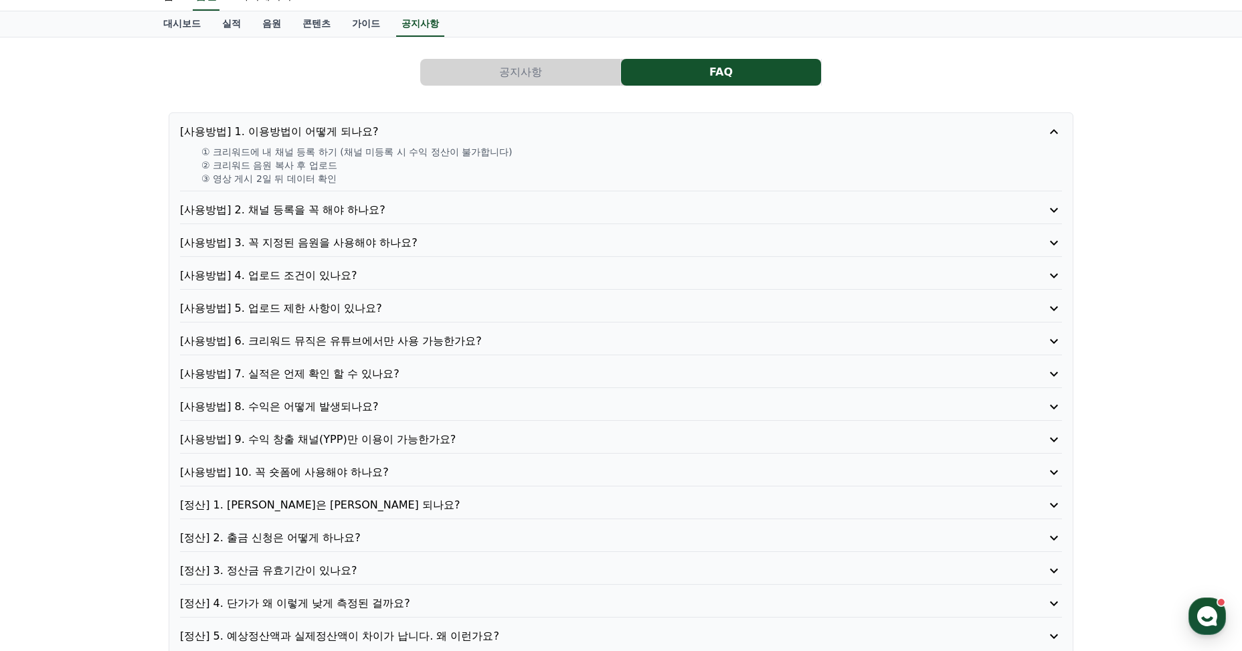
click at [371, 245] on p "[사용방법] 3. 꼭 지정된 음원을 사용해야 하나요?" at bounding box center [586, 243] width 812 height 16
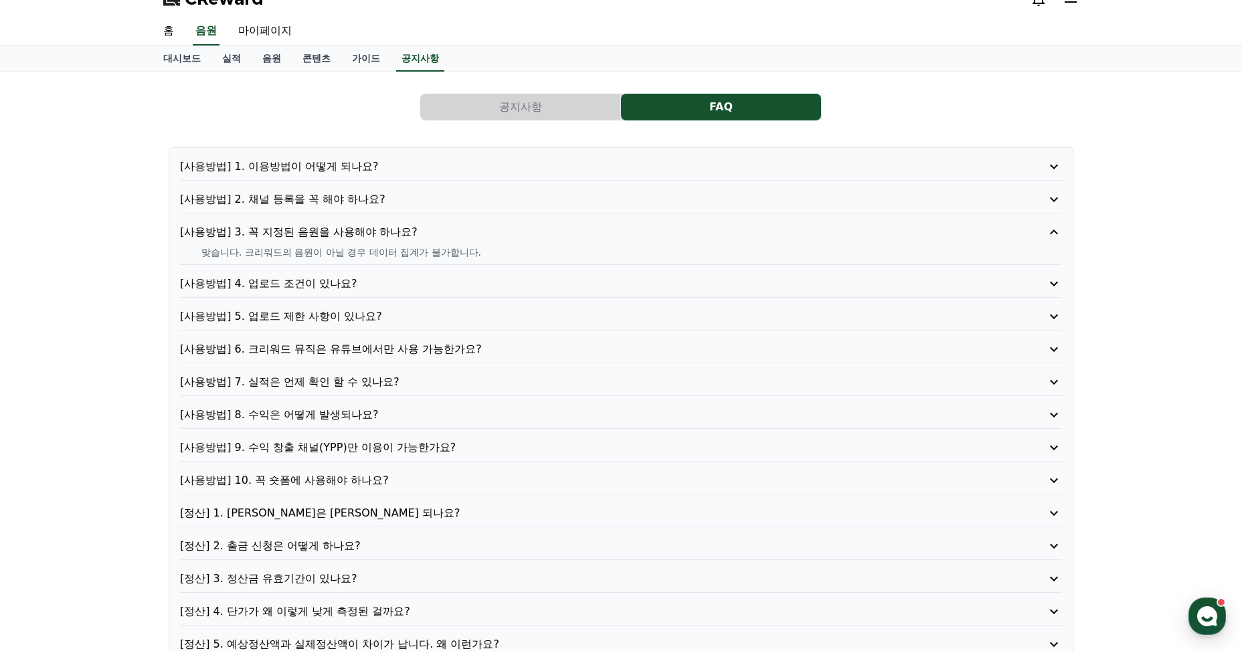
scroll to position [0, 0]
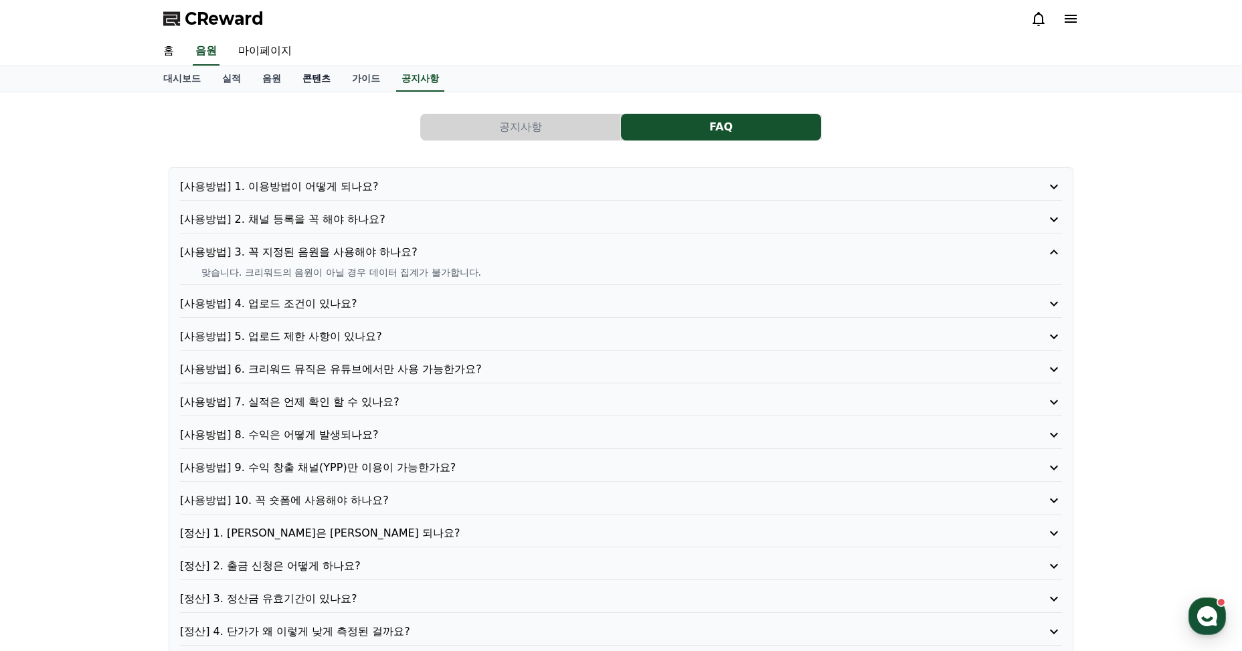
click at [324, 80] on link "콘텐츠" at bounding box center [317, 78] width 50 height 25
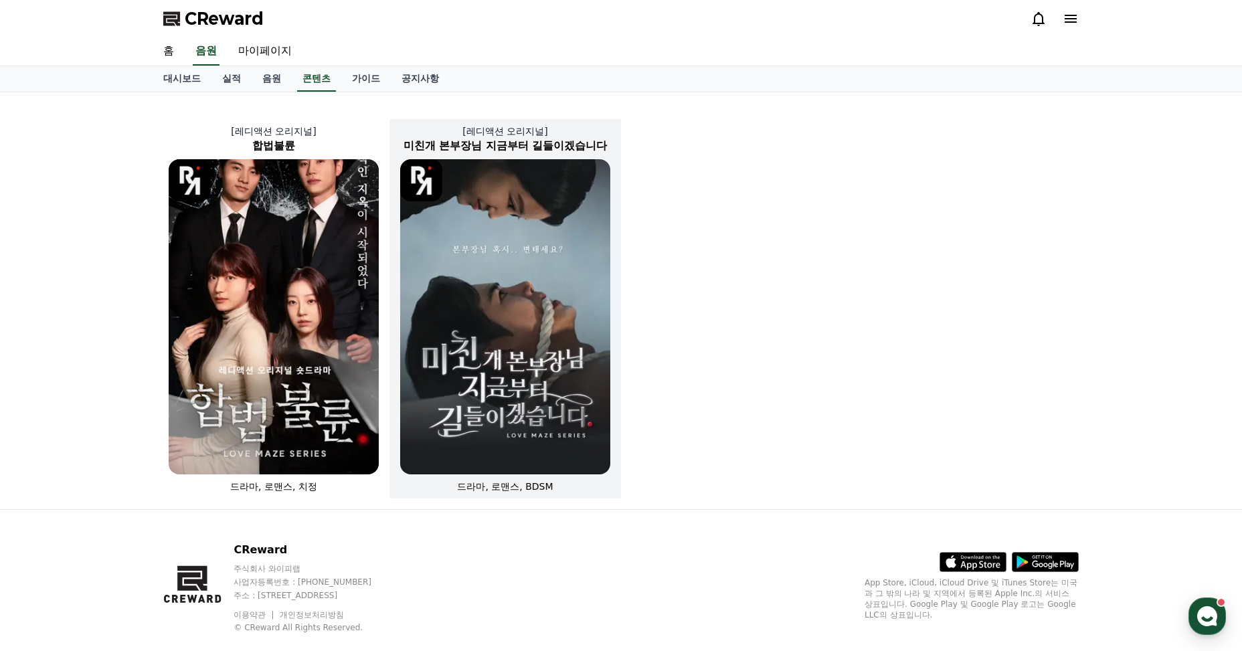
click at [517, 266] on img at bounding box center [505, 316] width 210 height 315
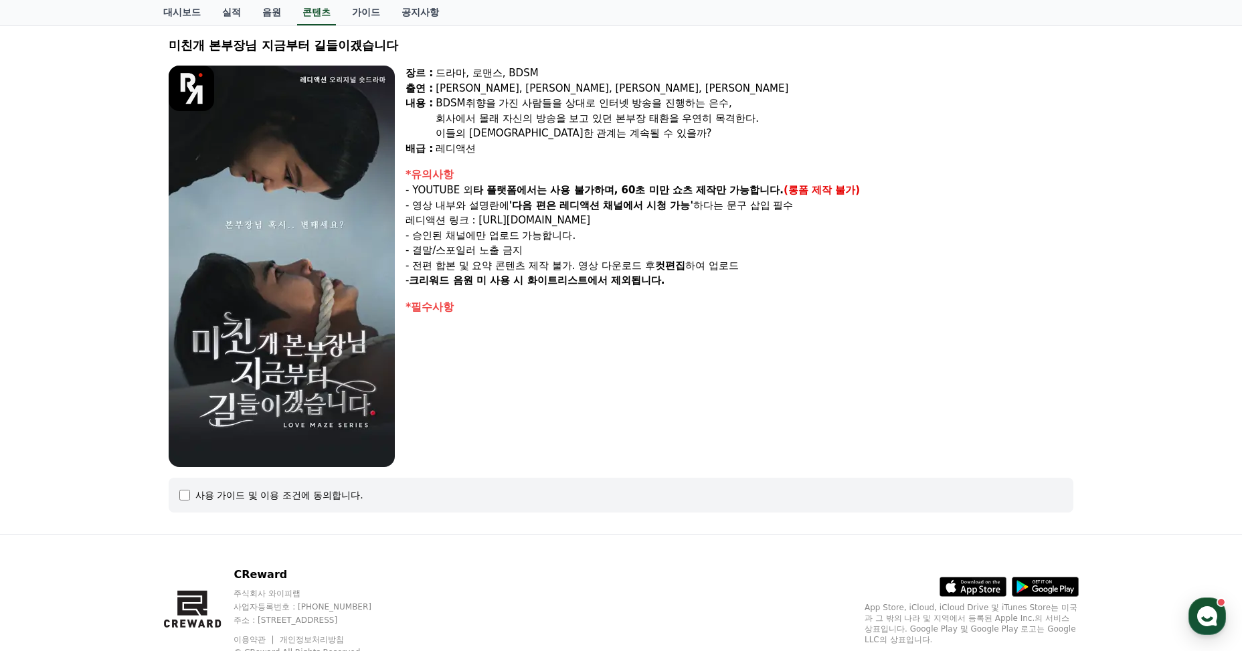
scroll to position [60, 0]
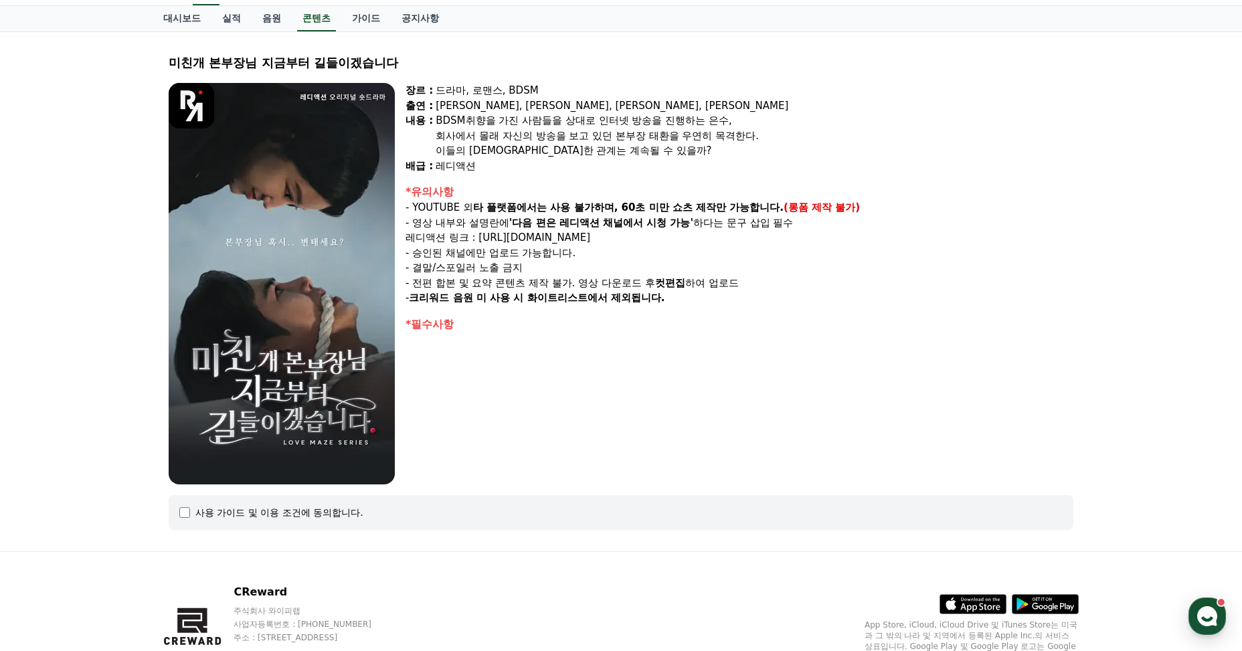
drag, startPoint x: 668, startPoint y: 237, endPoint x: 489, endPoint y: 238, distance: 178.7
click at [489, 238] on p "레디액션 링크 : https://www.youtube.com/@readyaction" at bounding box center [740, 237] width 668 height 15
click at [624, 305] on p "- 크리워드 음원 미 사용 시 화이트리스트에서 제외됩니다." at bounding box center [740, 297] width 668 height 15
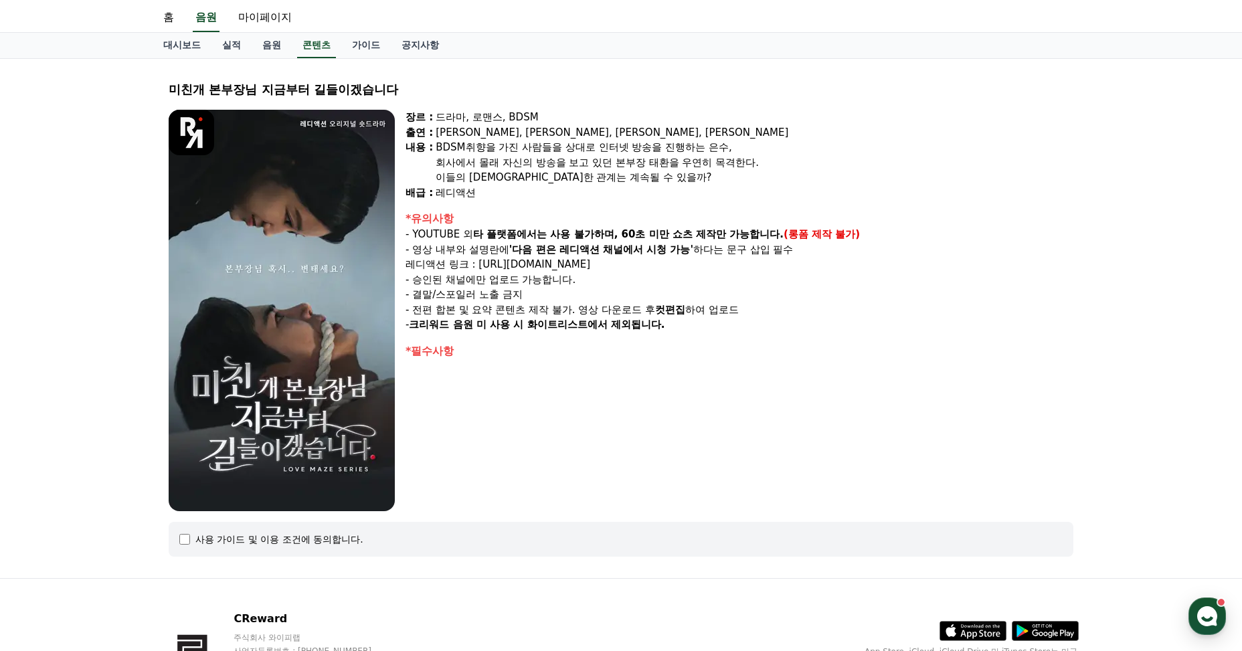
scroll to position [0, 0]
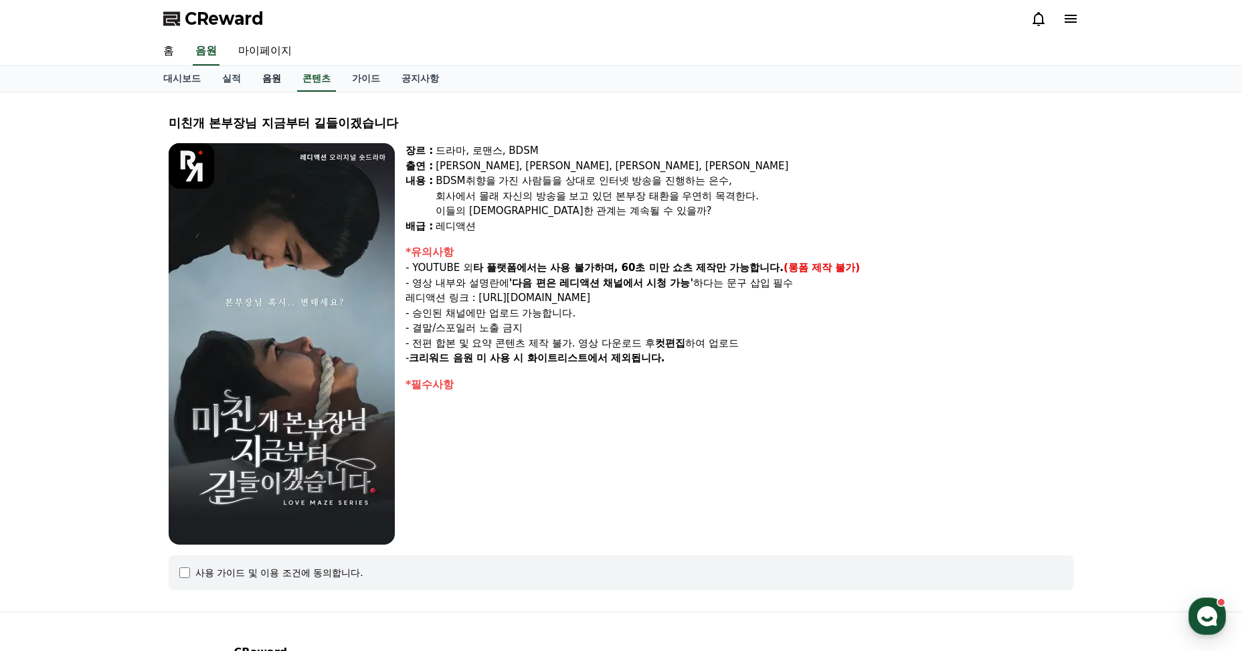
click at [268, 74] on link "음원" at bounding box center [272, 78] width 40 height 25
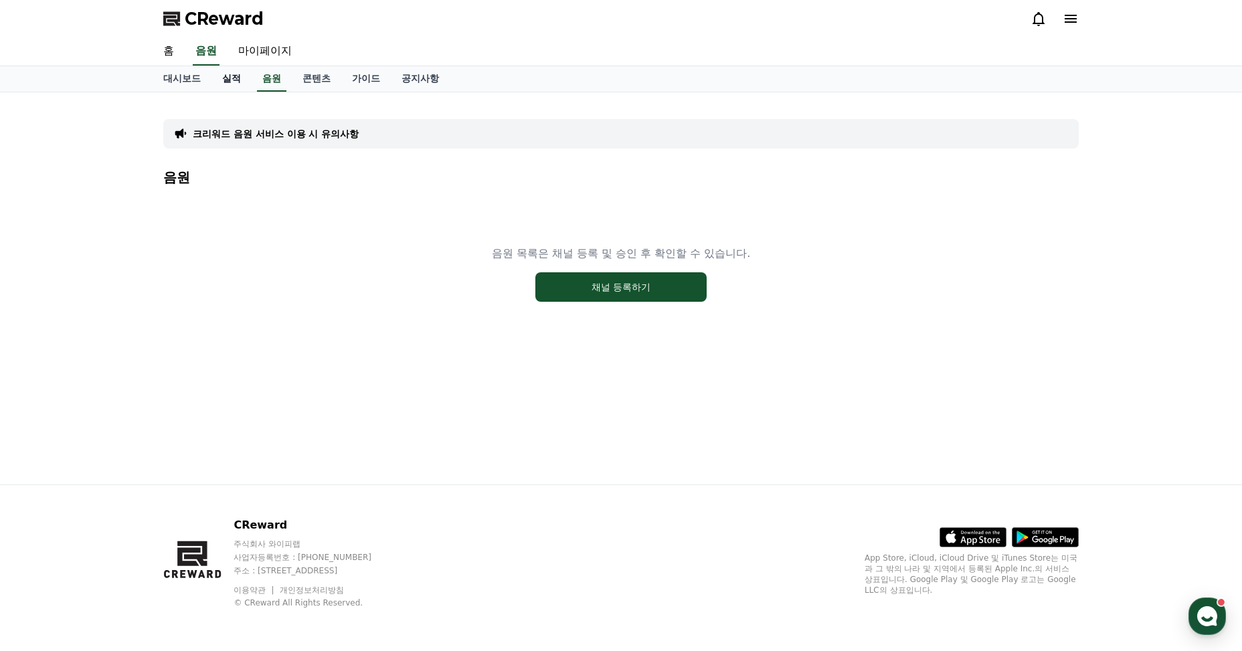
click at [230, 77] on link "실적" at bounding box center [231, 78] width 40 height 25
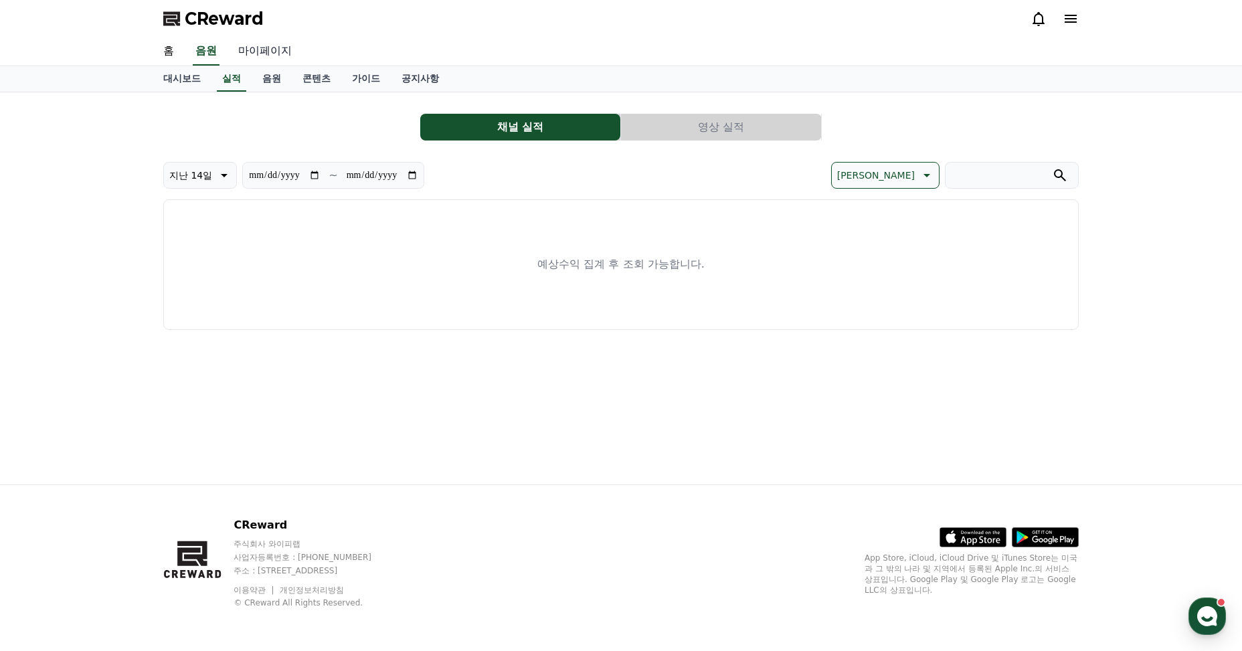
click at [248, 51] on link "마이페이지" at bounding box center [265, 51] width 75 height 28
select select "**********"
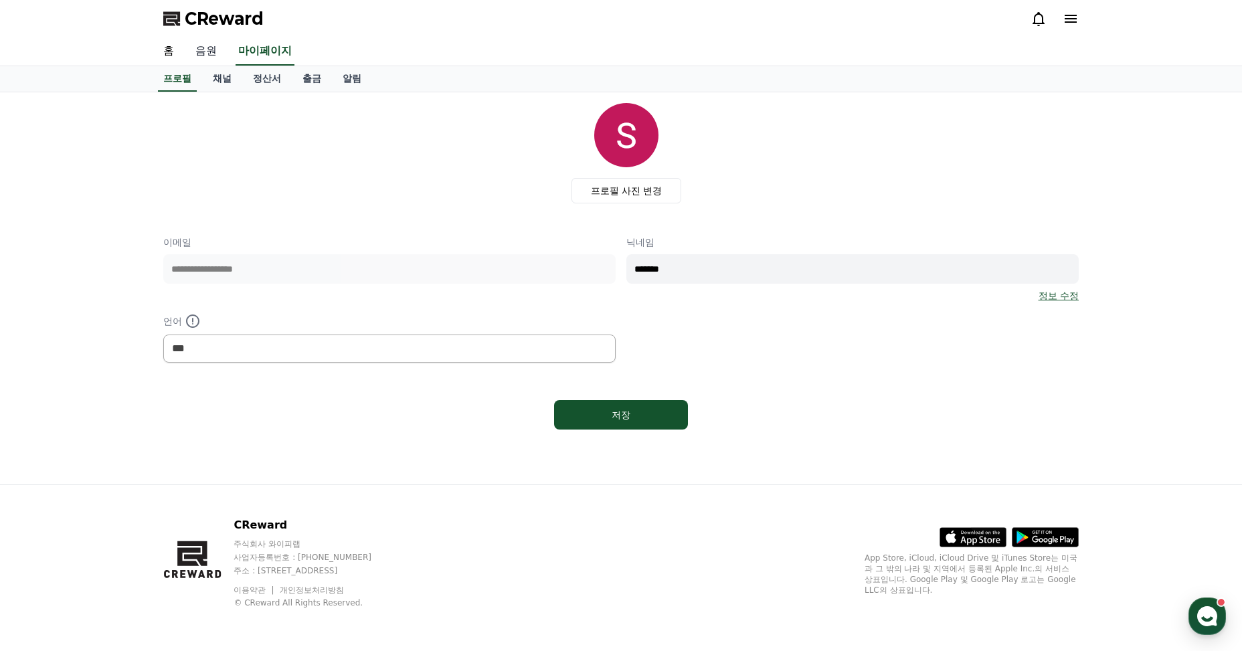
click at [187, 46] on link "음원" at bounding box center [206, 51] width 43 height 28
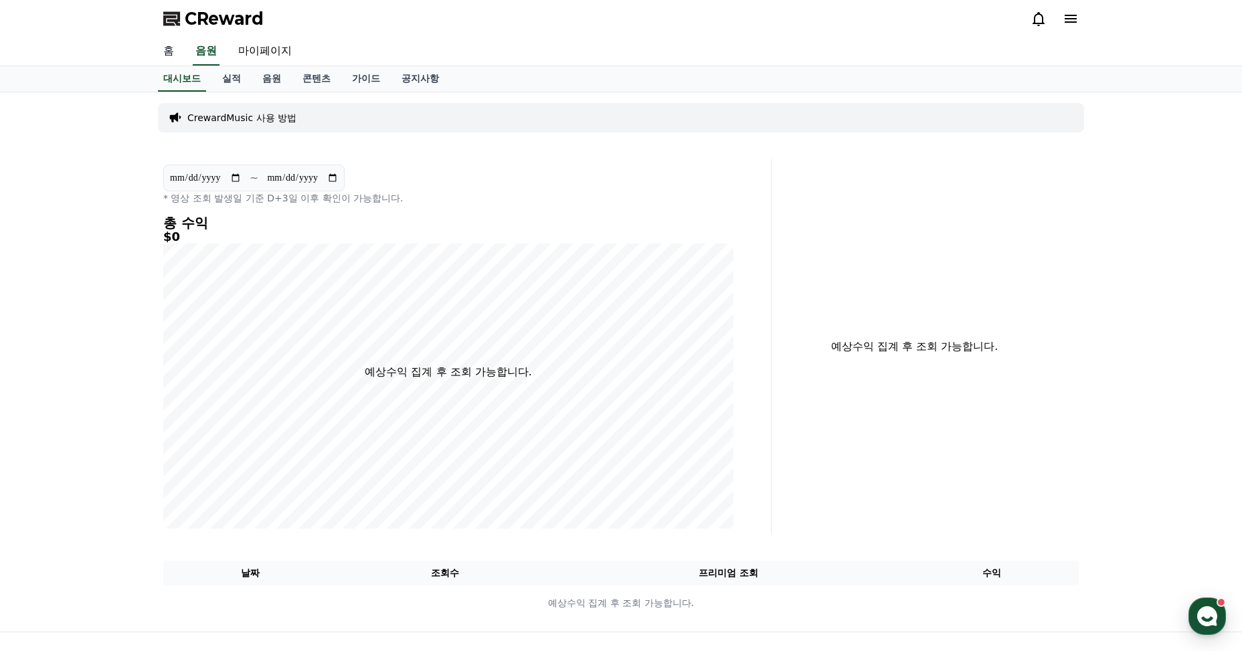
click at [177, 48] on link "홈" at bounding box center [169, 51] width 32 height 28
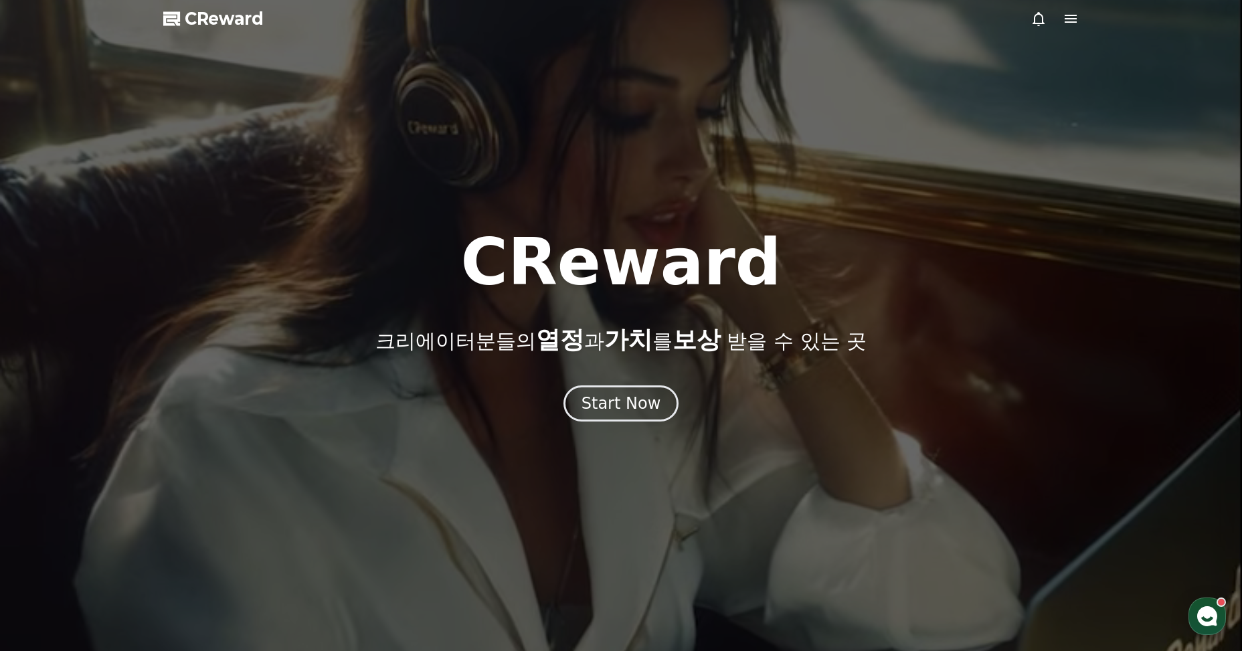
click at [1039, 19] on icon at bounding box center [1039, 19] width 16 height 16
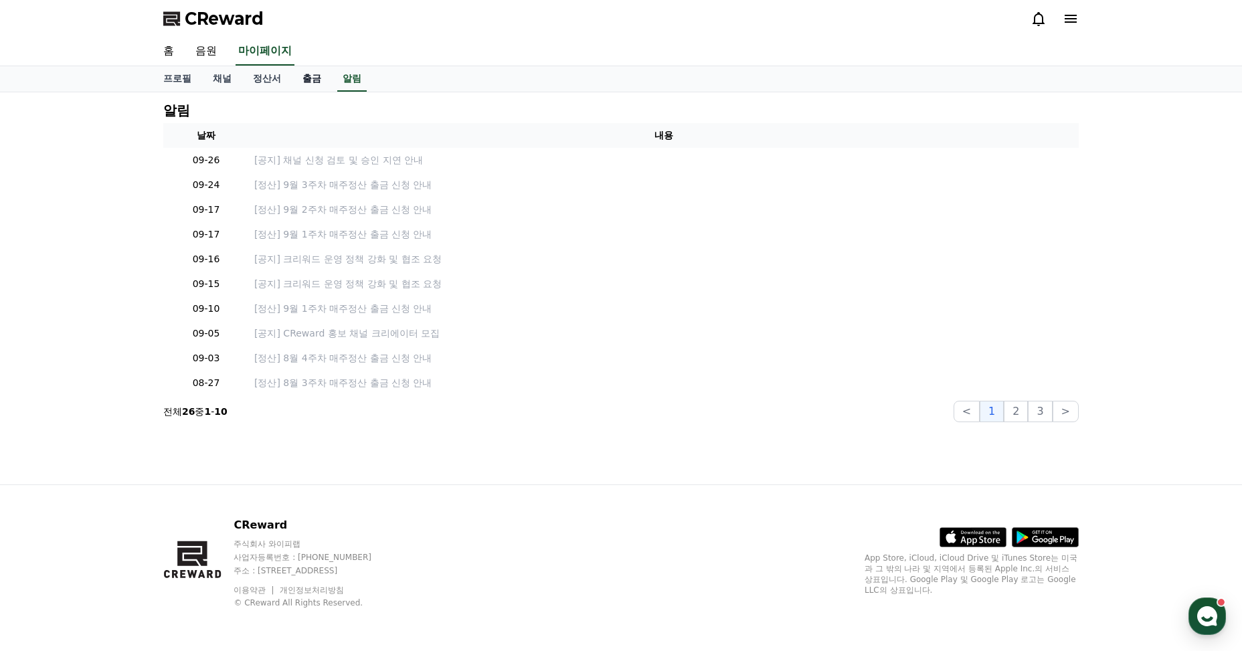
click at [317, 79] on link "출금" at bounding box center [312, 78] width 40 height 25
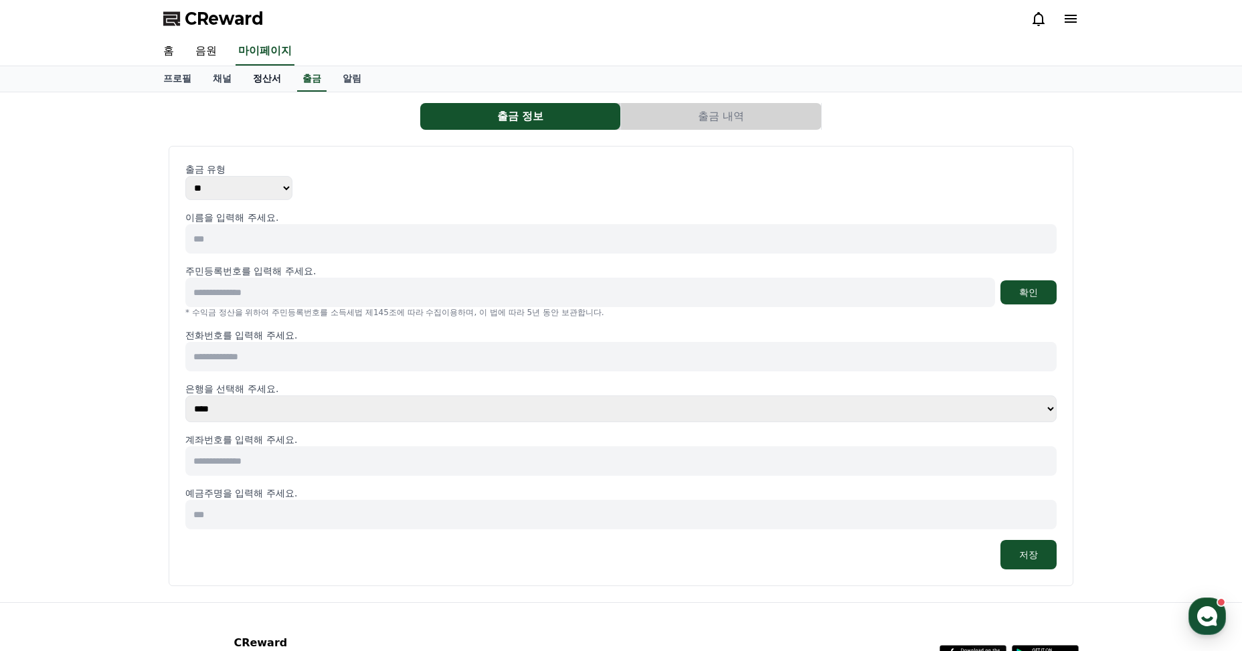
click at [277, 78] on link "정산서" at bounding box center [267, 78] width 50 height 25
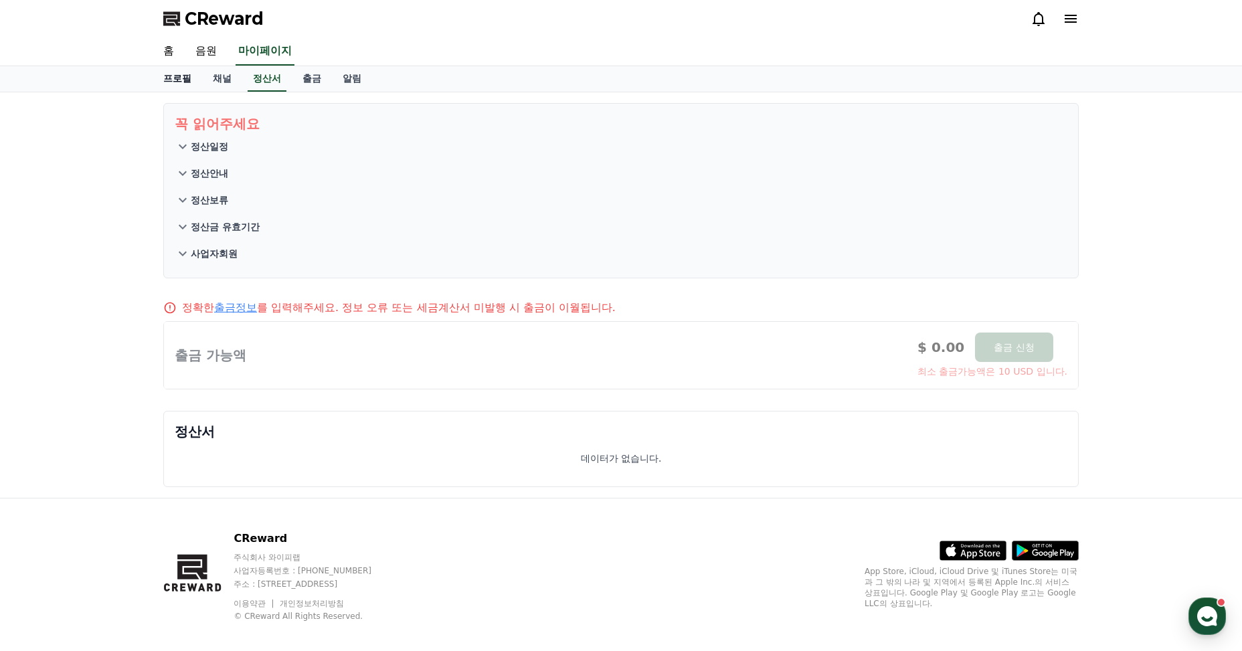
click at [181, 77] on link "프로필" at bounding box center [178, 78] width 50 height 25
select select "**********"
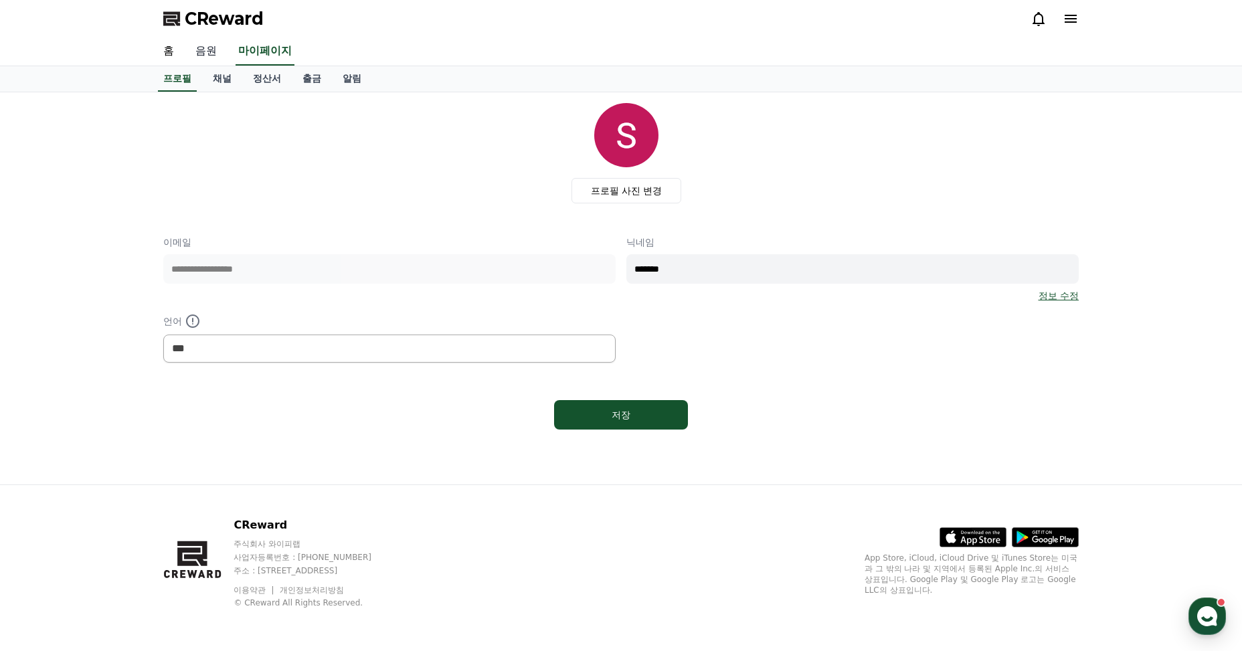
click at [214, 52] on link "음원" at bounding box center [206, 51] width 43 height 28
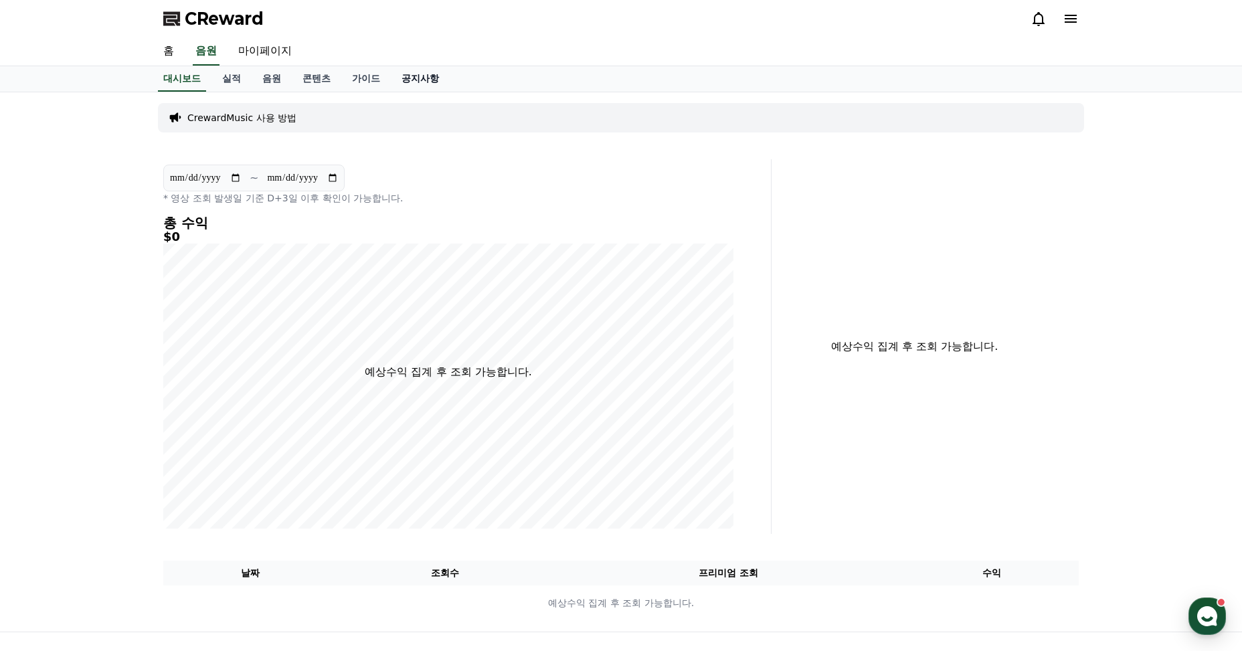
click at [424, 74] on link "공지사항" at bounding box center [420, 78] width 59 height 25
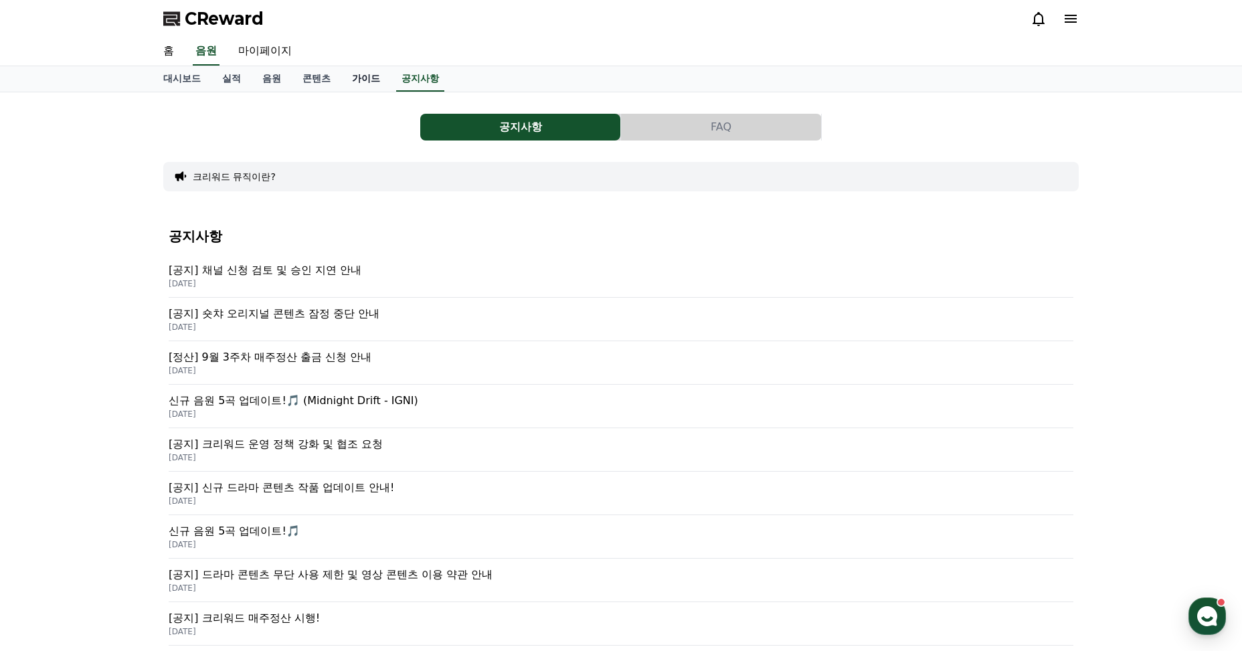
click at [369, 70] on link "가이드" at bounding box center [366, 78] width 50 height 25
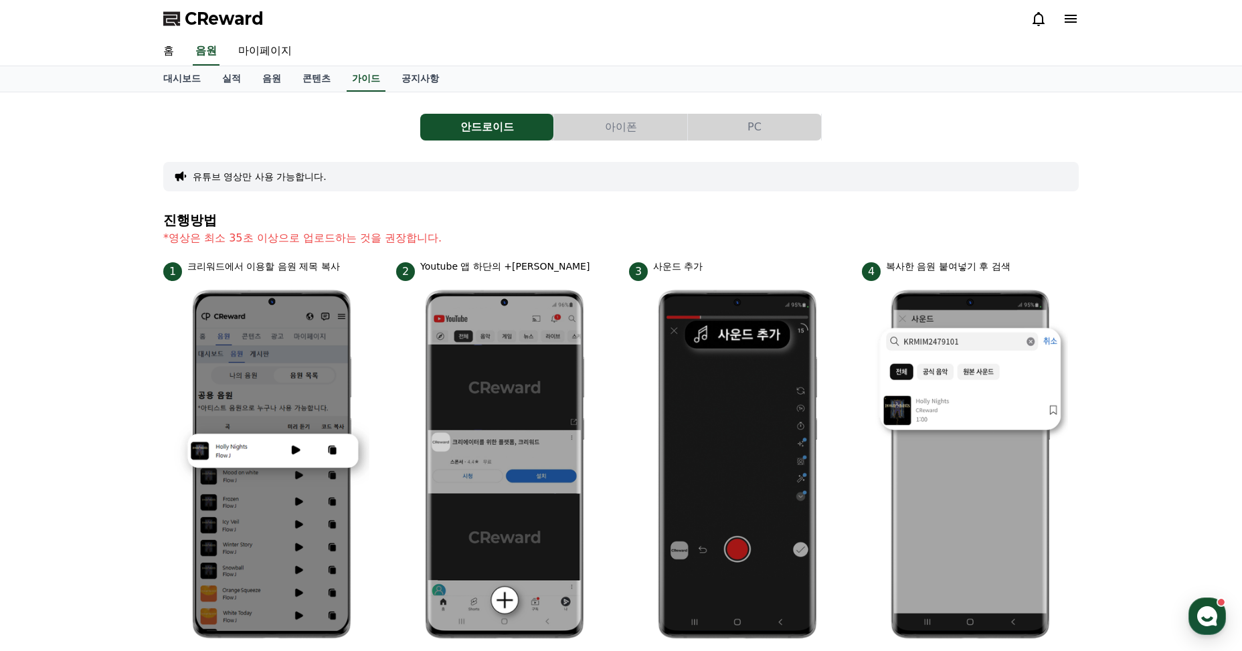
click at [726, 128] on button "PC" at bounding box center [754, 127] width 133 height 27
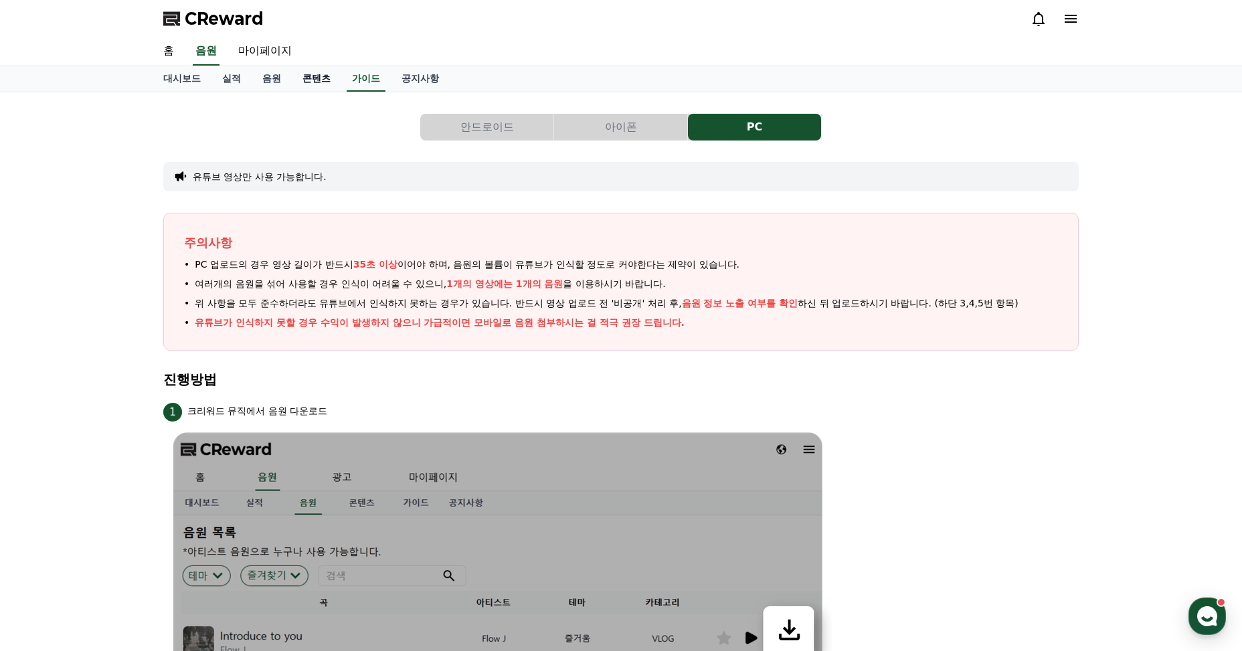
click at [319, 78] on link "콘텐츠" at bounding box center [317, 78] width 50 height 25
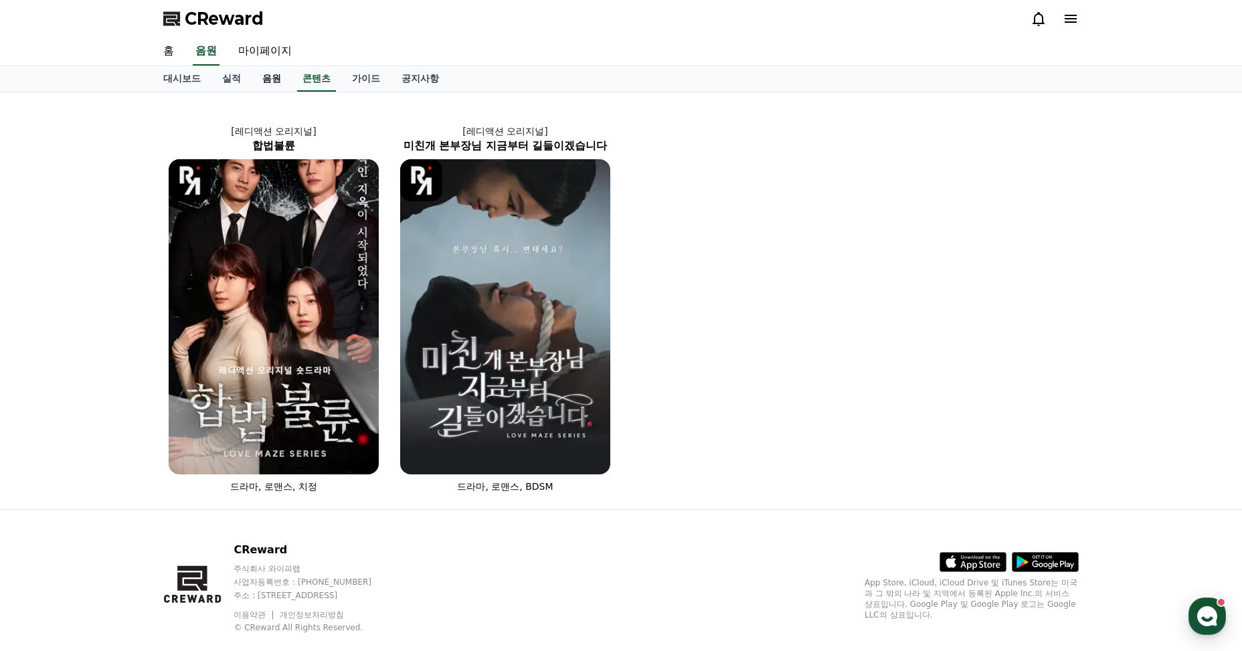
click at [266, 81] on link "음원" at bounding box center [272, 78] width 40 height 25
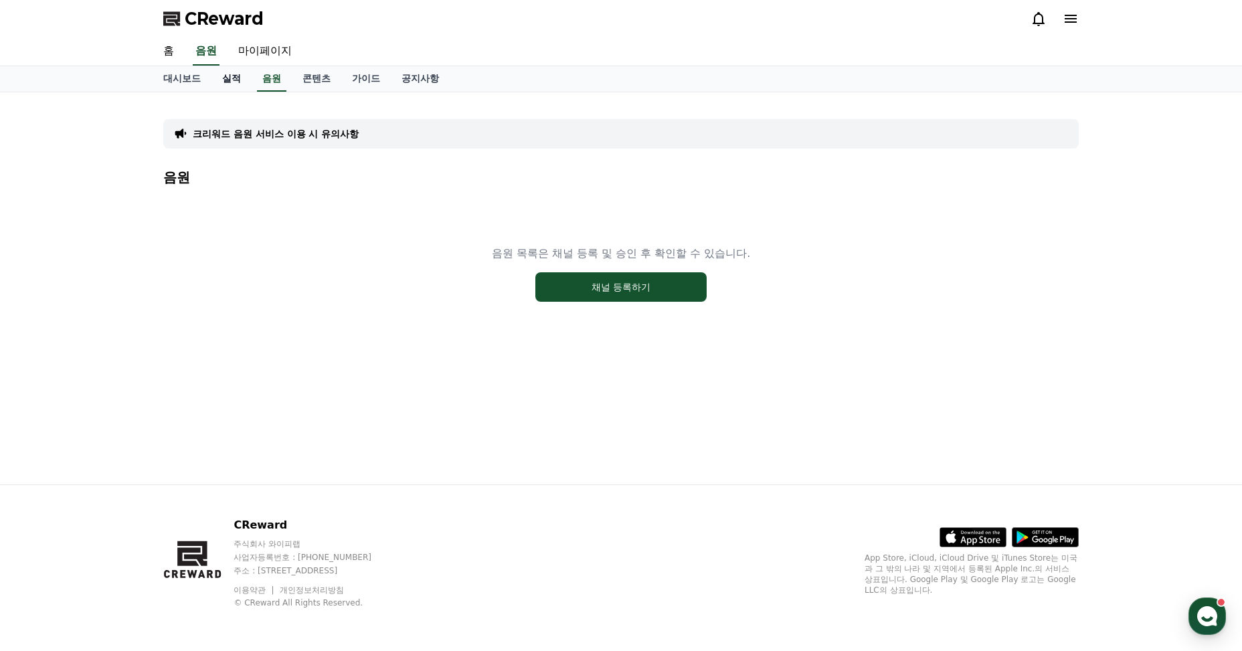
click at [222, 79] on link "실적" at bounding box center [231, 78] width 40 height 25
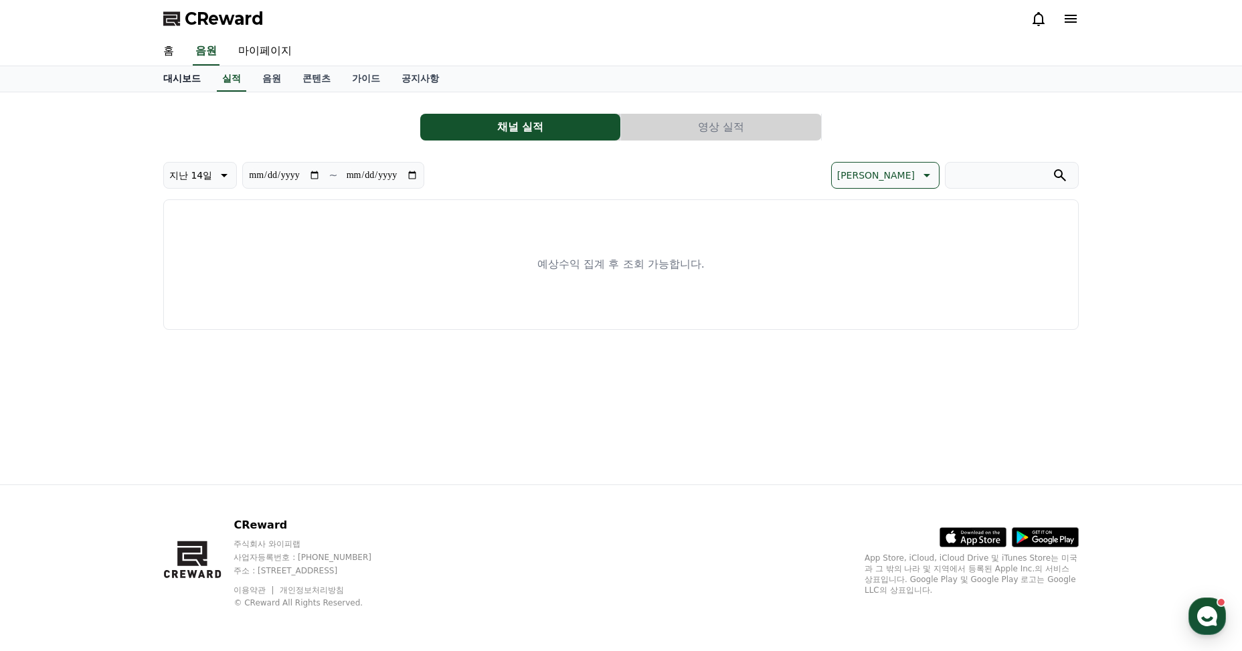
click at [178, 78] on link "대시보드" at bounding box center [182, 78] width 59 height 25
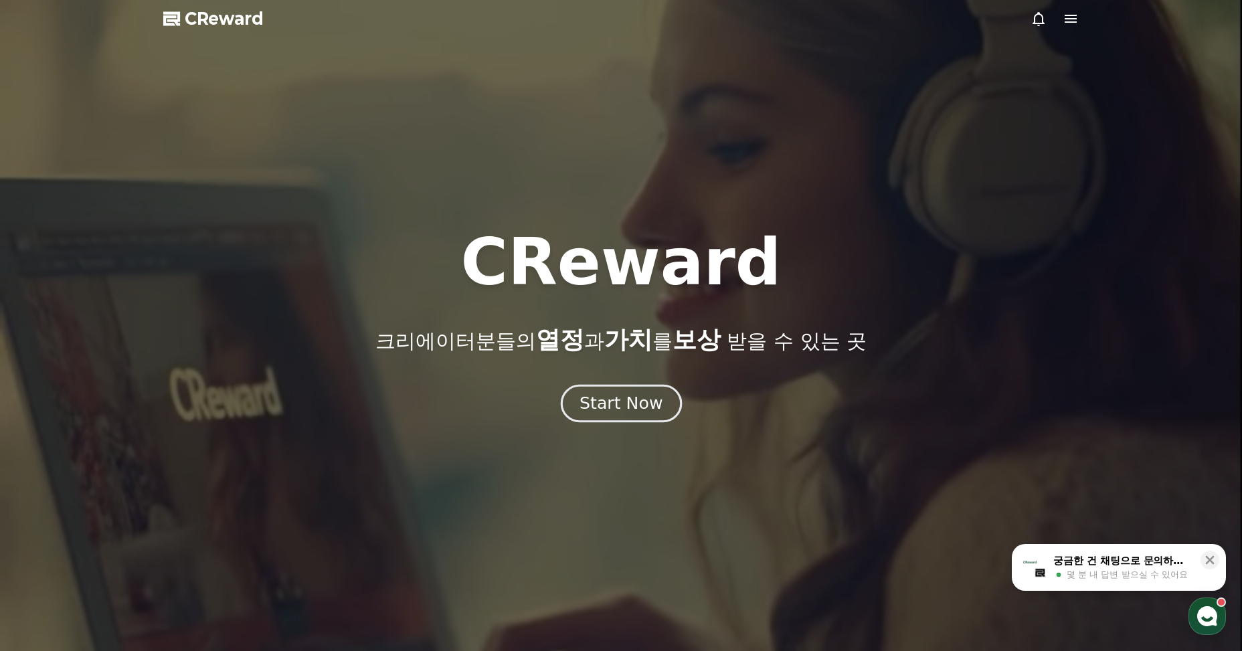
click at [629, 406] on div "Start Now" at bounding box center [621, 403] width 83 height 23
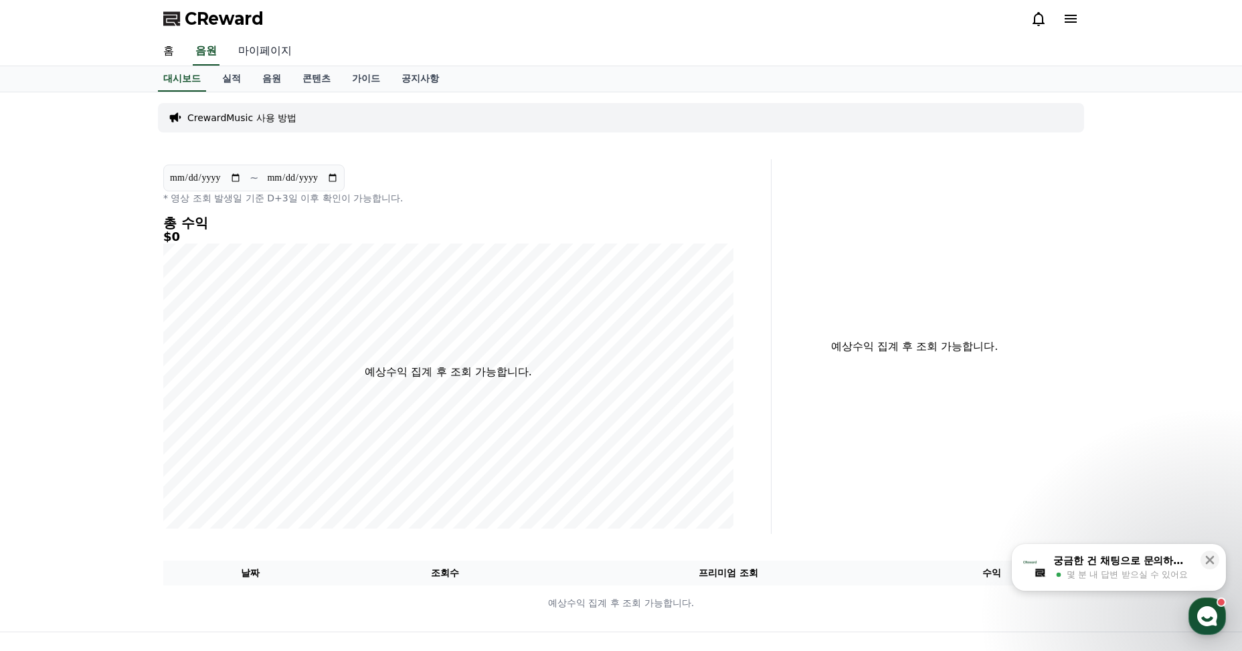
click at [271, 49] on link "마이페이지" at bounding box center [265, 51] width 75 height 28
select select "**********"
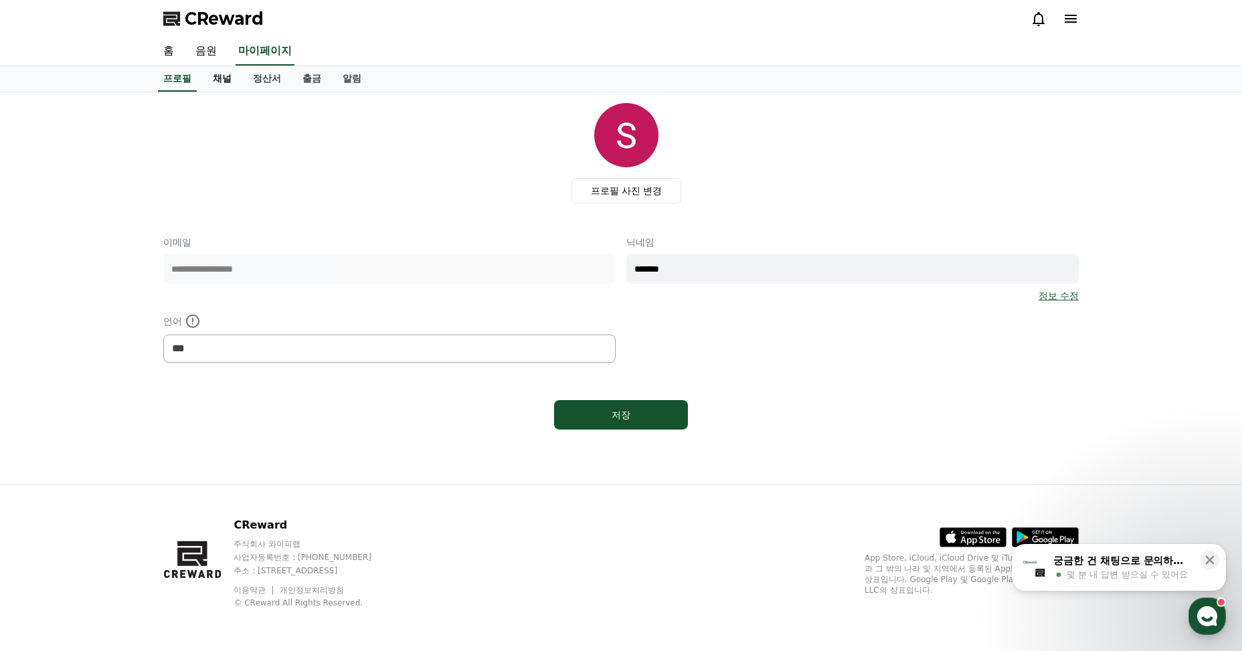
click at [226, 78] on link "채널" at bounding box center [222, 78] width 40 height 25
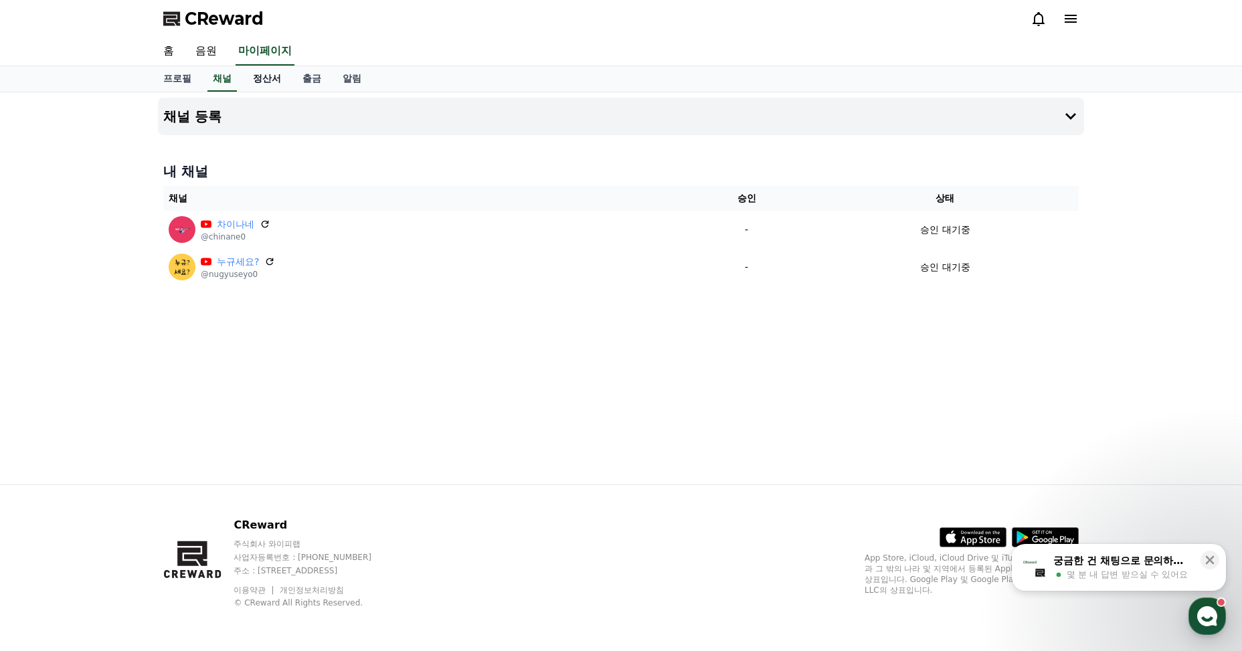
click at [269, 75] on link "정산서" at bounding box center [267, 78] width 50 height 25
